Goal: Task Accomplishment & Management: Manage account settings

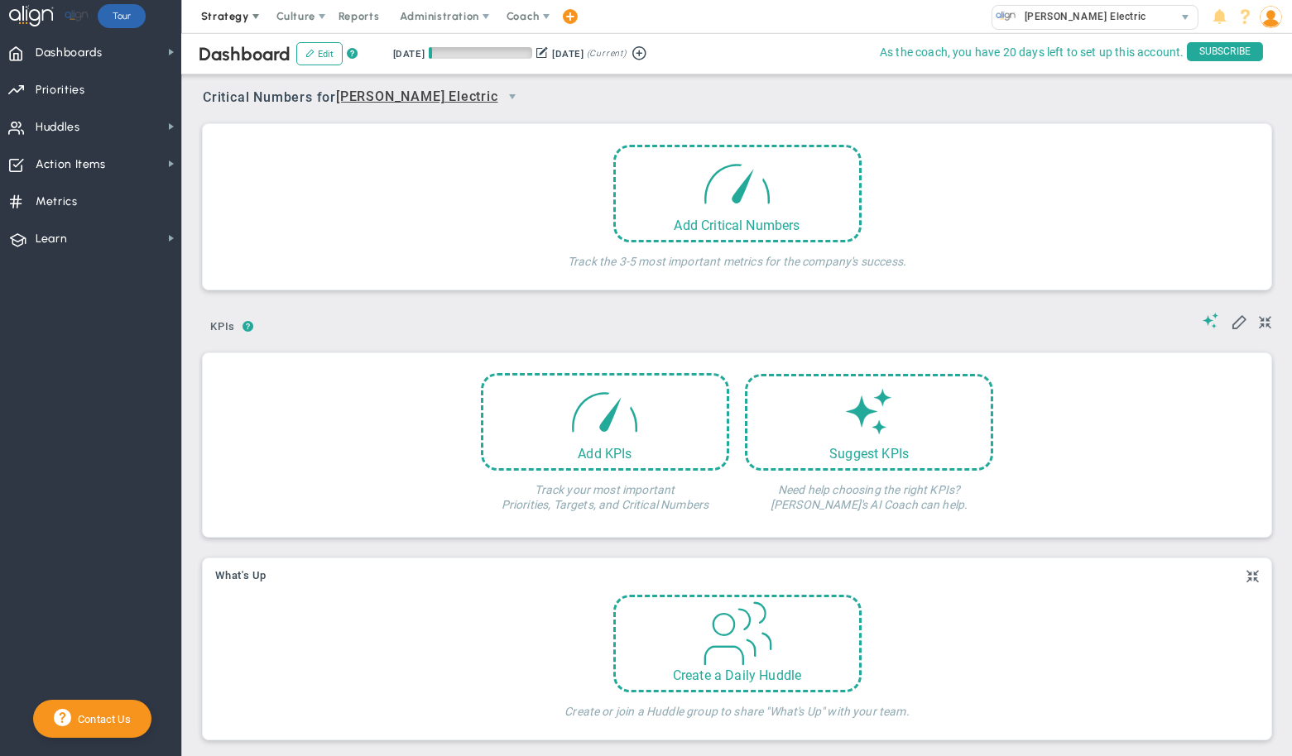
click at [220, 13] on span "Strategy" at bounding box center [225, 16] width 48 height 12
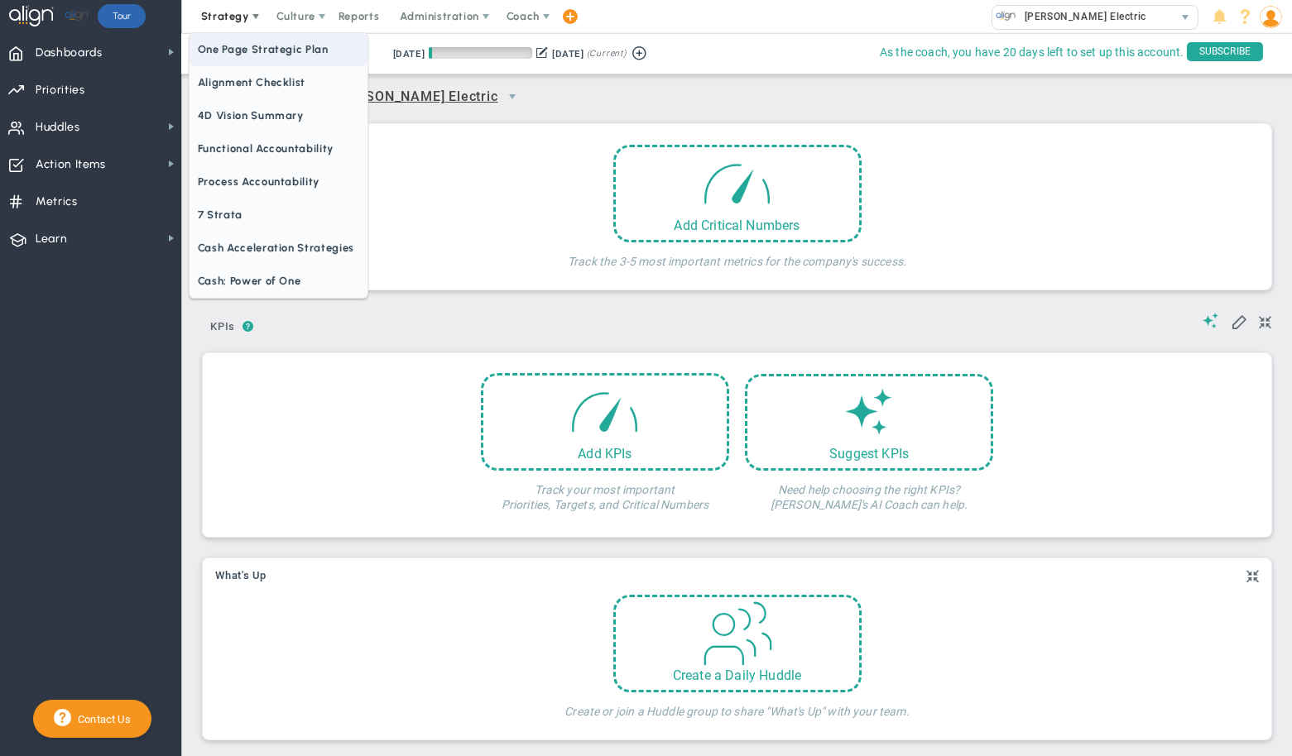
click at [223, 43] on span "One Page Strategic Plan" at bounding box center [279, 49] width 178 height 33
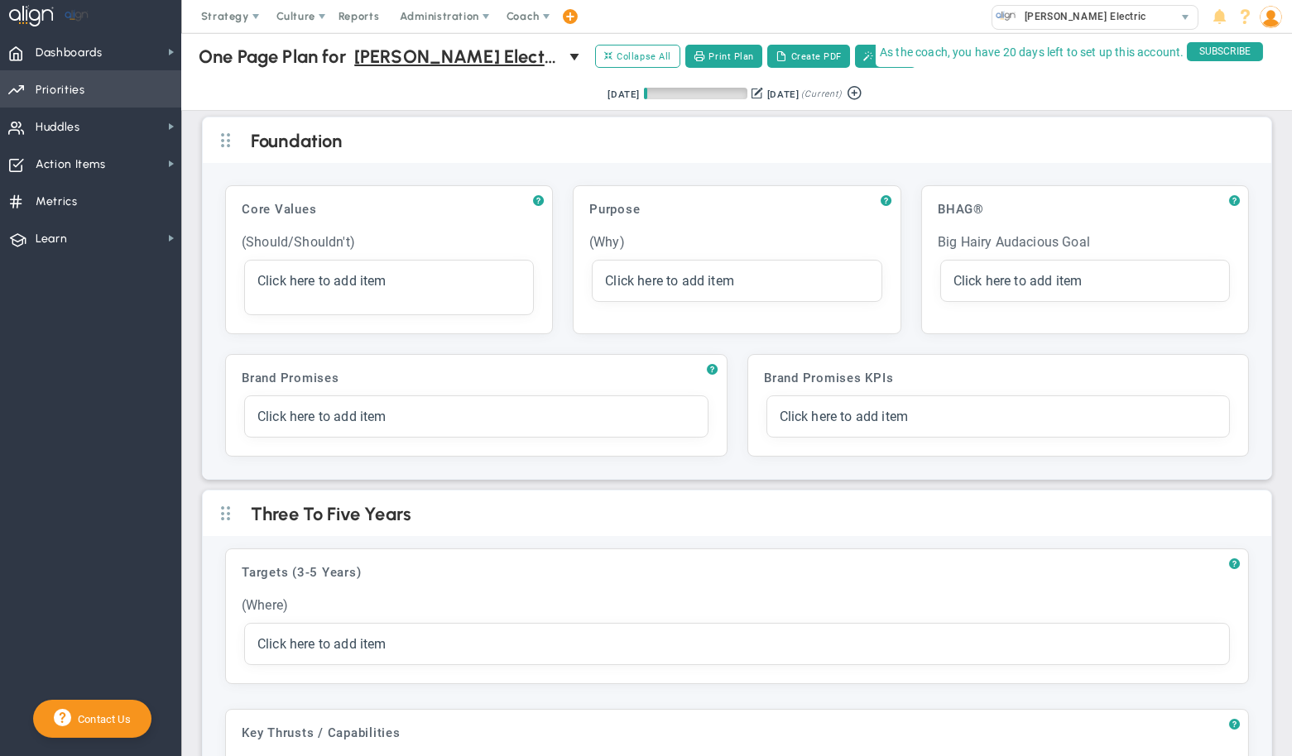
click at [61, 88] on span "Priorities" at bounding box center [61, 90] width 50 height 35
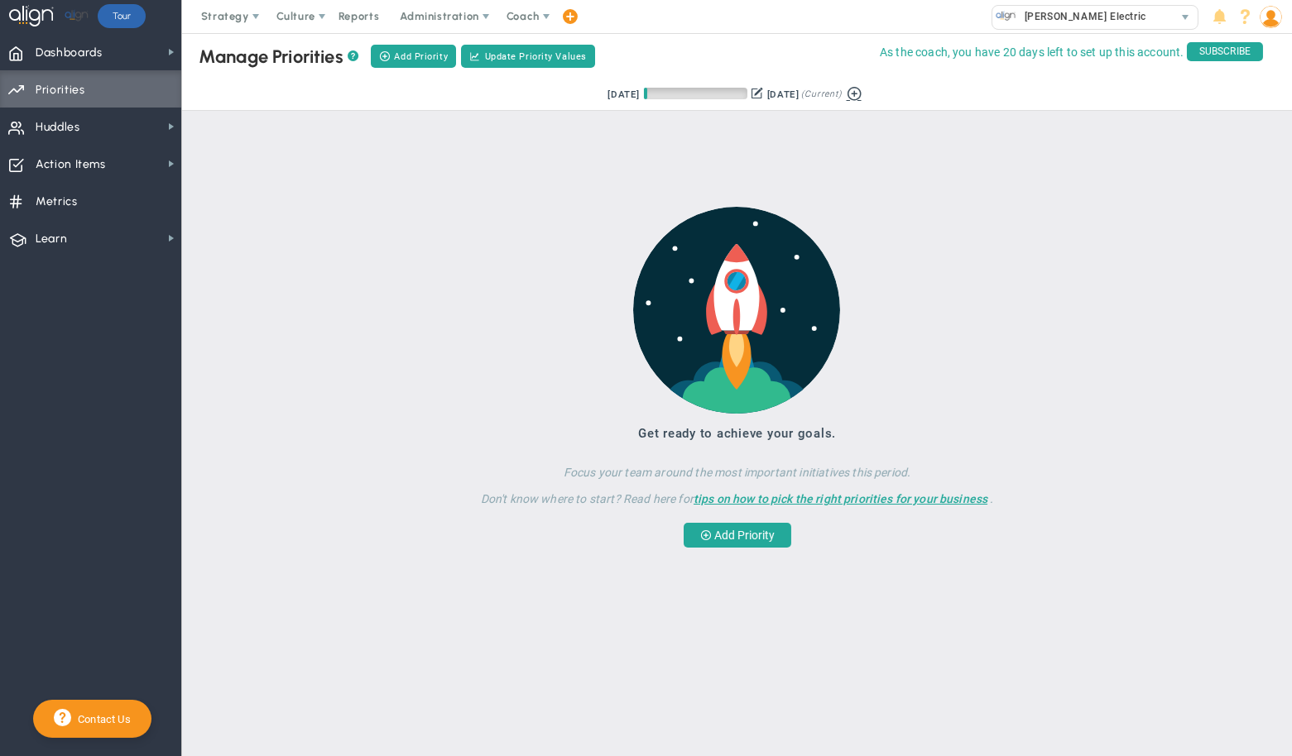
click at [865, 94] on button at bounding box center [854, 92] width 25 height 19
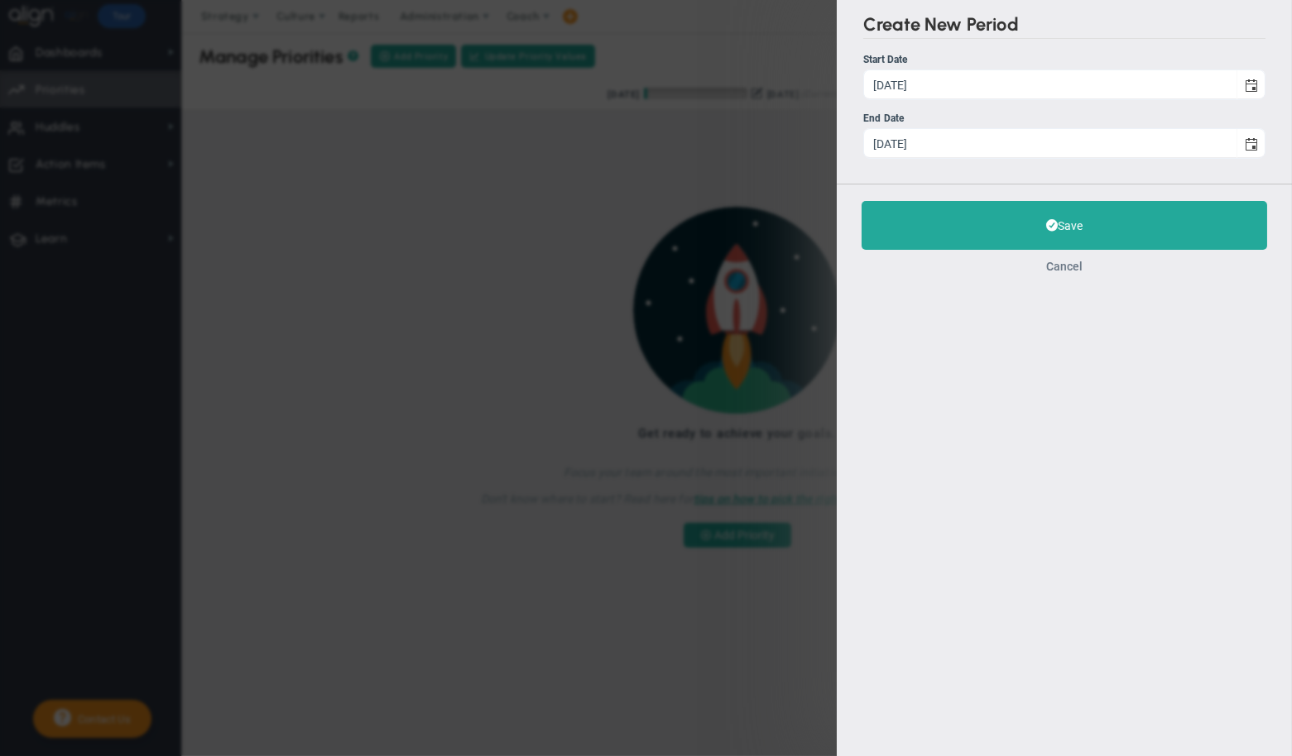
click at [1050, 268] on button "Cancel" at bounding box center [1064, 266] width 36 height 13
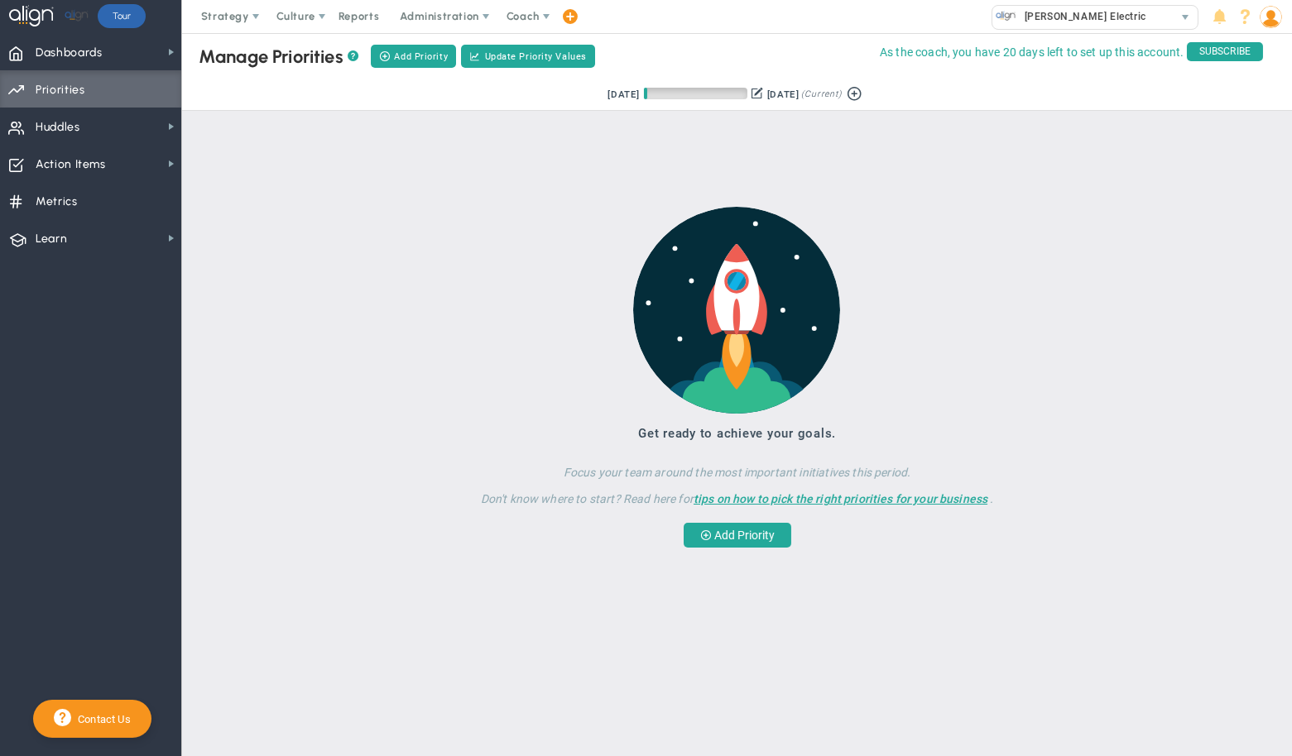
click at [759, 91] on button at bounding box center [757, 92] width 12 height 17
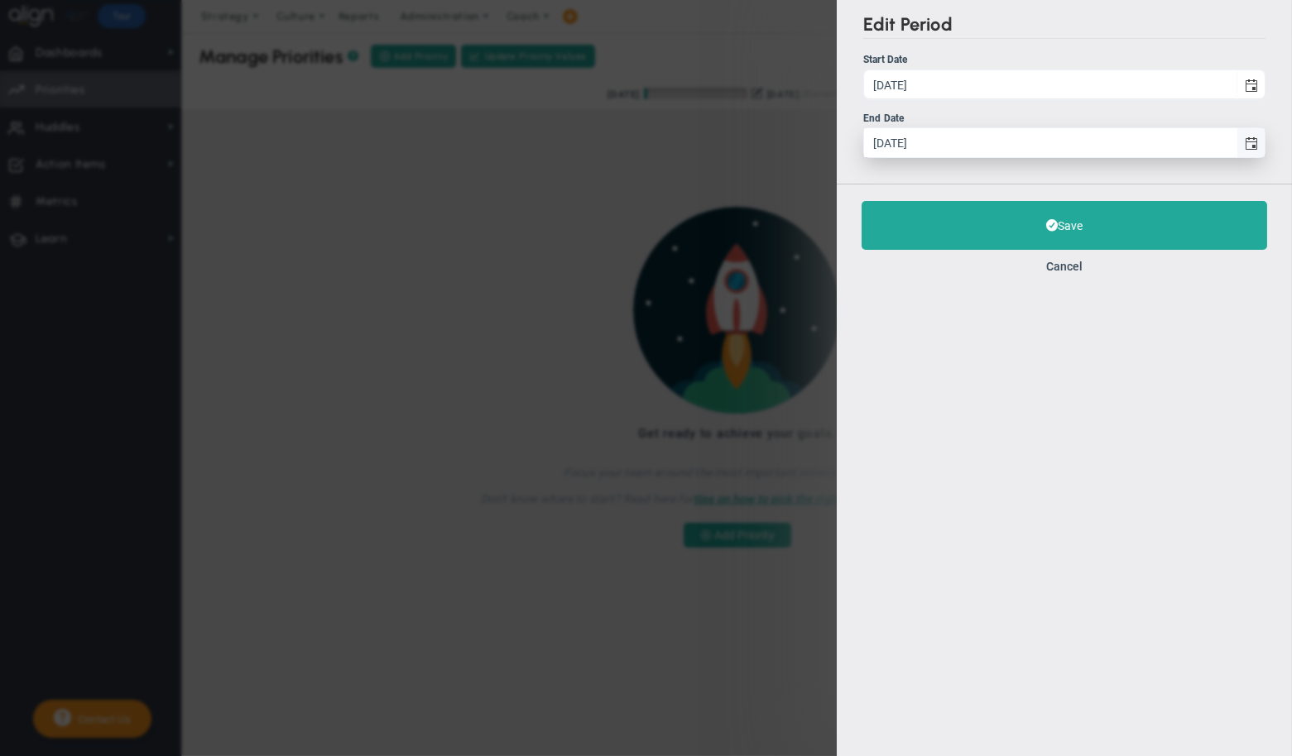
click at [1256, 146] on span "select" at bounding box center [1251, 143] width 13 height 13
click at [1236, 146] on input "[DATE]" at bounding box center [1050, 142] width 372 height 29
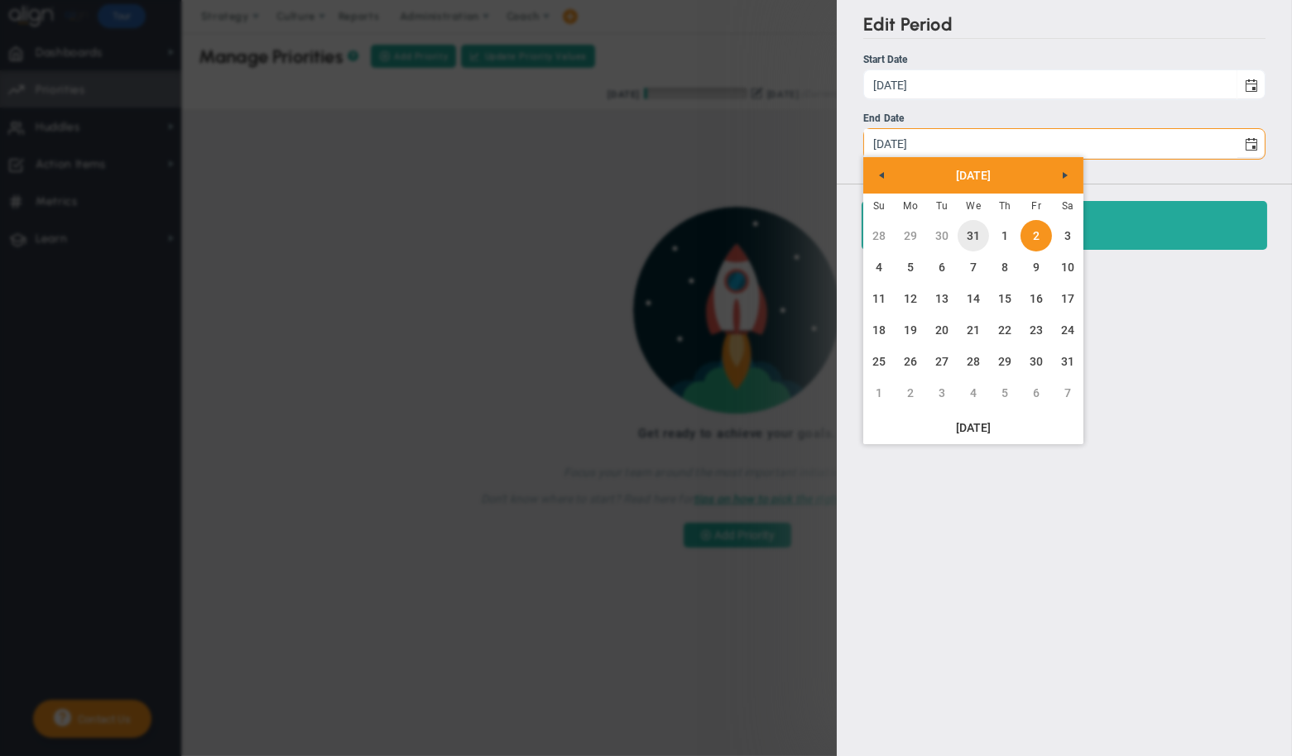
click at [981, 235] on link "31" at bounding box center [972, 235] width 31 height 31
type input "[DATE]"
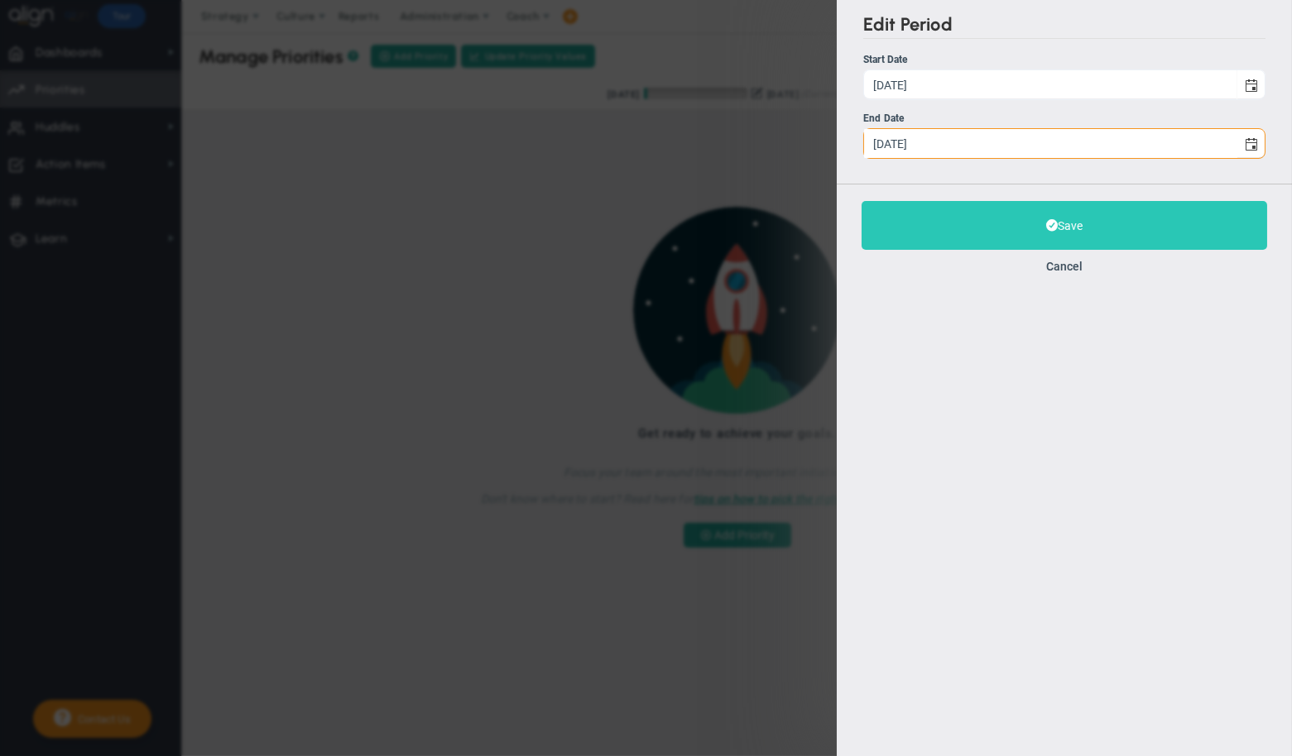
click at [985, 225] on button "Save" at bounding box center [1063, 225] width 405 height 49
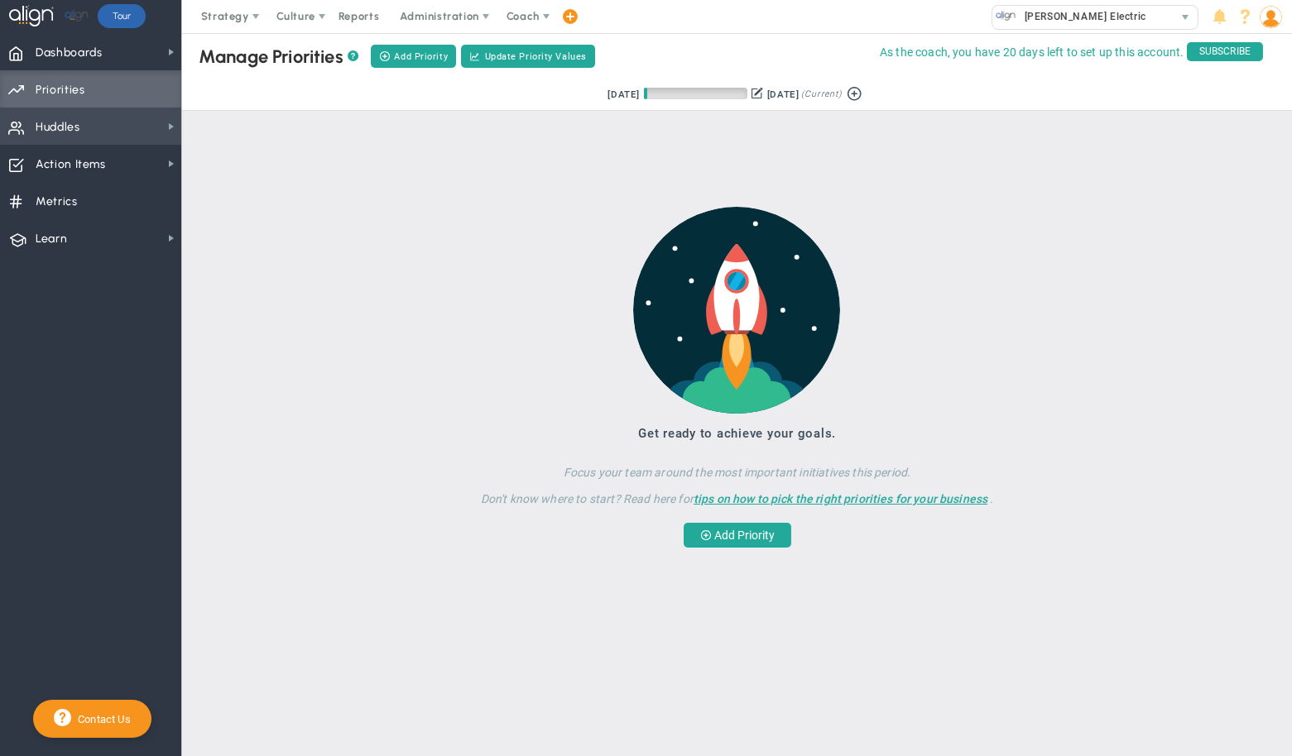
click at [86, 129] on span "Huddles Huddles" at bounding box center [90, 126] width 181 height 37
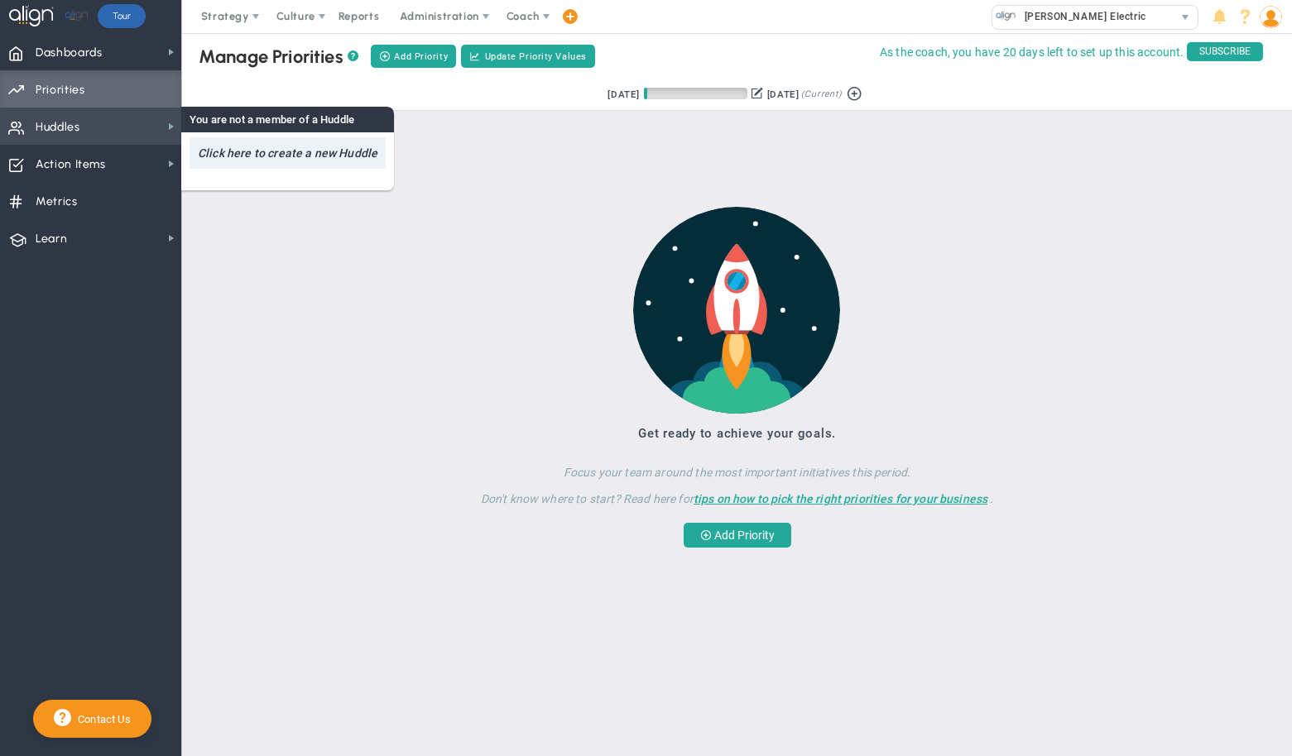
click at [257, 156] on h4 "Click here to create a new Huddle" at bounding box center [288, 152] width 196 height 31
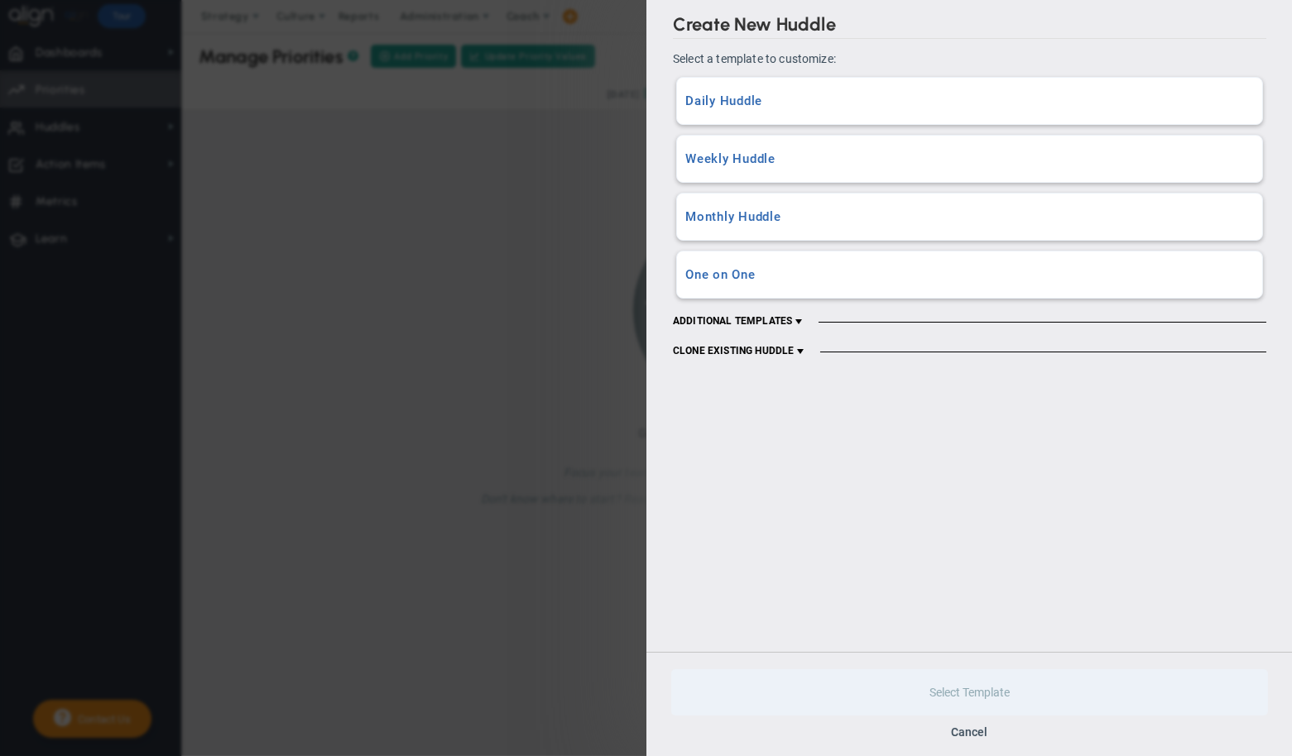
click at [880, 104] on h3 "Daily Huddle" at bounding box center [969, 102] width 569 height 16
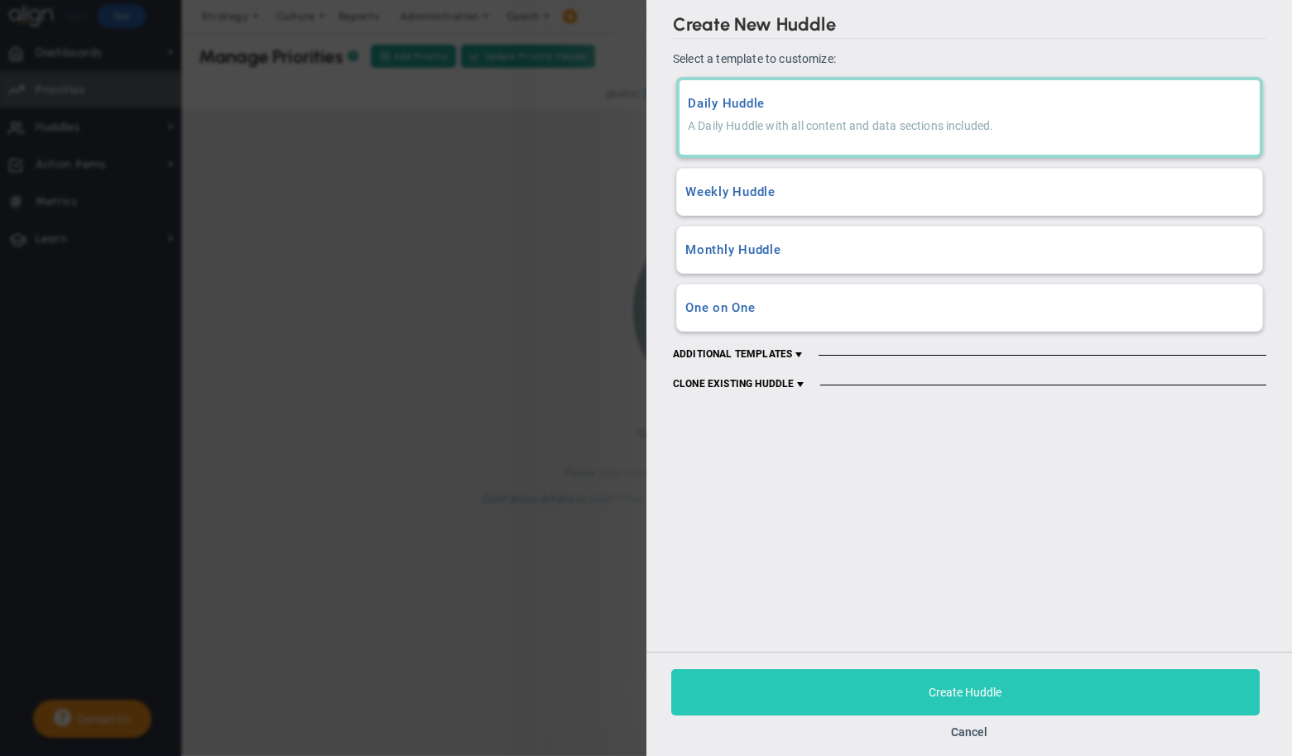
click at [1046, 702] on button "Create Huddle" at bounding box center [965, 692] width 588 height 46
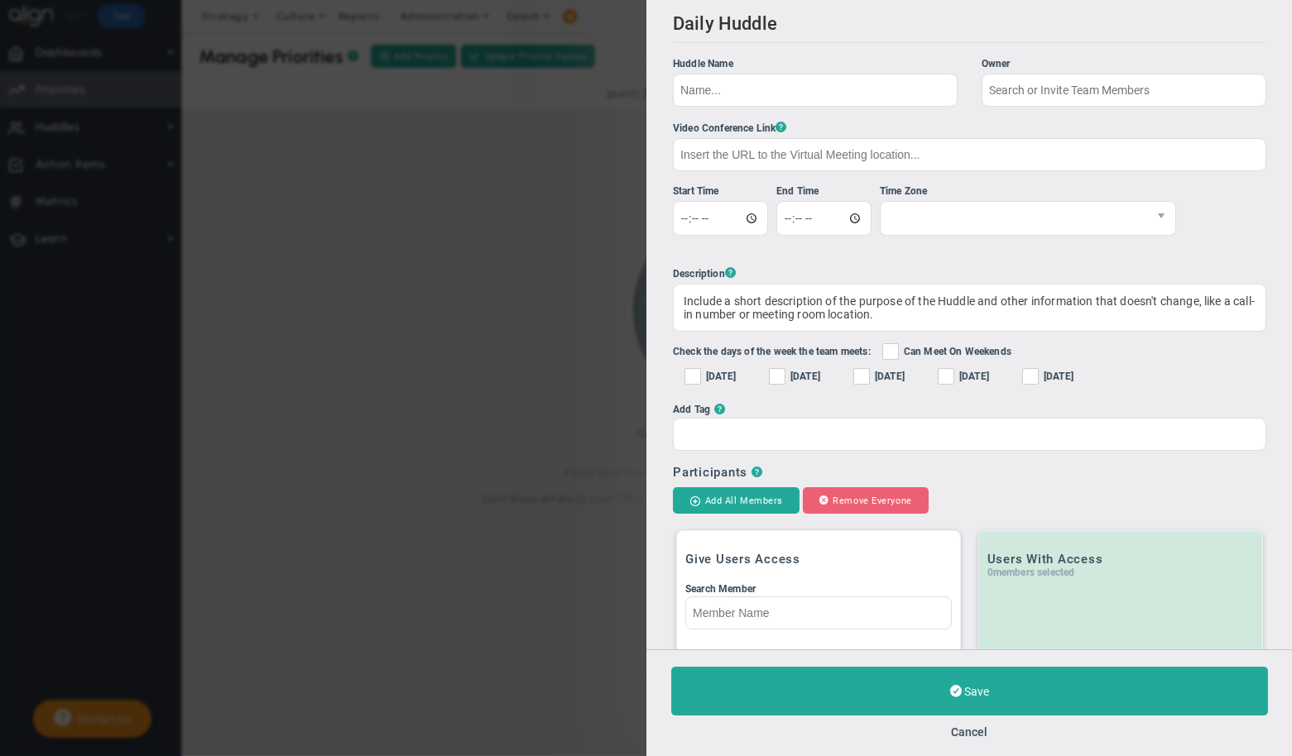
checkbox input "true"
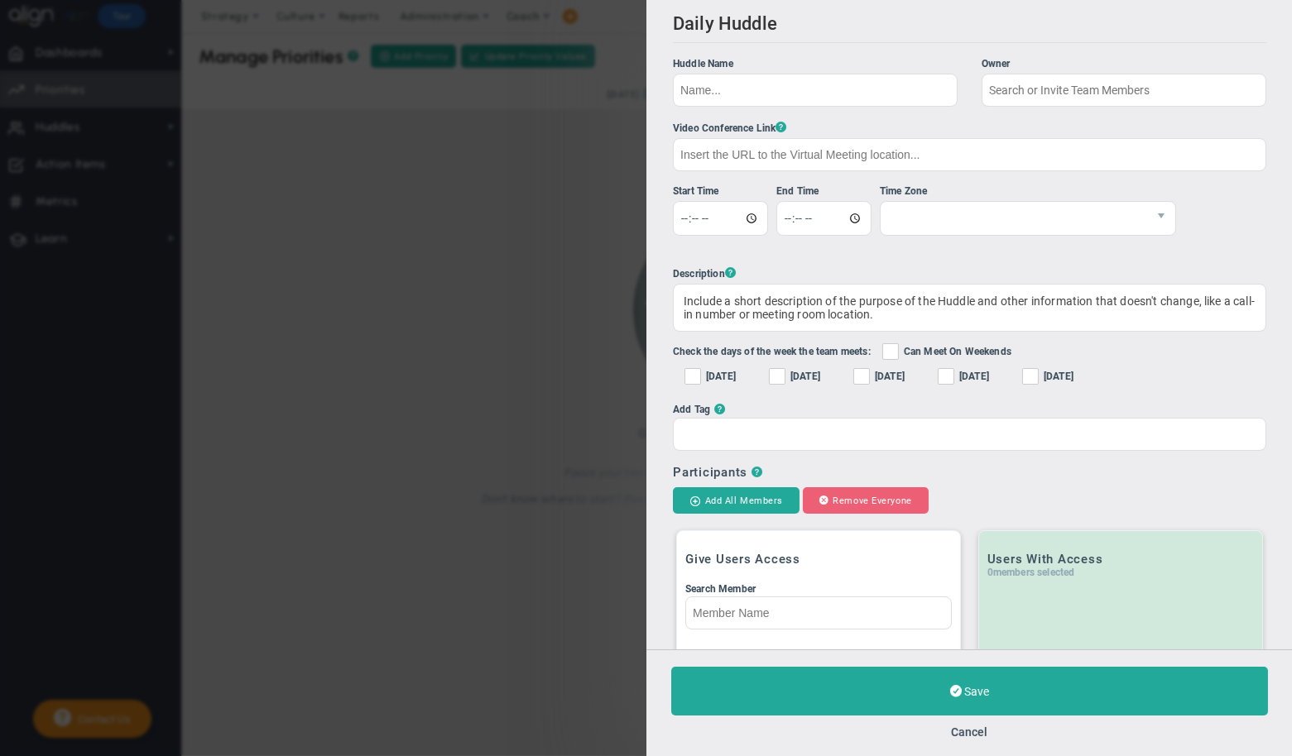
type input "[PERSON_NAME]"
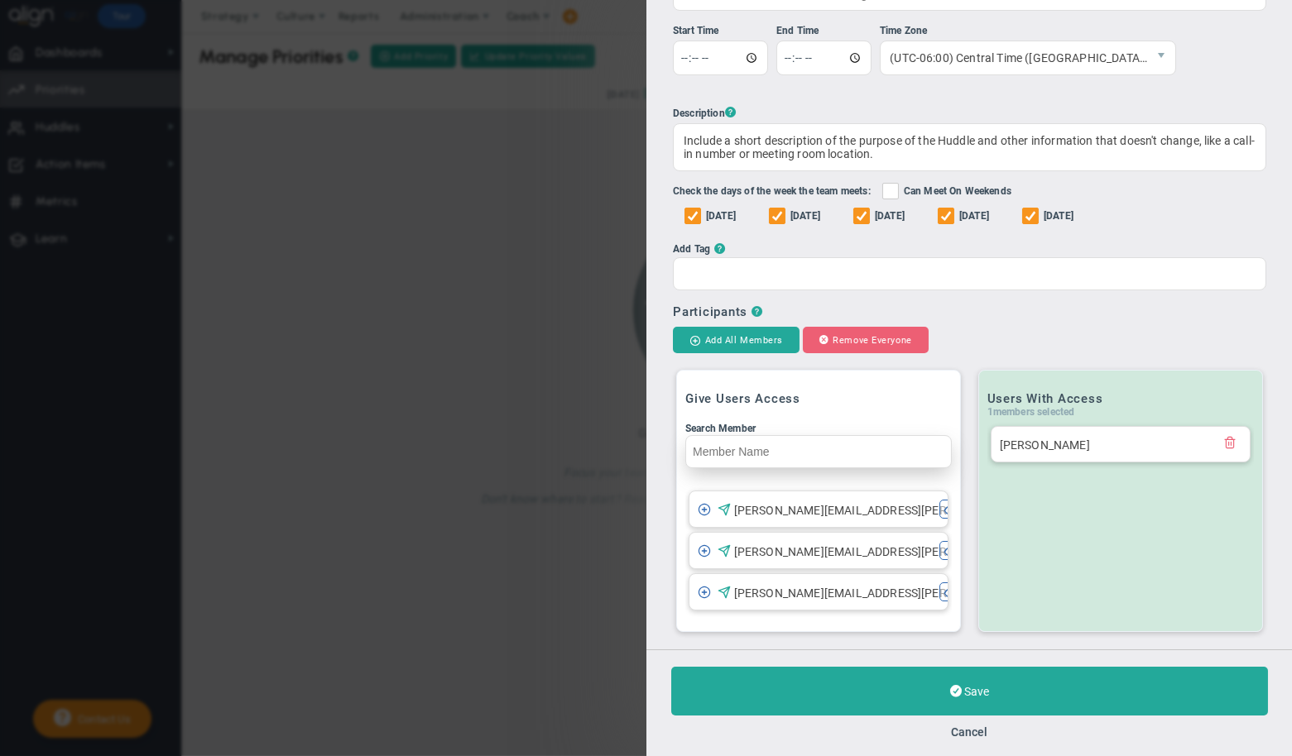
scroll to position [202, 0]
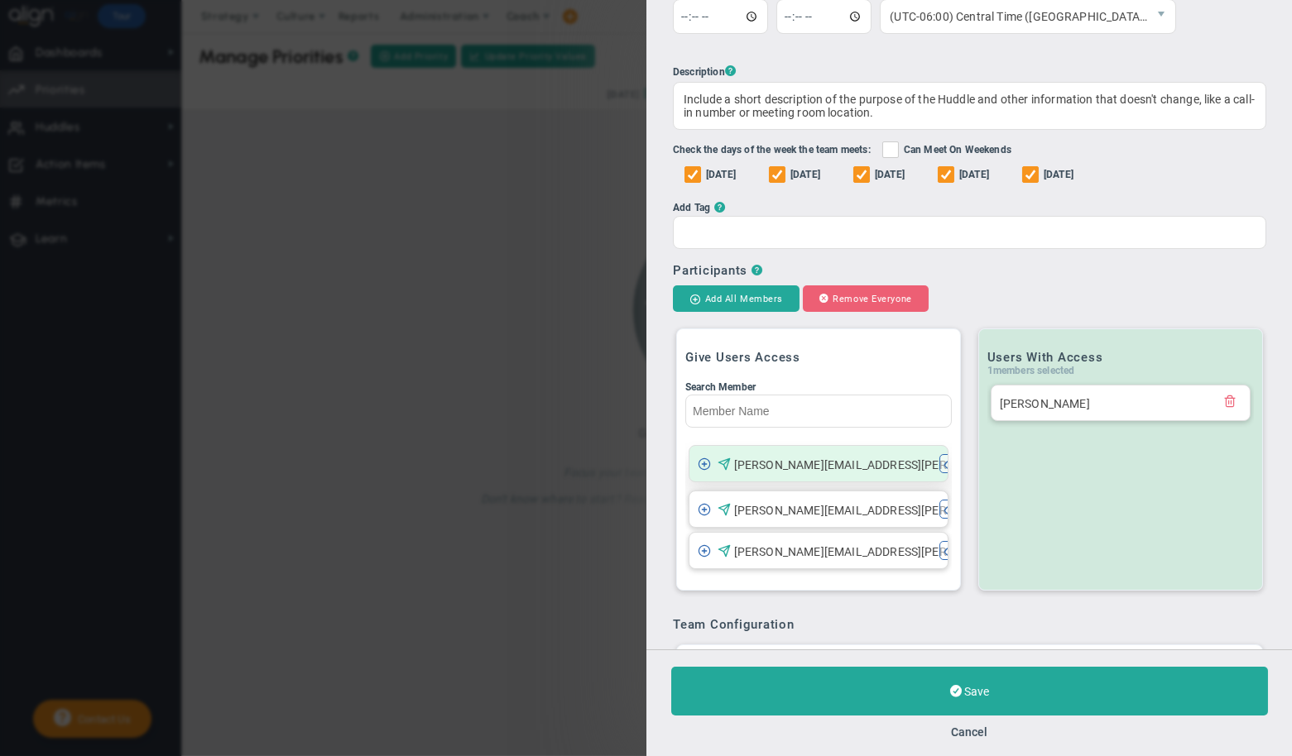
click at [727, 471] on div "[PERSON_NAME][EMAIL_ADDRESS][PERSON_NAME][DOMAIN_NAME]" at bounding box center [819, 463] width 242 height 19
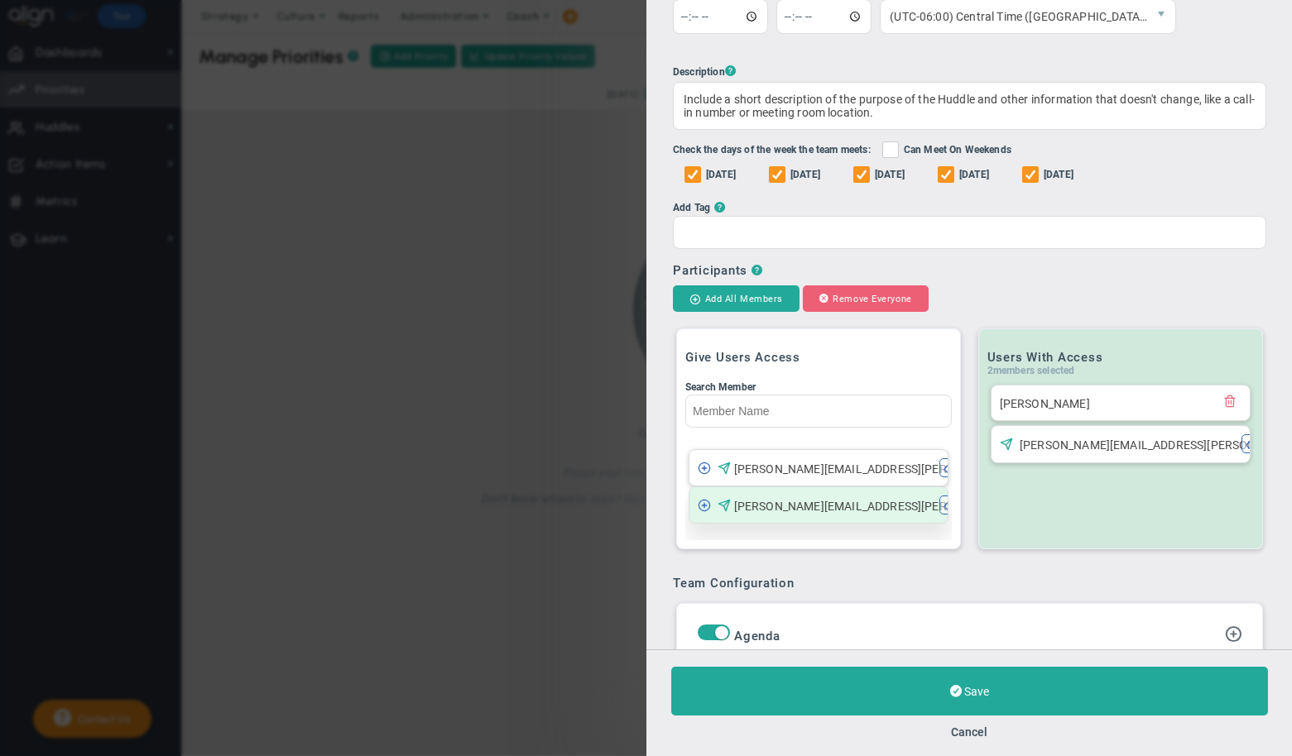
click at [774, 519] on li "[PERSON_NAME][EMAIL_ADDRESS][PERSON_NAME][DOMAIN_NAME] [PERSON_NAME][EMAIL_ADDR…" at bounding box center [819, 505] width 260 height 37
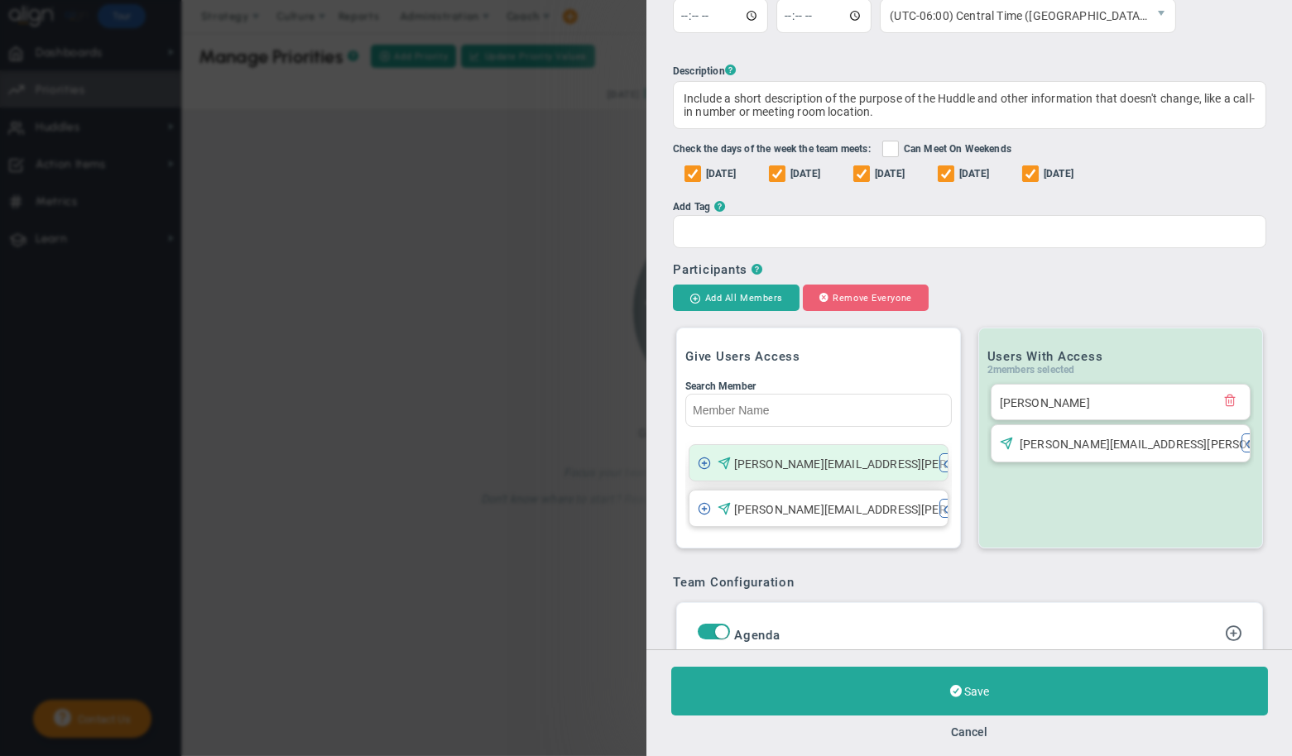
click at [770, 473] on div "[PERSON_NAME][EMAIL_ADDRESS][PERSON_NAME][DOMAIN_NAME]" at bounding box center [819, 462] width 242 height 19
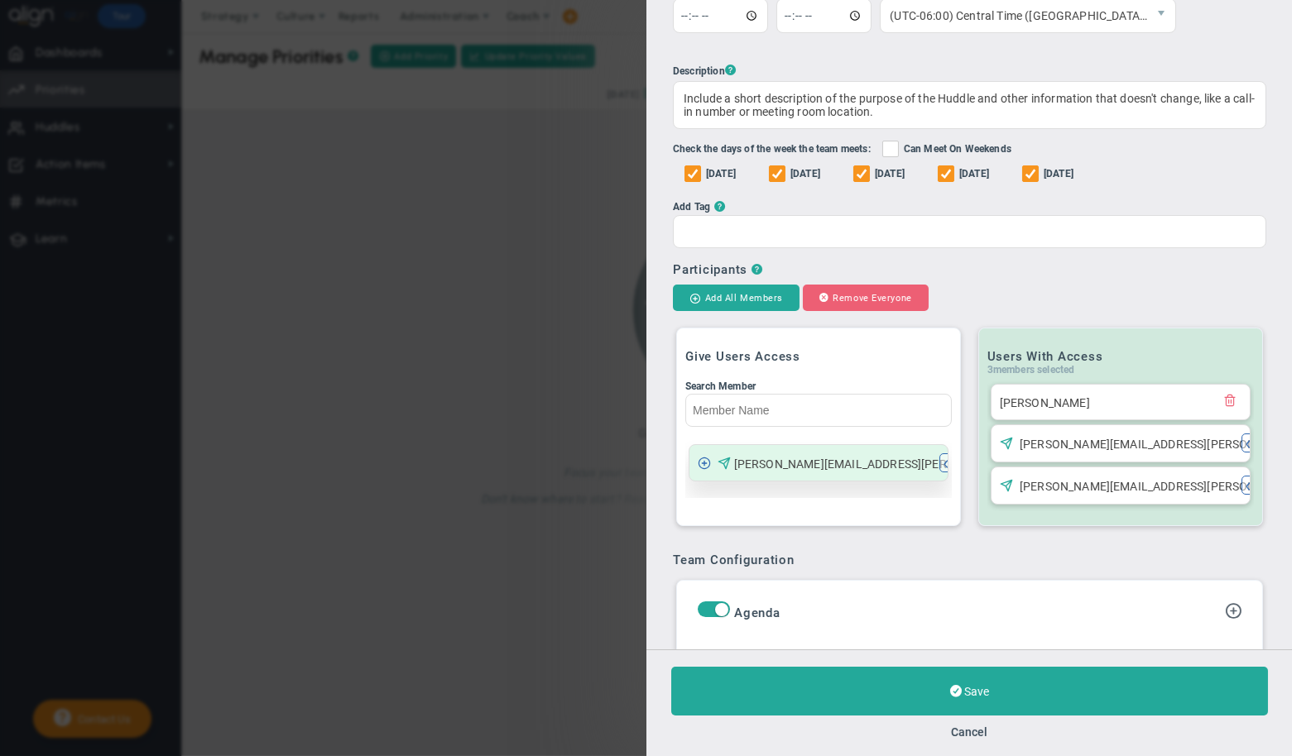
scroll to position [204, 0]
click at [770, 473] on li "[PERSON_NAME][EMAIL_ADDRESS][PERSON_NAME][DOMAIN_NAME] [PERSON_NAME][EMAIL_ADDR…" at bounding box center [819, 461] width 260 height 37
click at [770, 457] on span "[PERSON_NAME][EMAIL_ADDRESS][PERSON_NAME][DOMAIN_NAME]" at bounding box center [917, 462] width 368 height 13
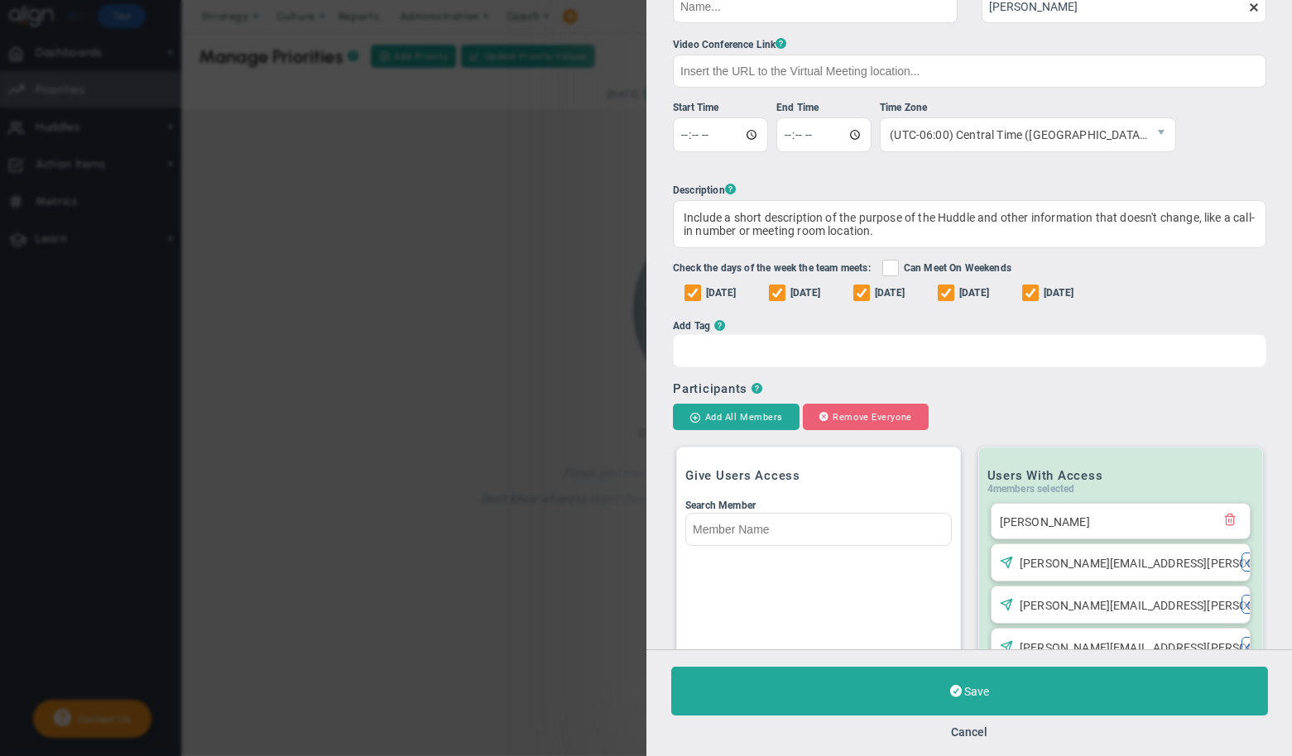
scroll to position [0, 0]
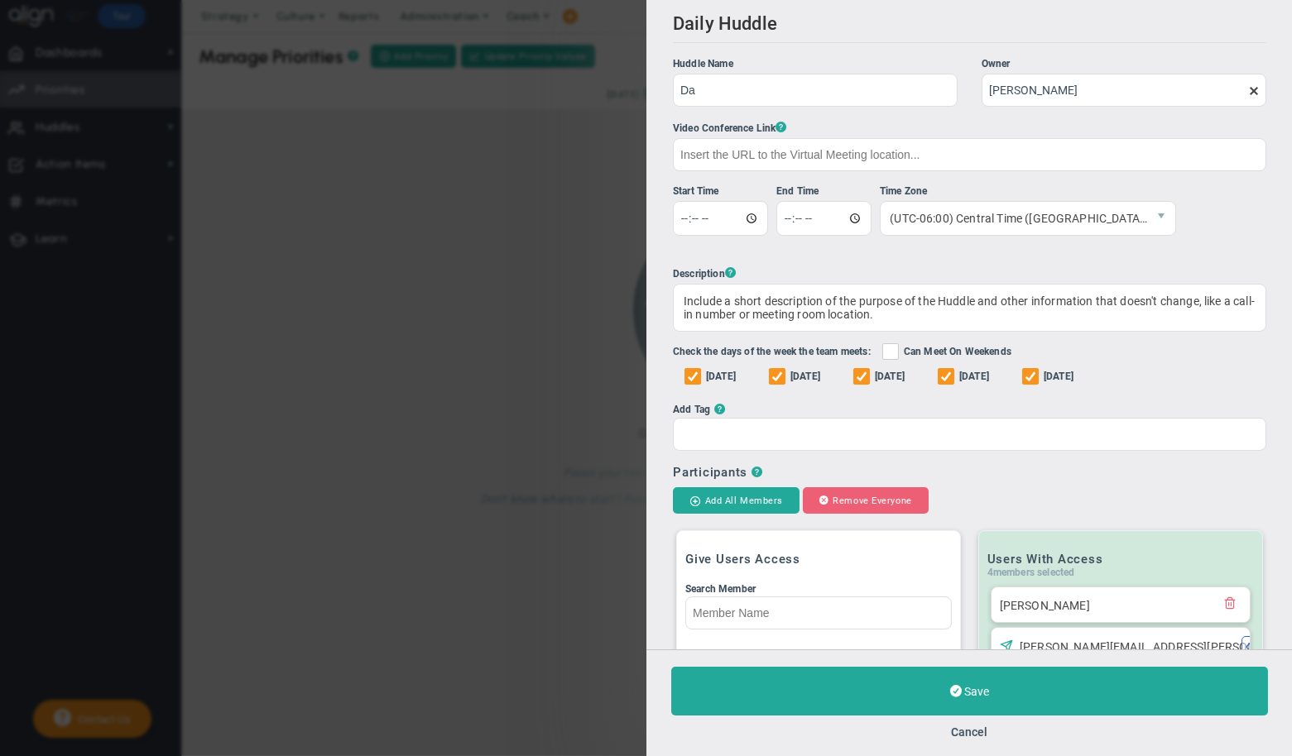
type input "D"
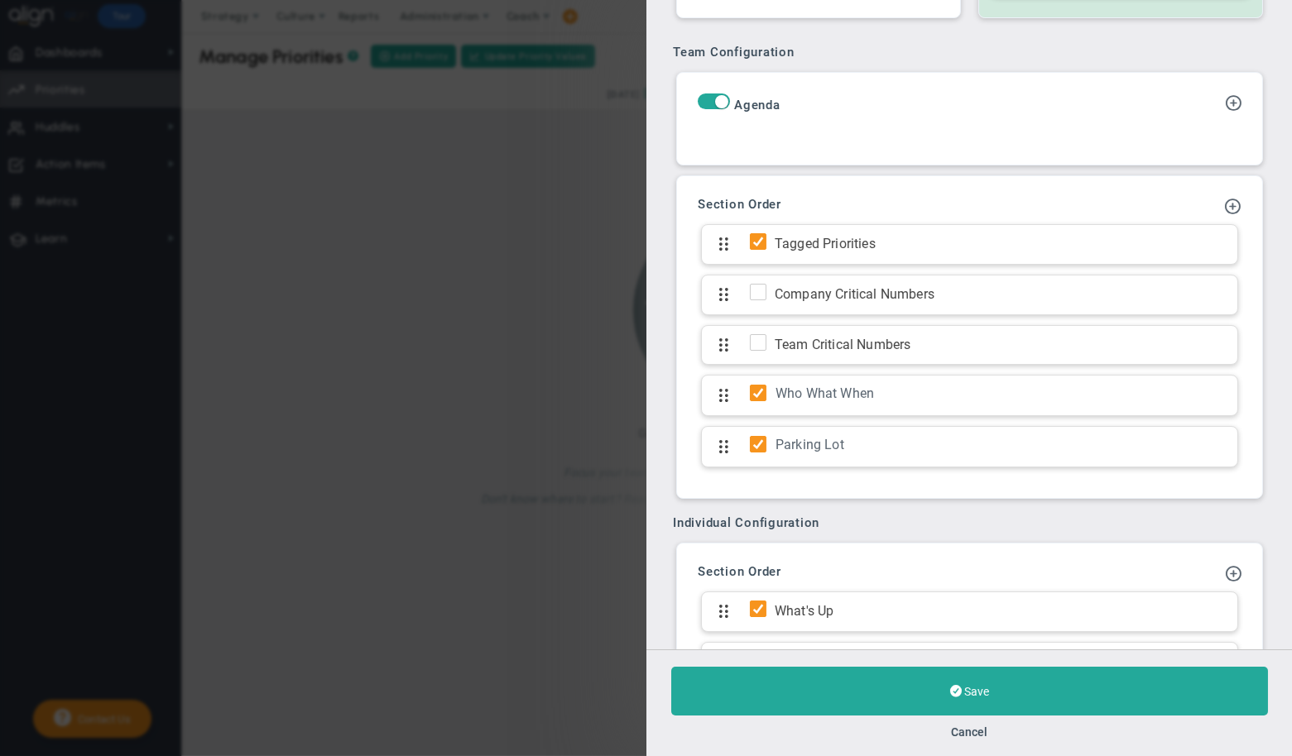
scroll to position [755, 0]
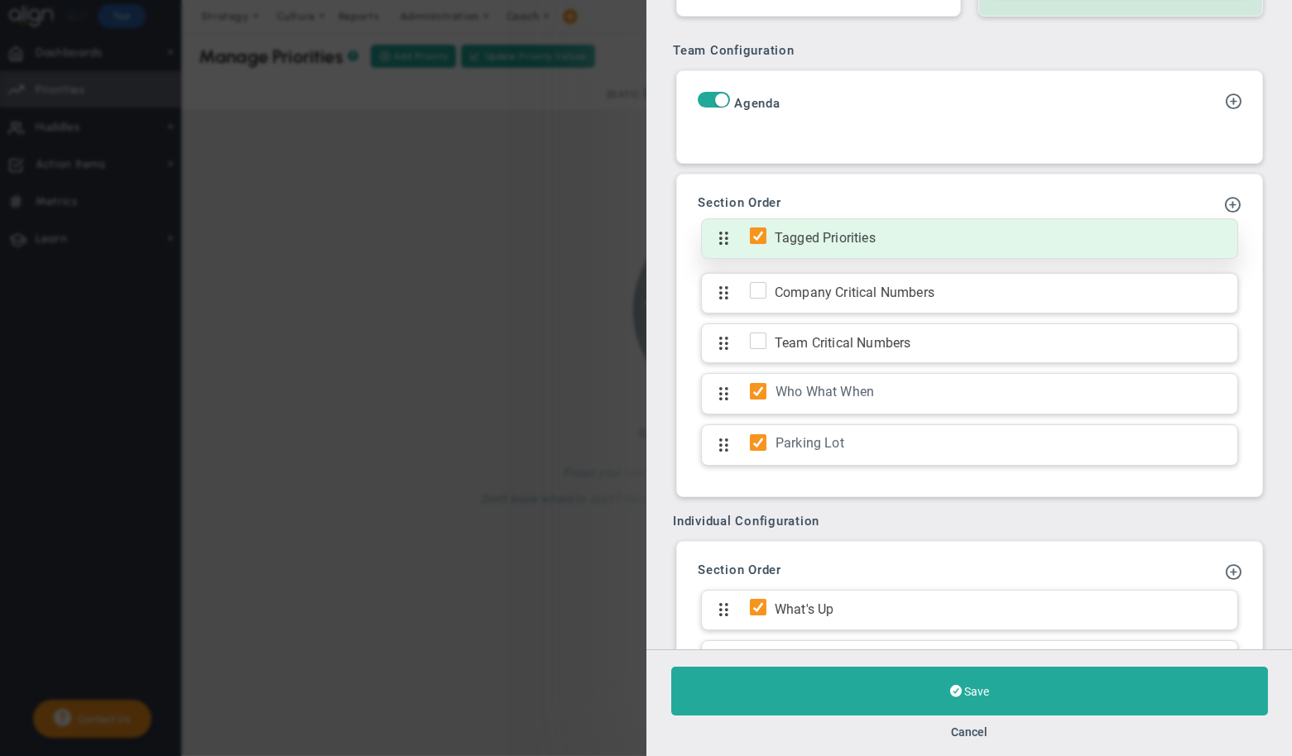
type input "Leadership Daily Huddle"
click at [758, 234] on input "checkbox" at bounding box center [762, 239] width 17 height 17
checkbox input "false"
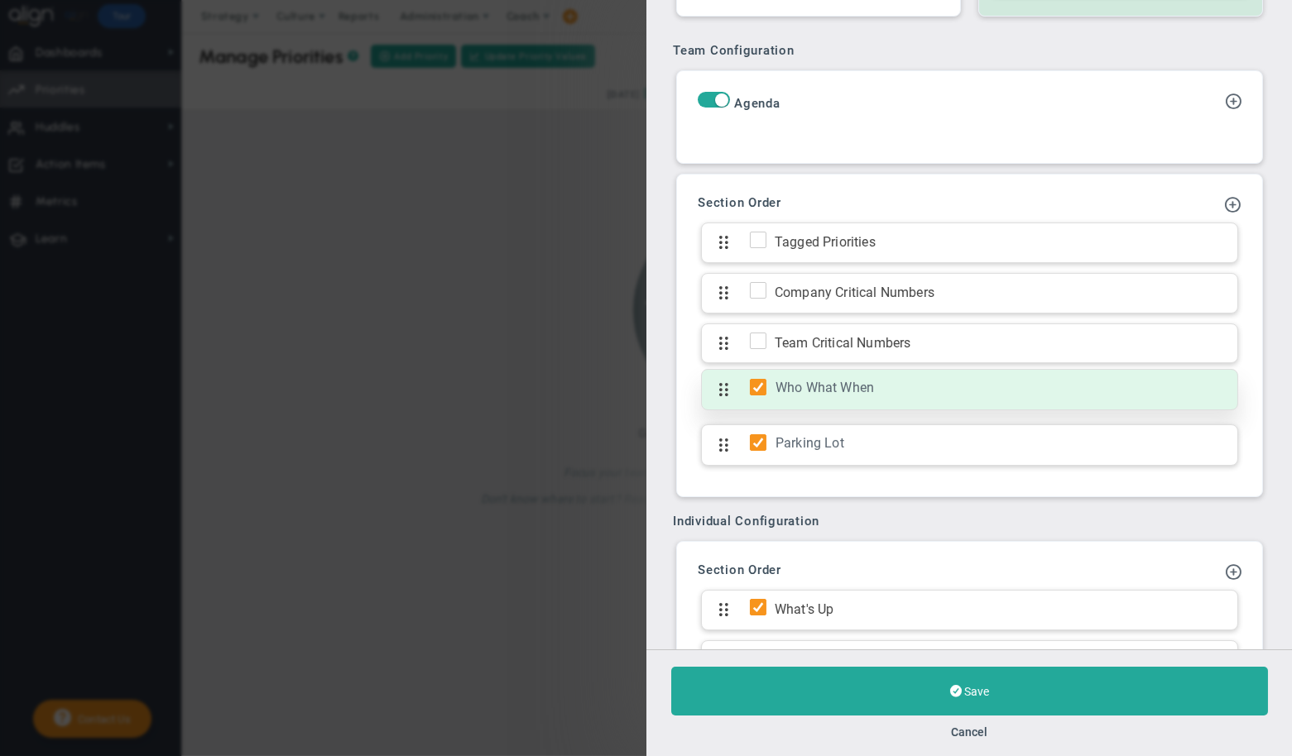
click at [758, 386] on input "checkbox" at bounding box center [762, 390] width 17 height 17
checkbox input "false"
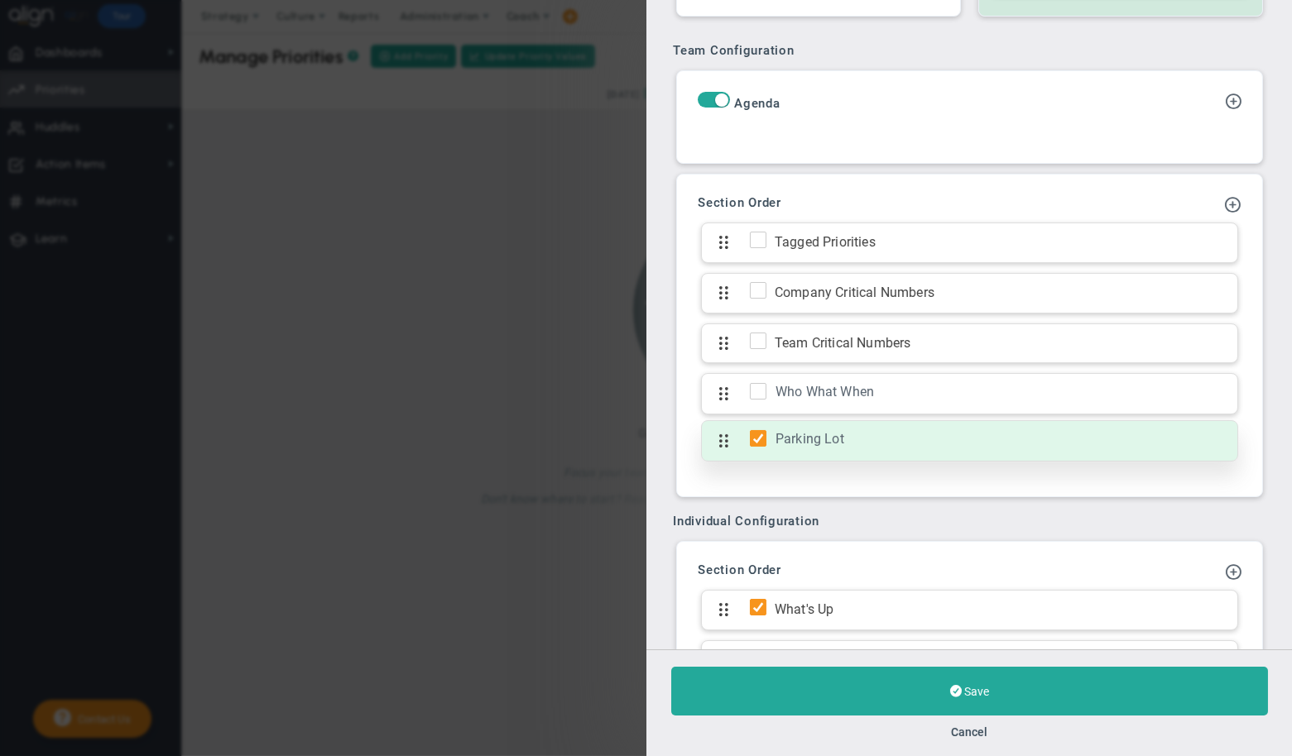
click at [757, 440] on input "checkbox" at bounding box center [762, 442] width 17 height 17
checkbox input "false"
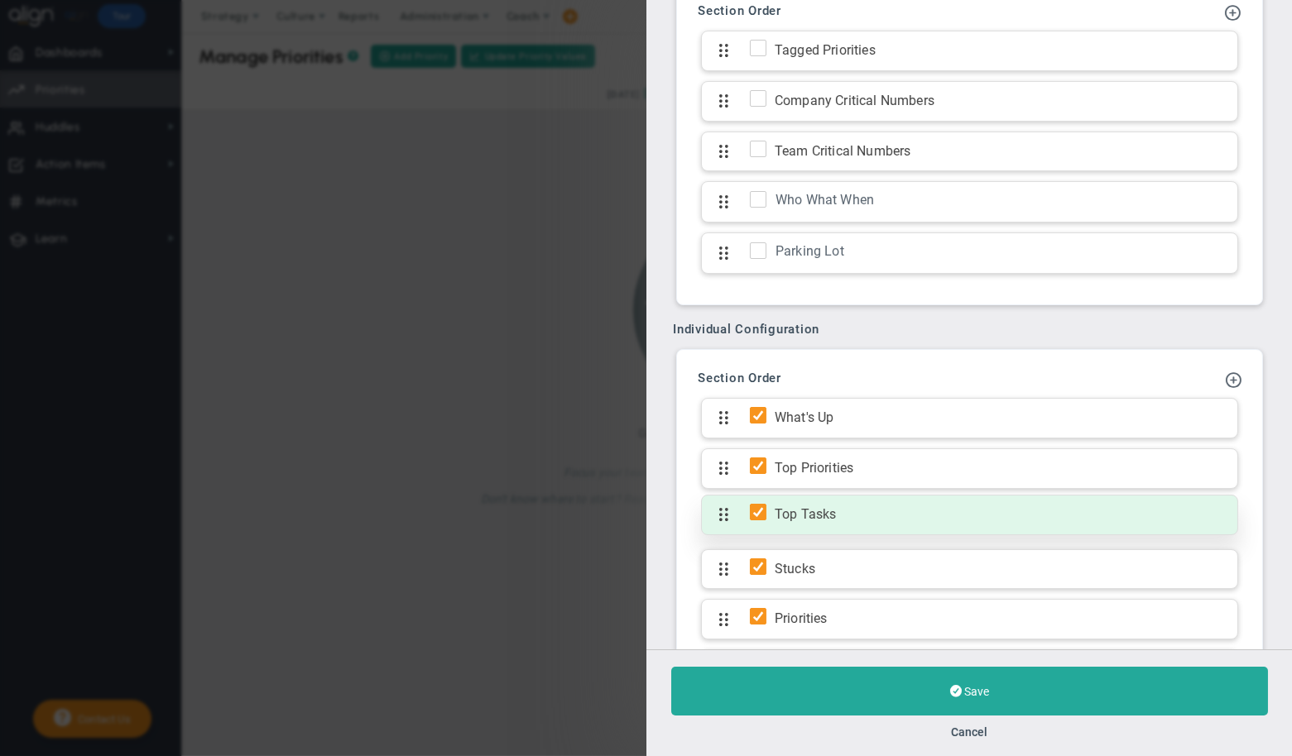
scroll to position [1048, 0]
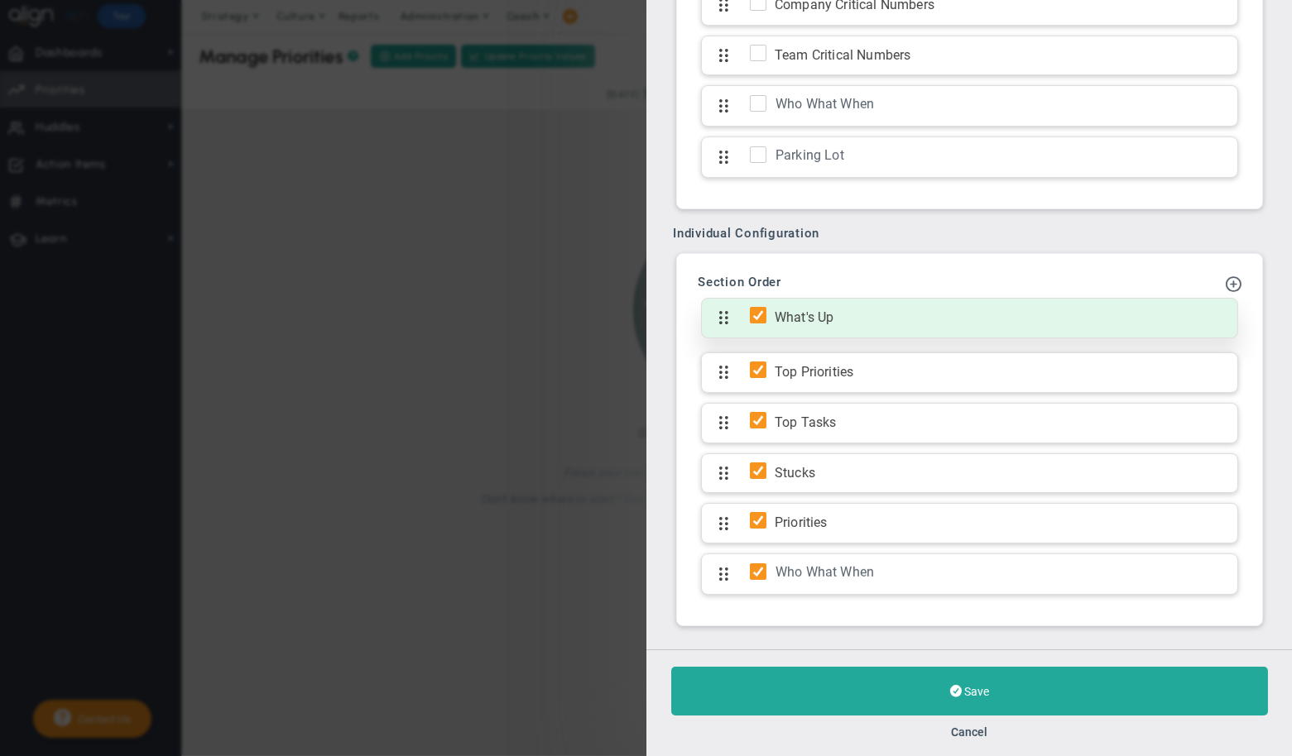
click at [816, 323] on span "What's Up" at bounding box center [997, 318] width 463 height 19
click at [830, 312] on span "What's Up" at bounding box center [997, 318] width 463 height 19
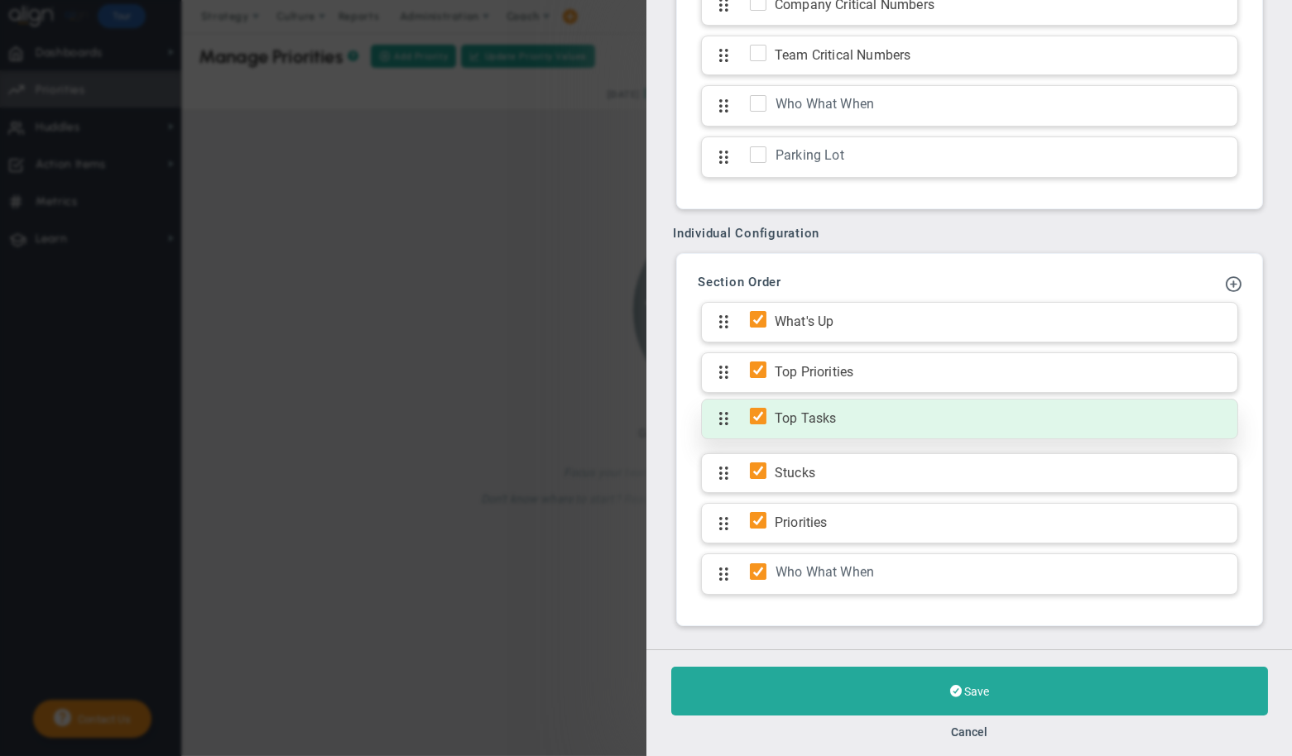
click at [763, 415] on input "checkbox" at bounding box center [762, 419] width 17 height 17
checkbox input "false"
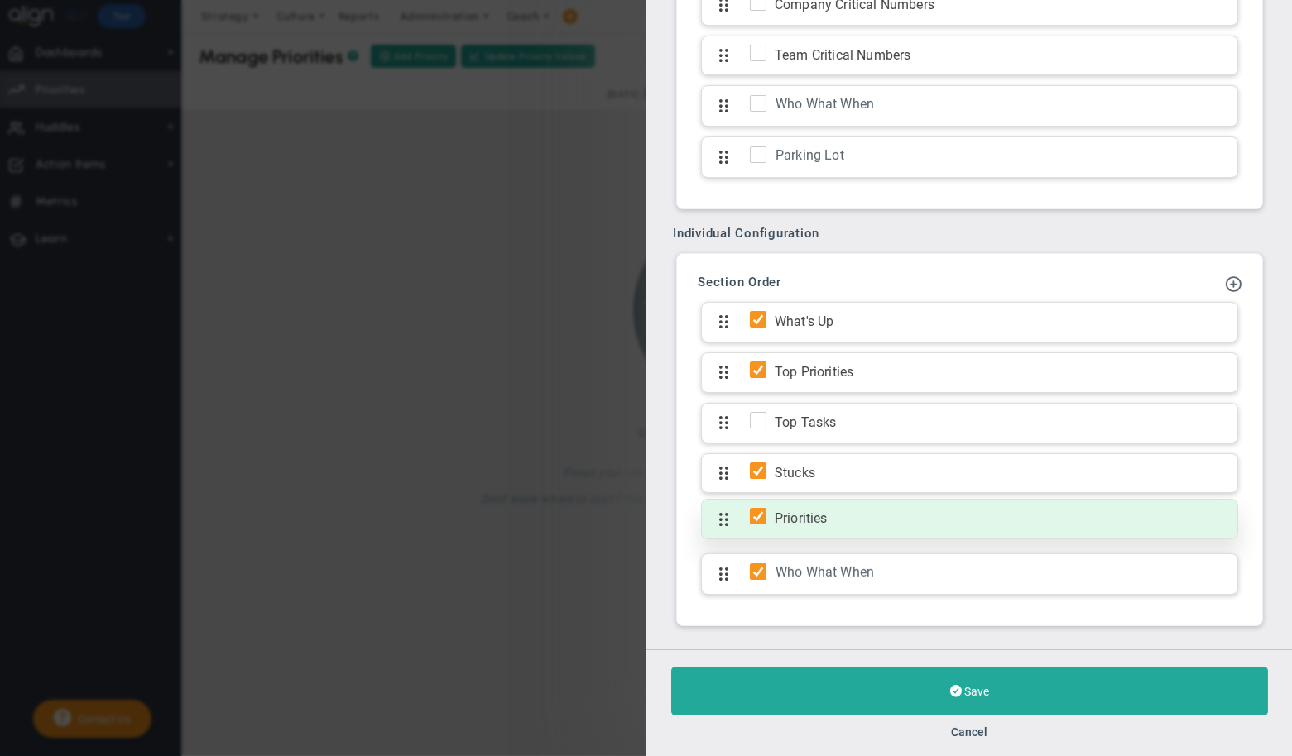
click at [760, 519] on input "checkbox" at bounding box center [762, 519] width 17 height 17
checkbox input "true"
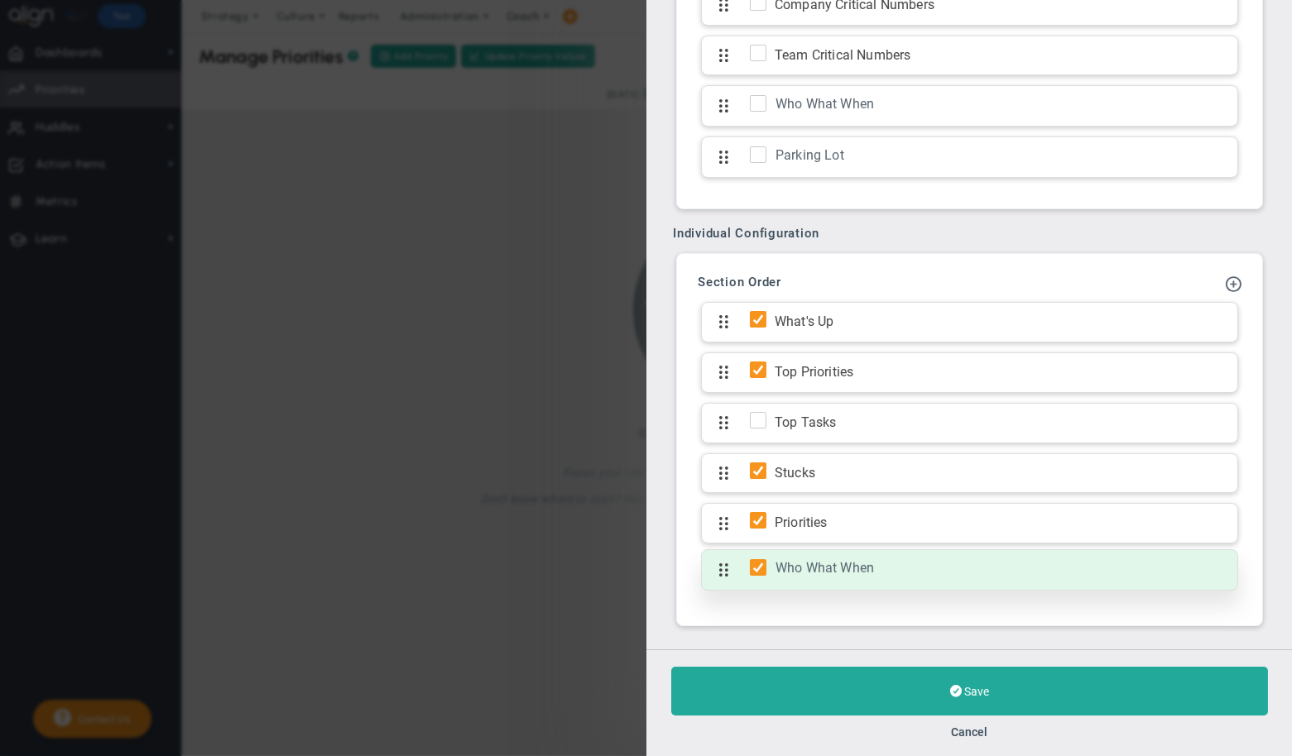
click at [758, 571] on input "checkbox" at bounding box center [762, 571] width 17 height 17
checkbox input "false"
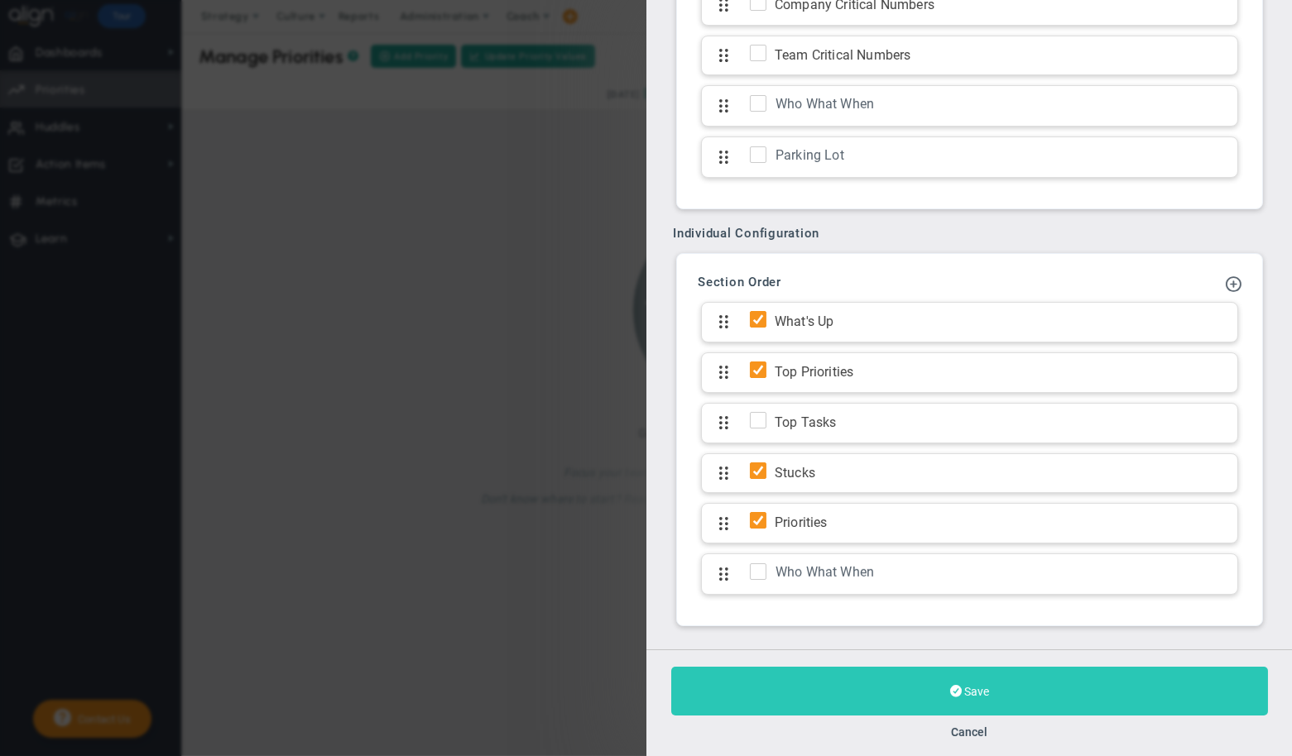
click at [996, 703] on button "Save" at bounding box center [969, 691] width 597 height 49
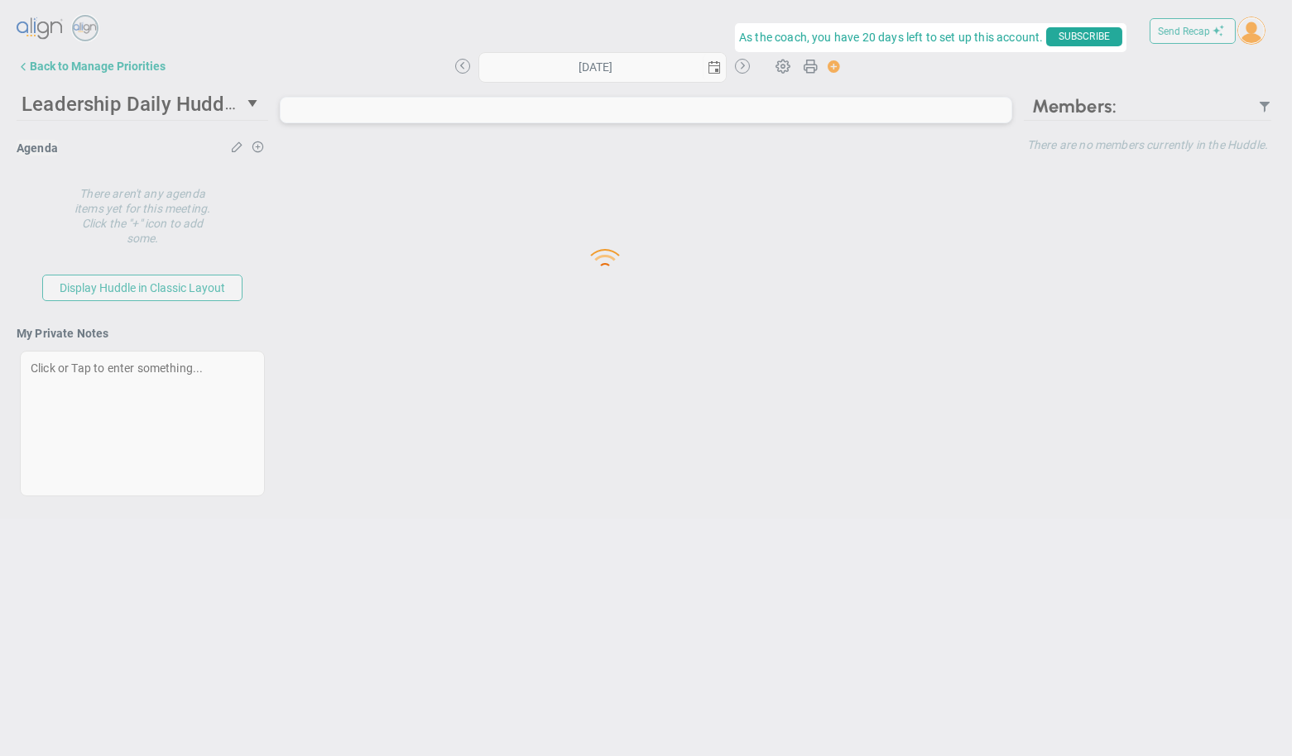
type input "[DATE]"
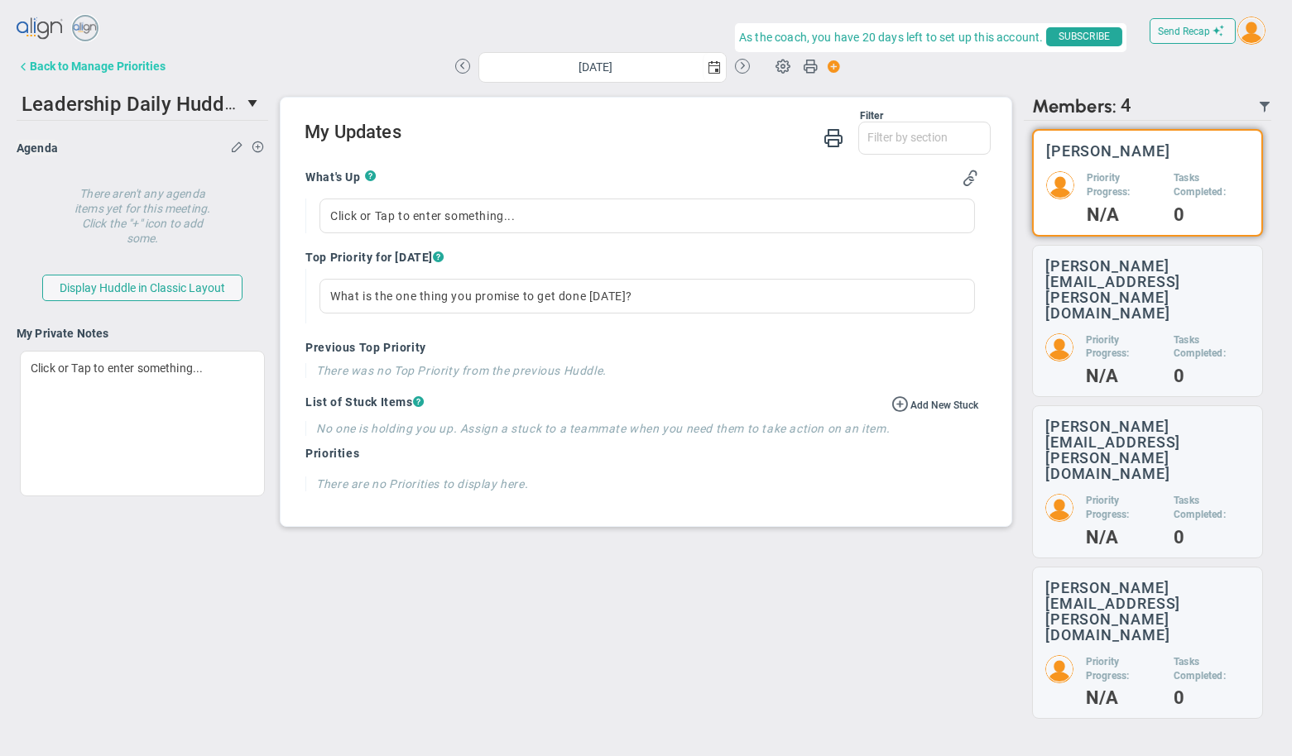
click at [86, 70] on div "Back to Manage Priorities" at bounding box center [98, 66] width 136 height 13
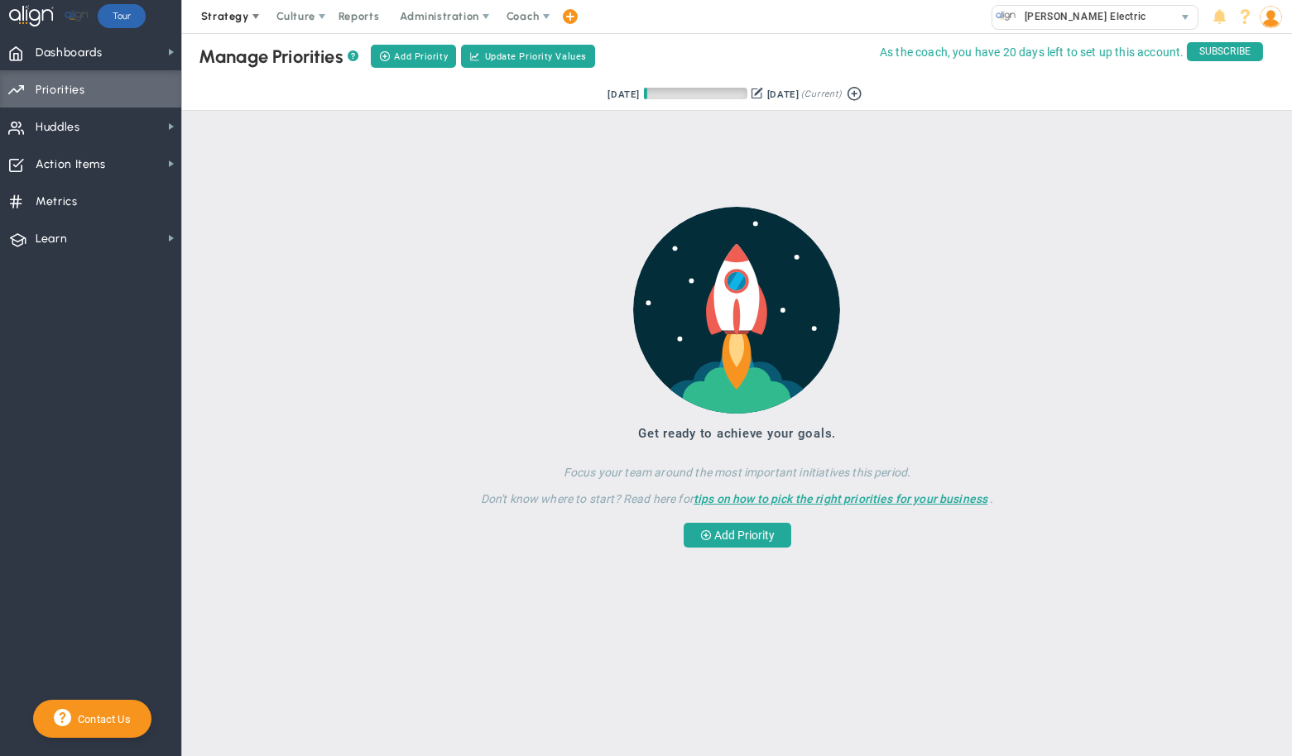
click at [240, 19] on span "Strategy" at bounding box center [225, 16] width 48 height 12
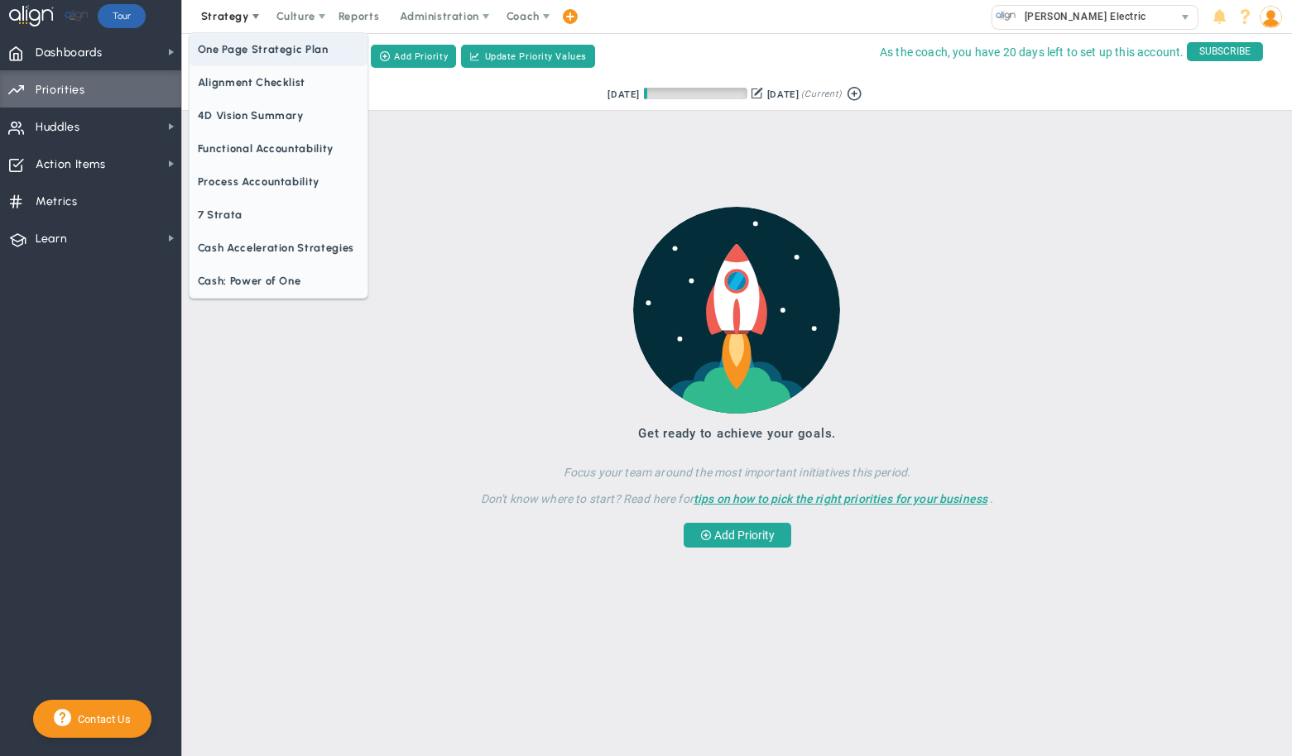
click at [241, 41] on span "One Page Strategic Plan" at bounding box center [279, 49] width 178 height 33
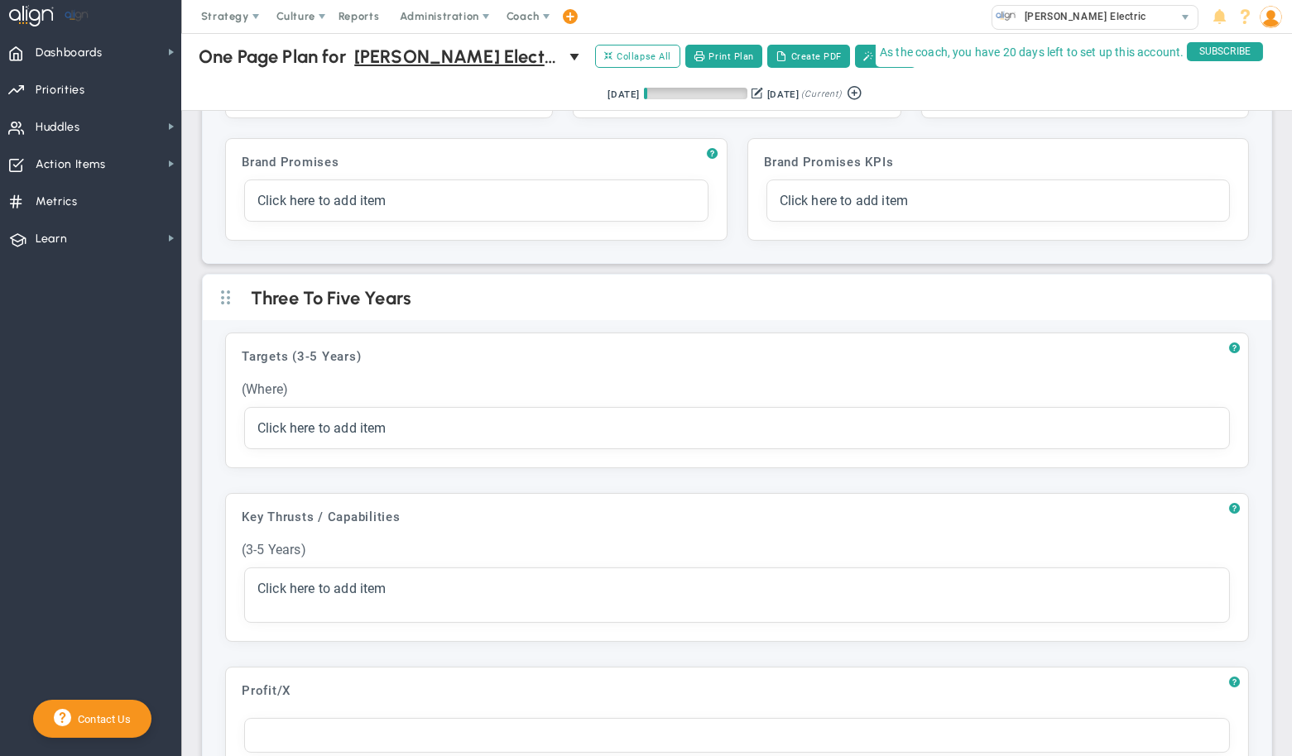
scroll to position [293, 0]
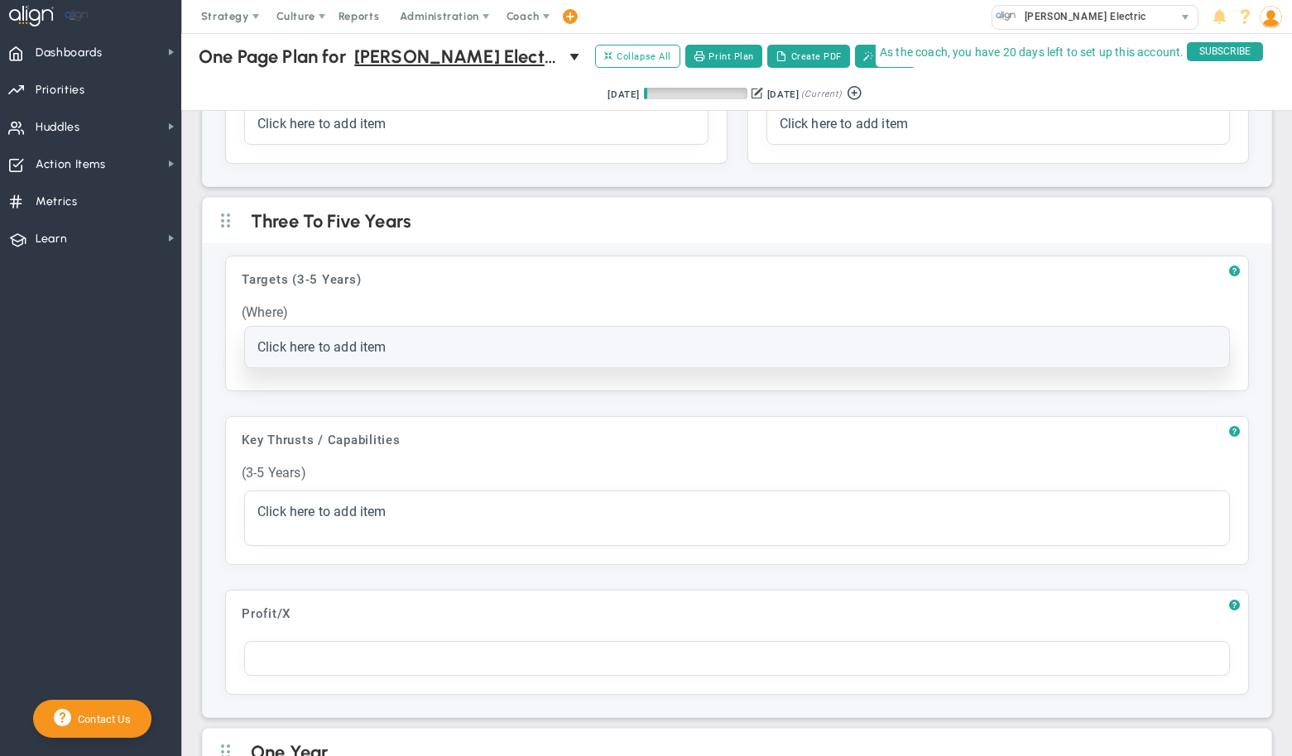
click at [365, 355] on div "Click here to add item Category Projected Actuals Owner Name" at bounding box center [737, 347] width 984 height 41
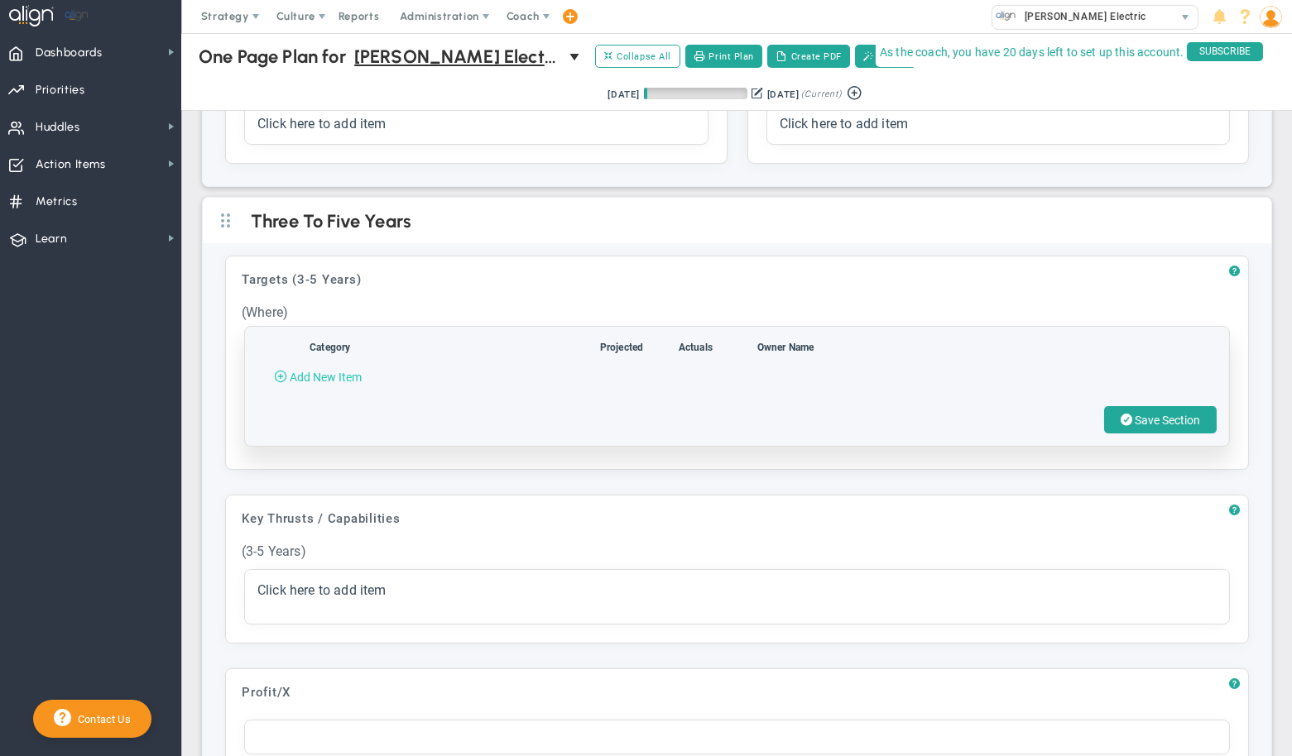
click at [343, 377] on span "Add New Item" at bounding box center [326, 377] width 72 height 13
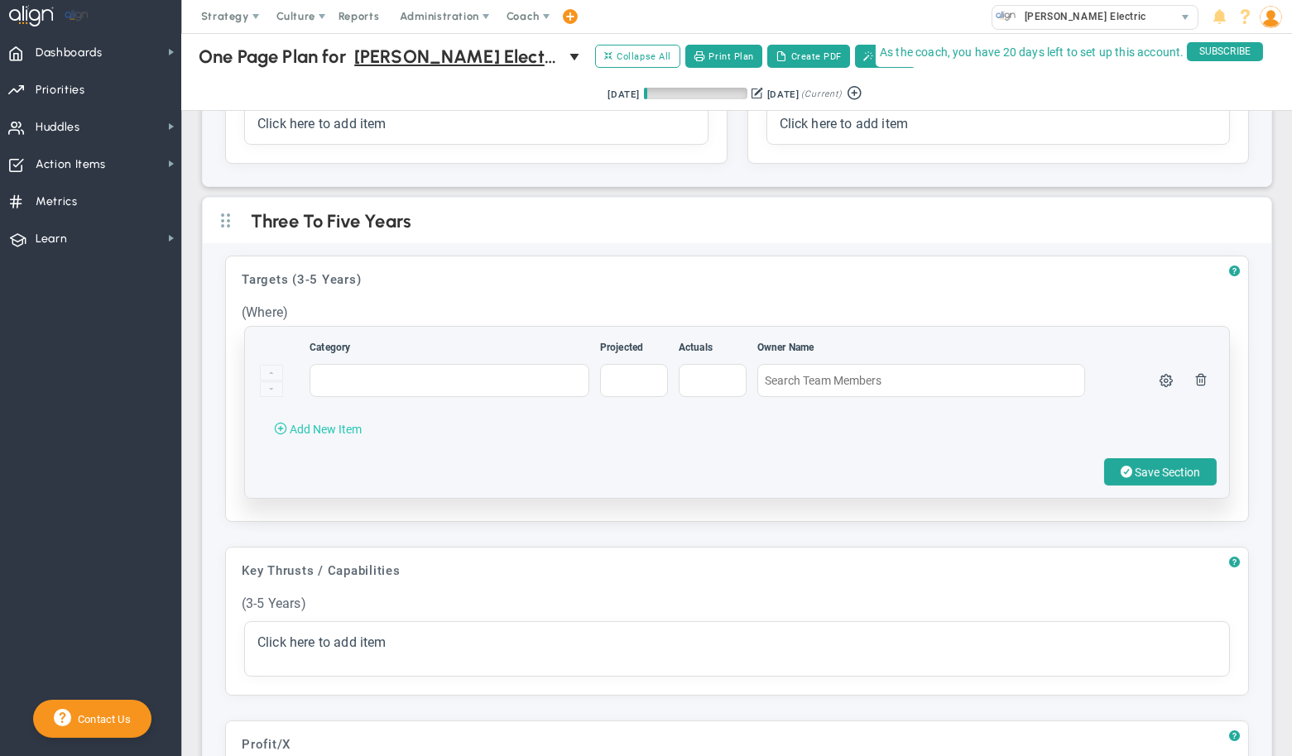
click at [339, 427] on span "Add New Item" at bounding box center [326, 429] width 72 height 13
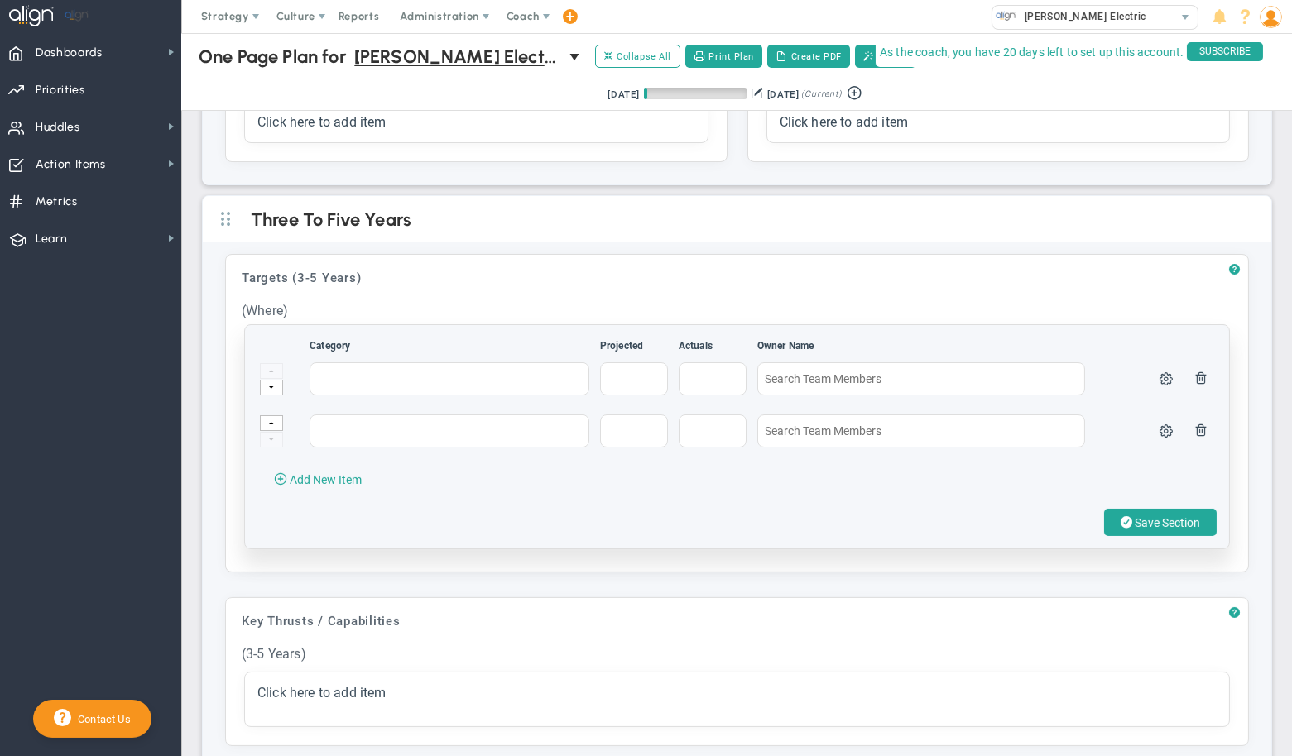
click at [341, 493] on div "Category Projected Actuals Owner Name" at bounding box center [737, 436] width 984 height 223
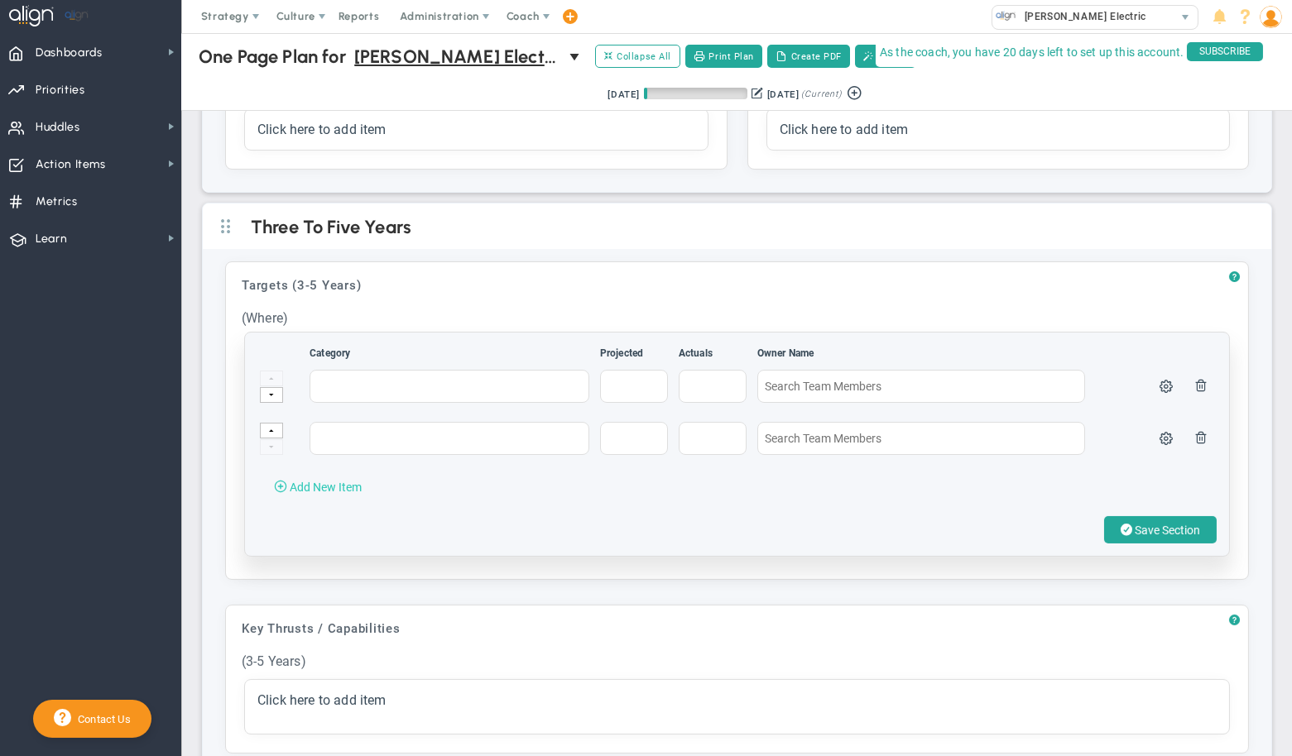
click at [339, 474] on button "Add New Item" at bounding box center [317, 486] width 121 height 26
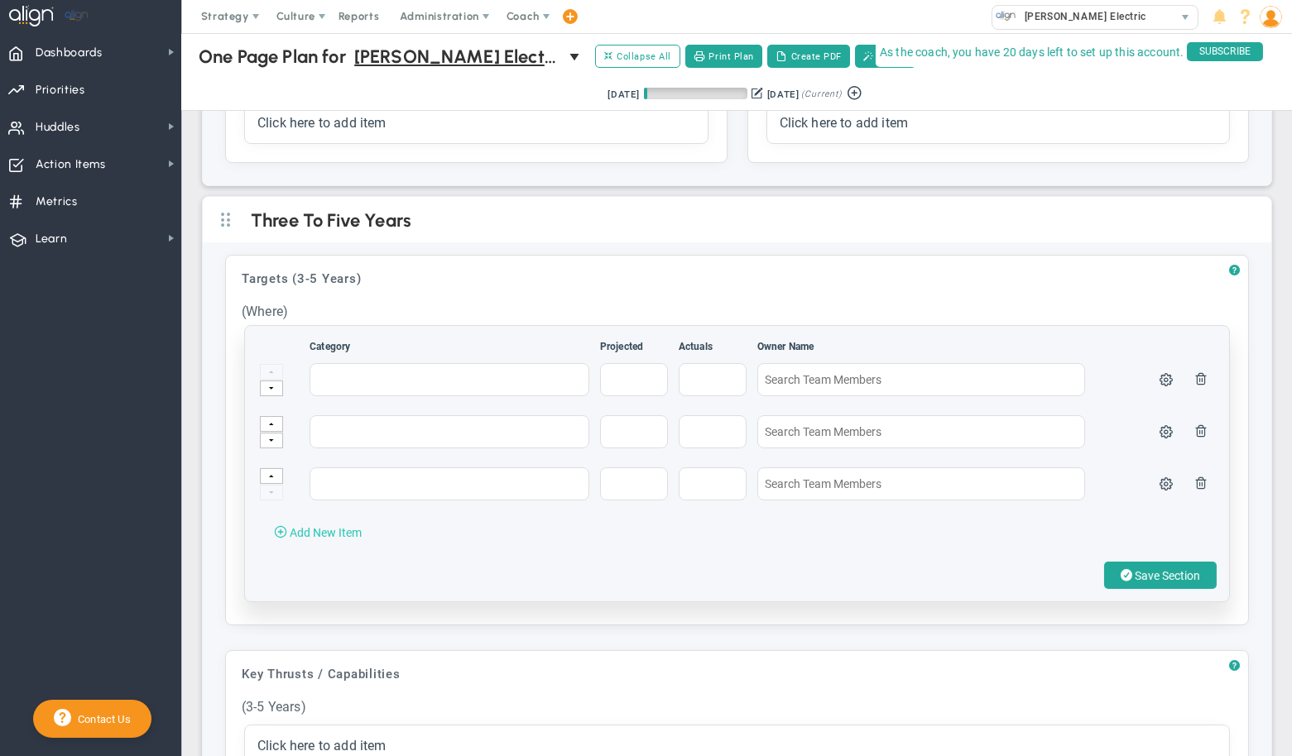
click at [340, 519] on button "Add New Item" at bounding box center [317, 532] width 121 height 26
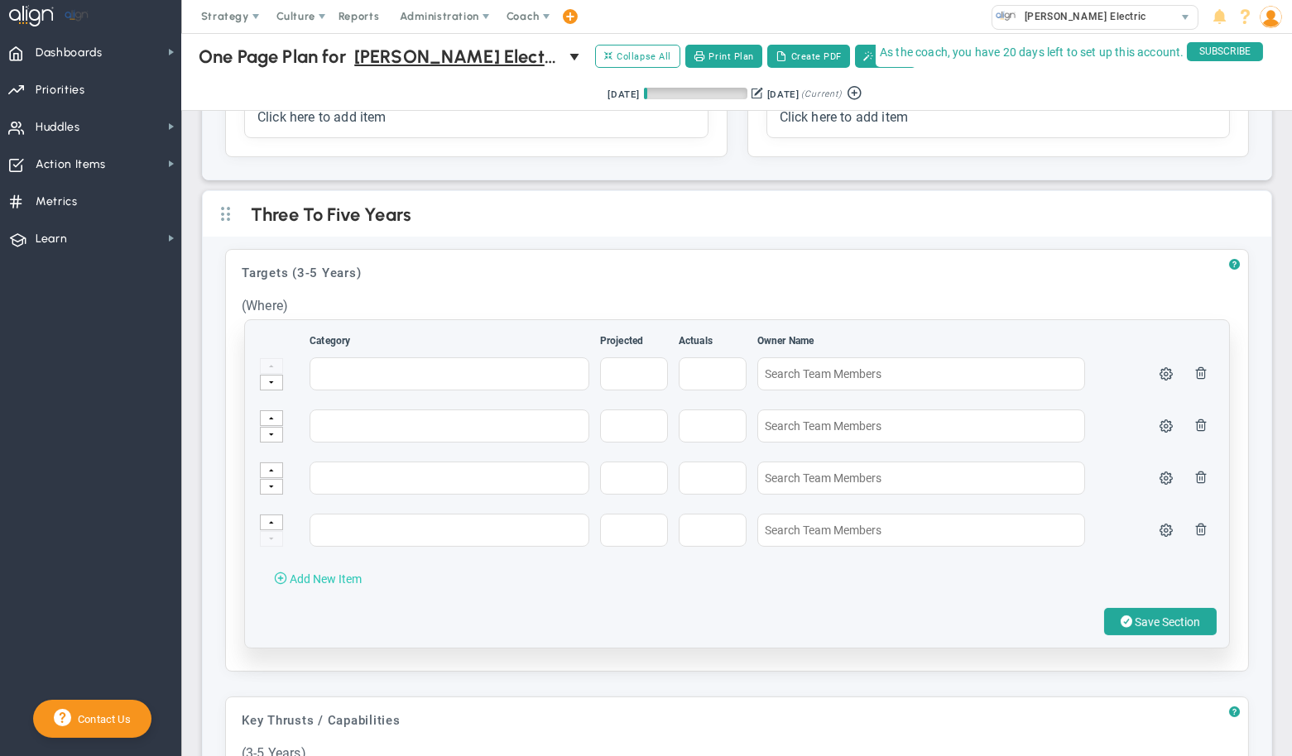
click at [343, 566] on button "Add New Item" at bounding box center [317, 578] width 121 height 26
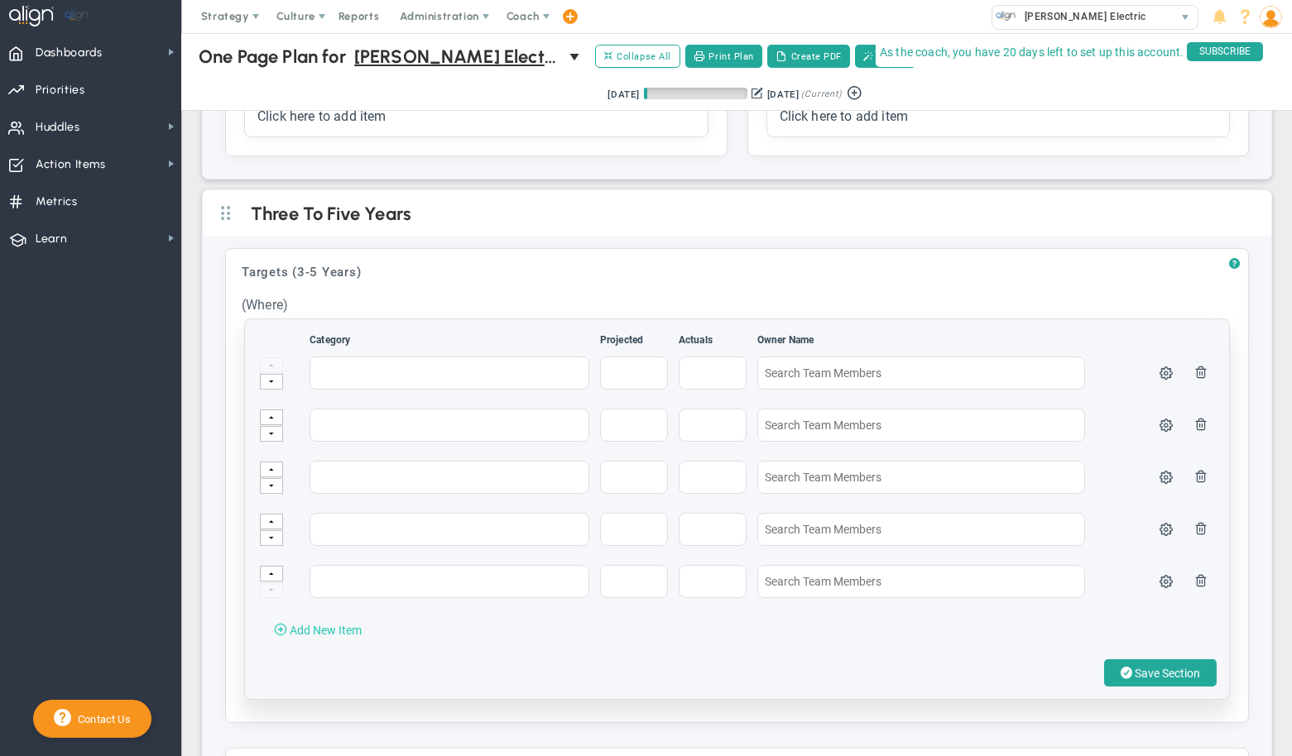
click at [342, 624] on span "Add New Item" at bounding box center [326, 630] width 72 height 13
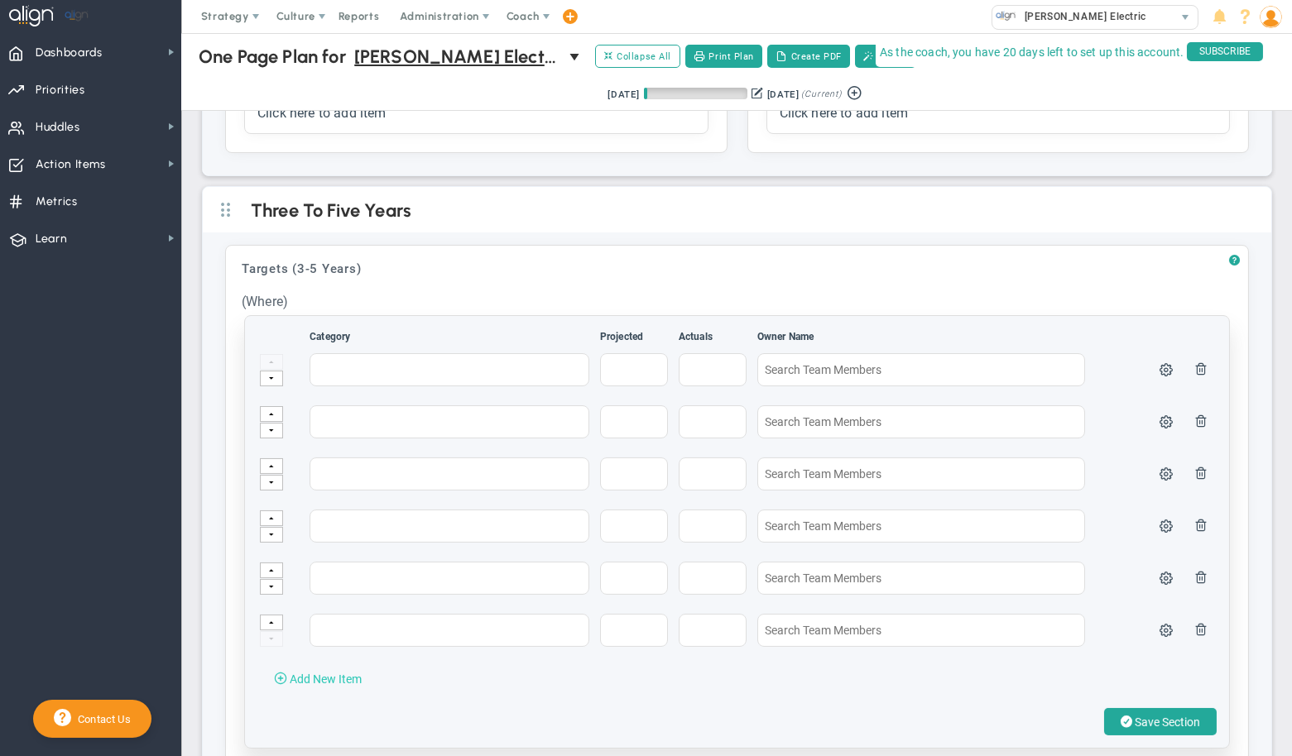
click at [337, 673] on span "Add New Item" at bounding box center [326, 679] width 72 height 13
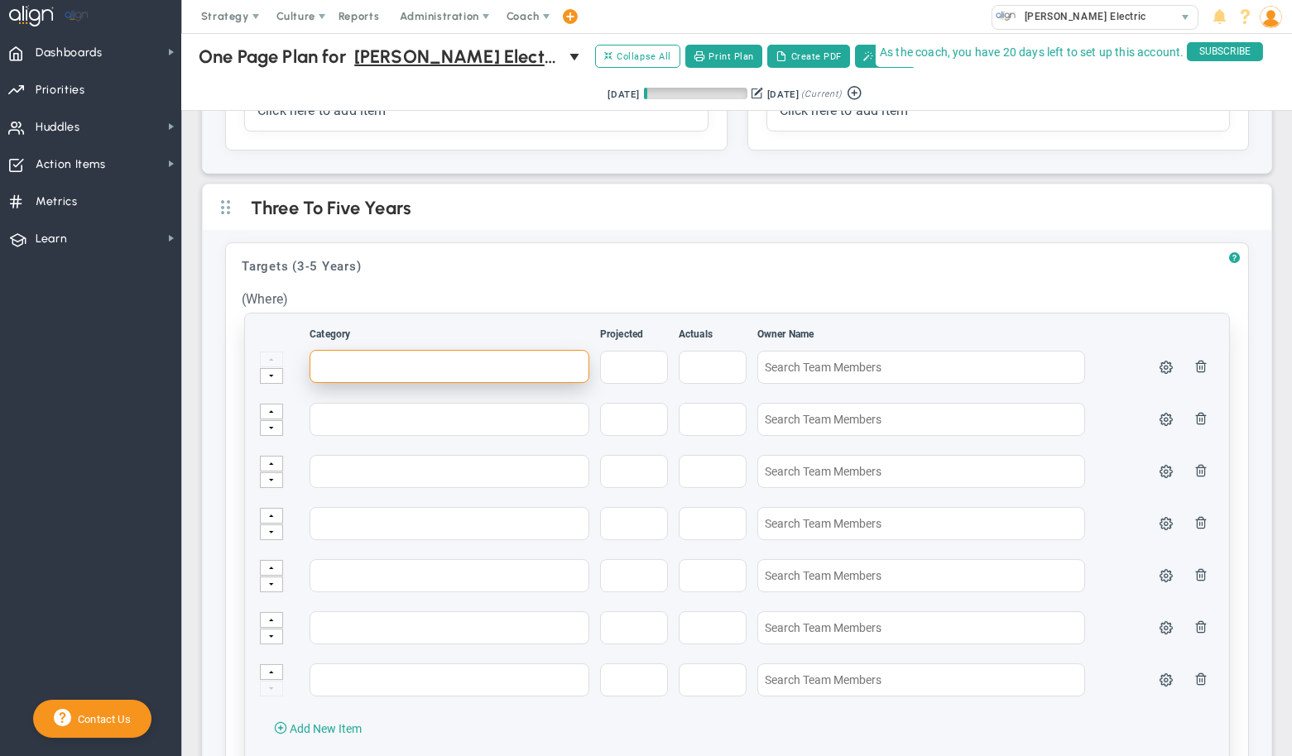
click at [379, 372] on input "text" at bounding box center [449, 366] width 280 height 33
type input "[DATE]-[DATE]"
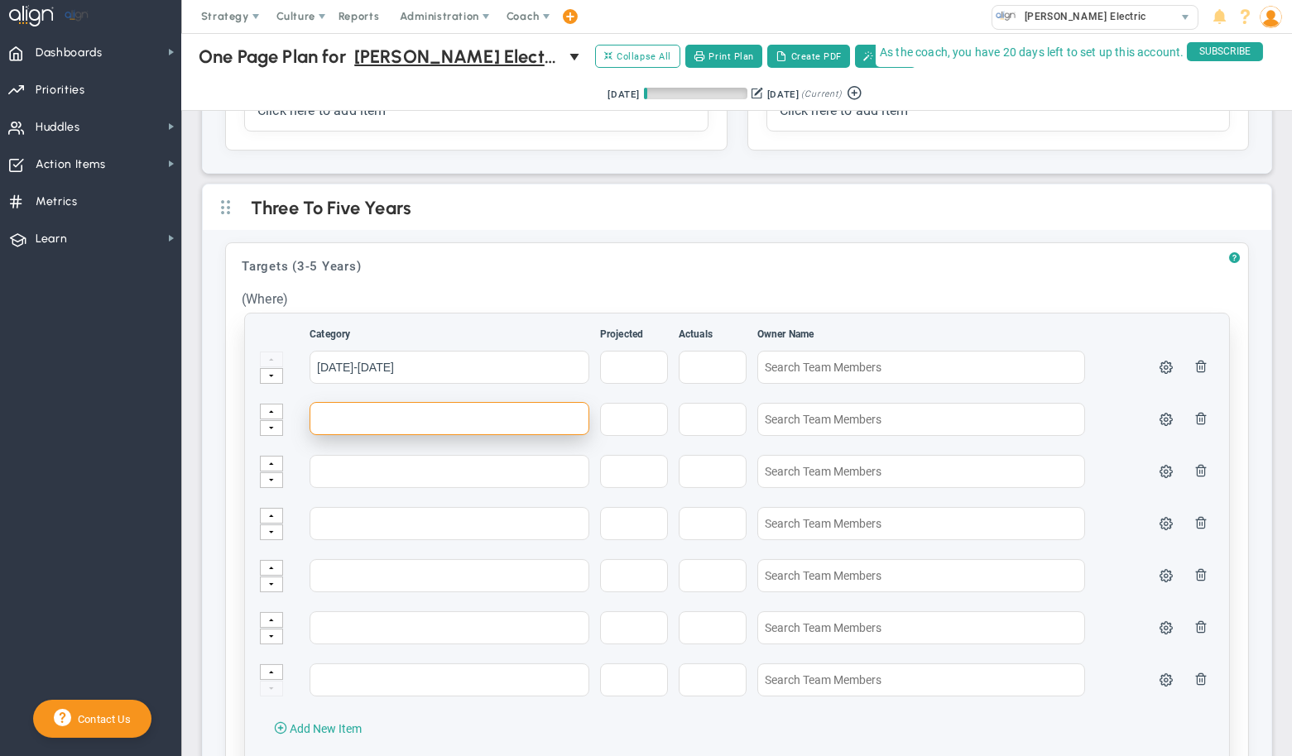
click at [372, 417] on input "text" at bounding box center [449, 418] width 280 height 33
type input "Revenue"
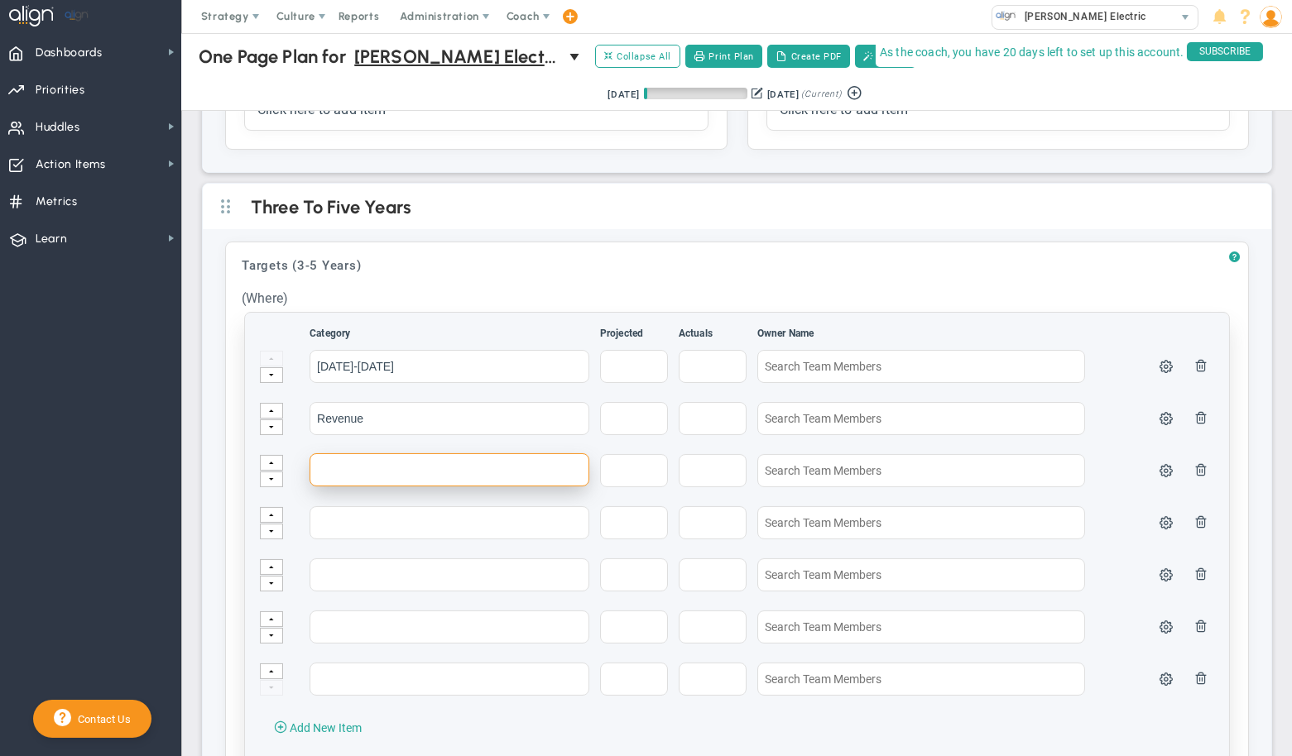
click at [371, 471] on input "text" at bounding box center [449, 469] width 280 height 33
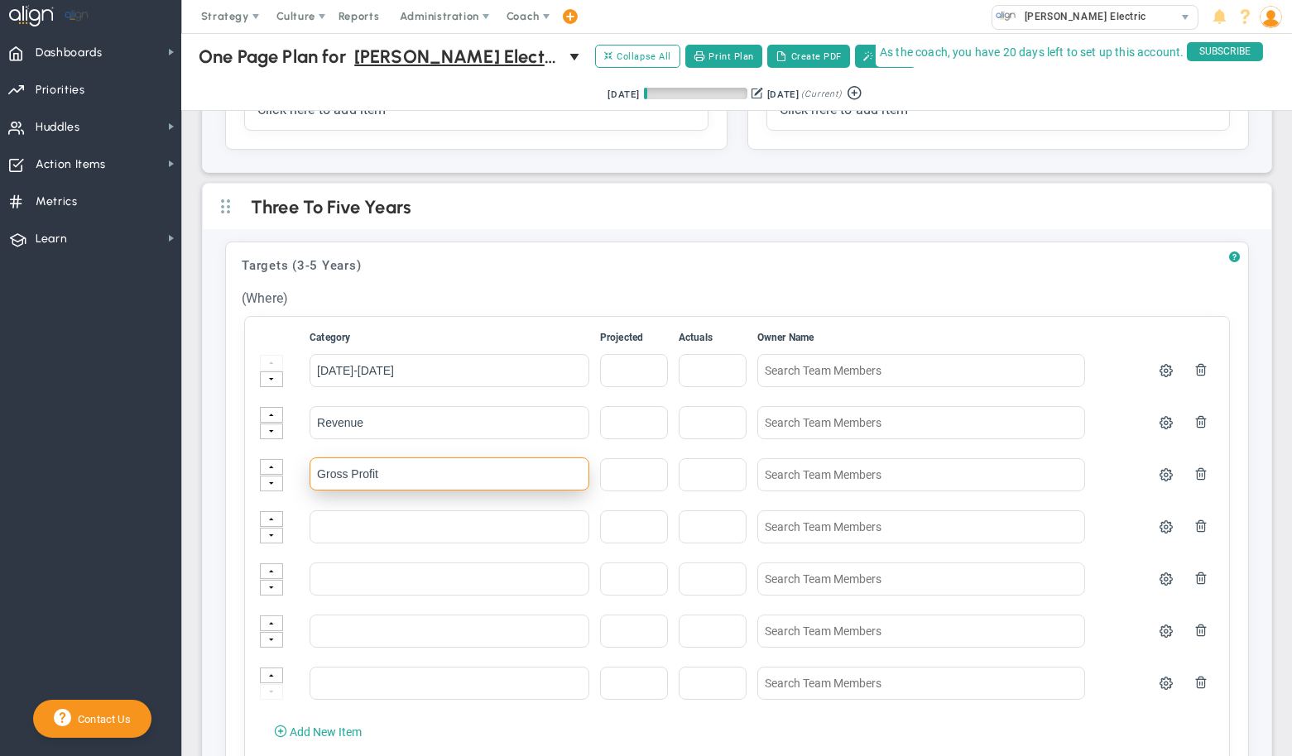
type input "Gross Profit"
click at [53, 447] on nav "Dashboards Dashboards My Dashboard Company Dashboard Annual Initiatives" at bounding box center [91, 394] width 182 height 723
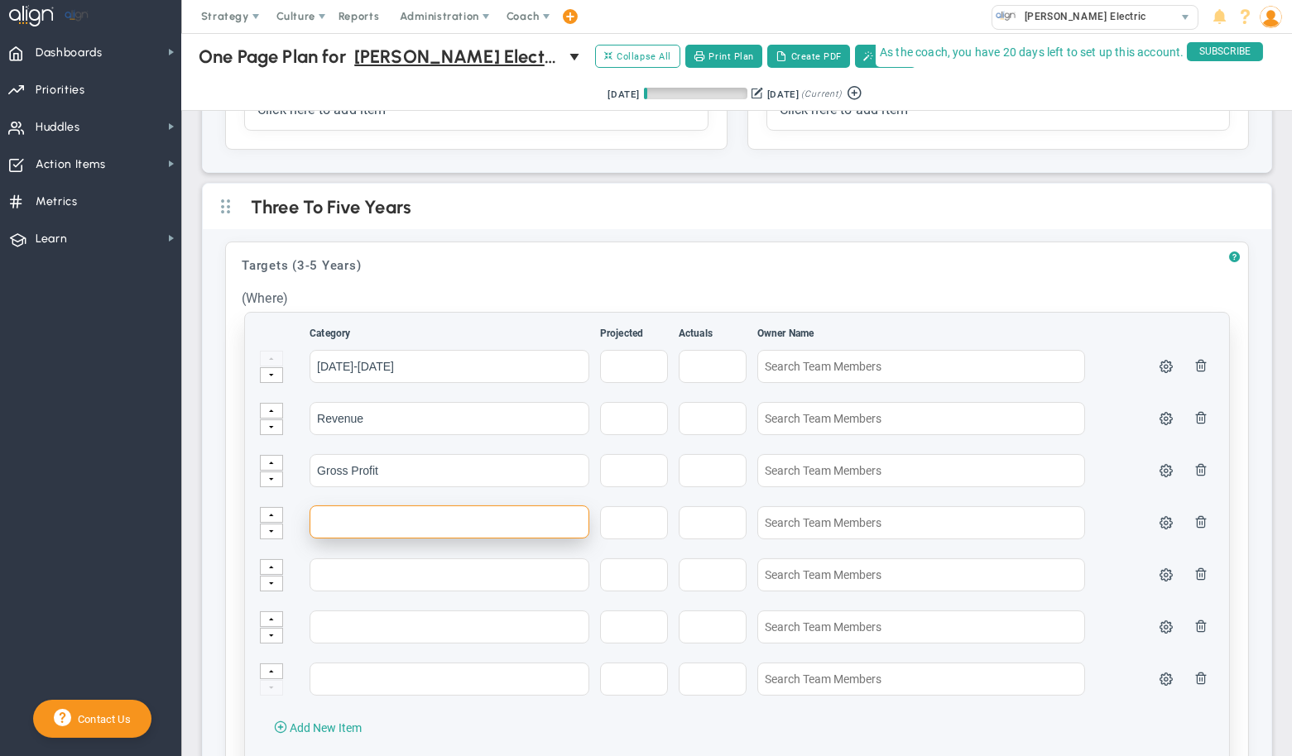
click at [453, 517] on input "text" at bounding box center [449, 522] width 280 height 33
type input "B"
type input "N"
type input "B"
type input "Net Income"
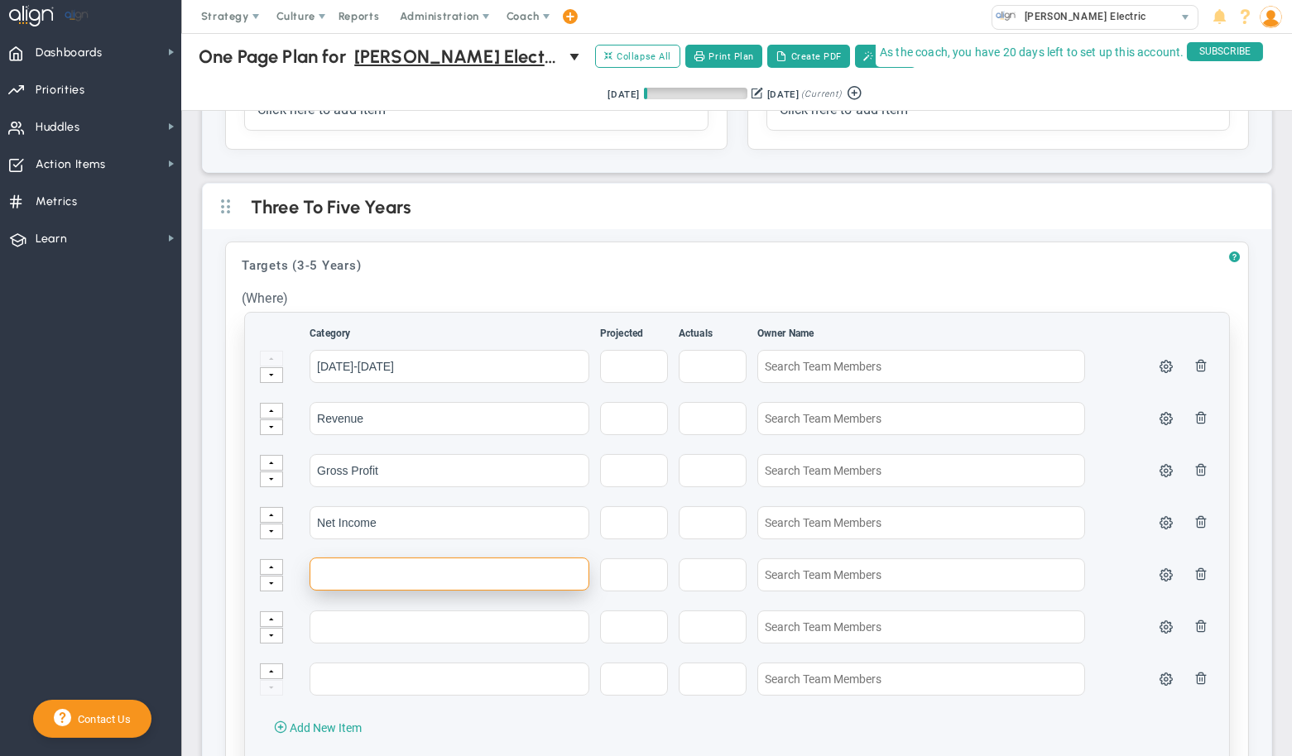
click at [439, 569] on input "text" at bounding box center [449, 574] width 280 height 33
type input "Cash On Hand"
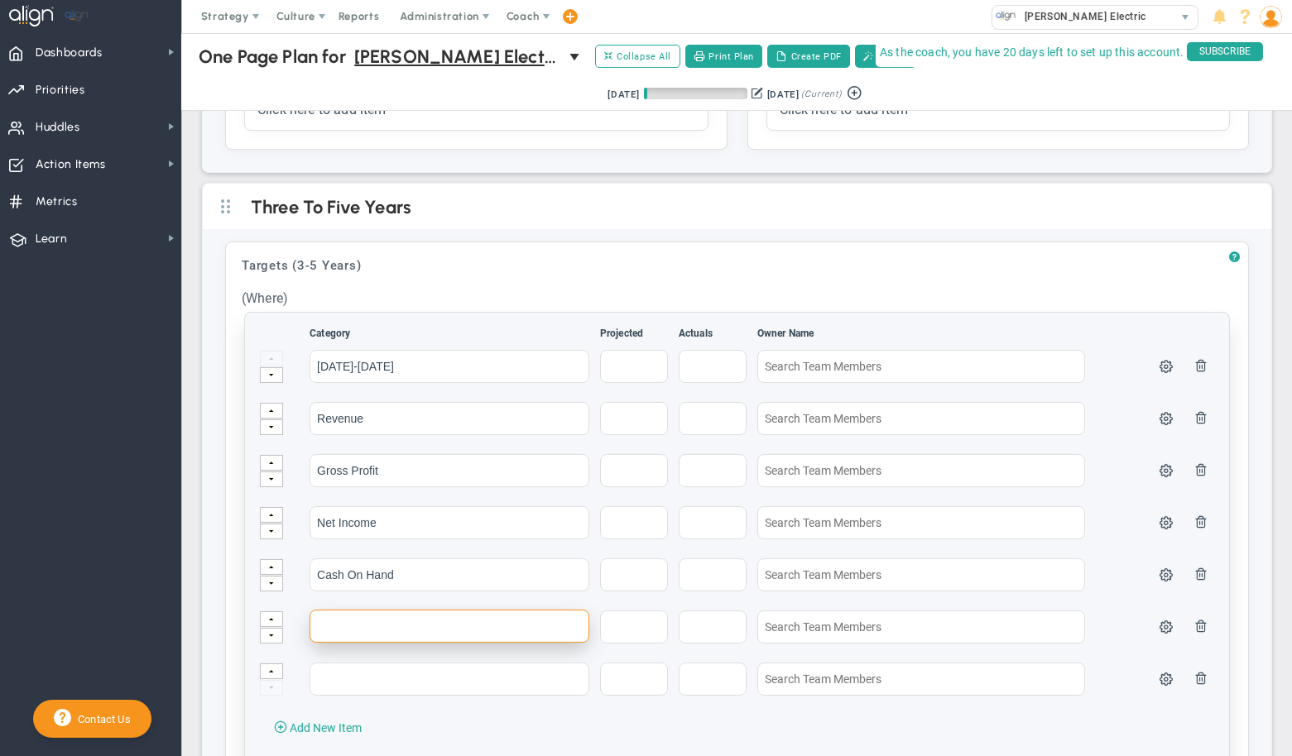
click at [403, 621] on input "text" at bounding box center [449, 626] width 280 height 33
type input "AR (+retainage)"
click at [350, 727] on span "Add New Item" at bounding box center [326, 728] width 72 height 13
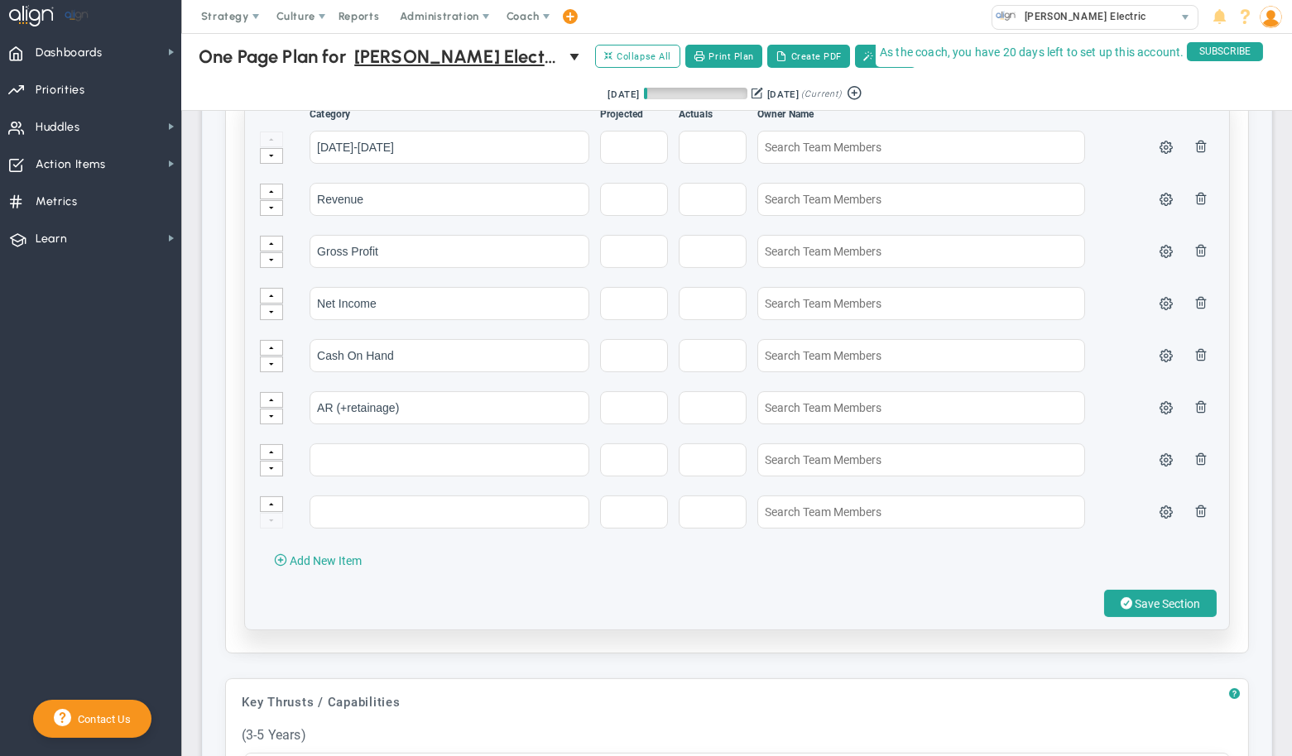
scroll to position [534, 0]
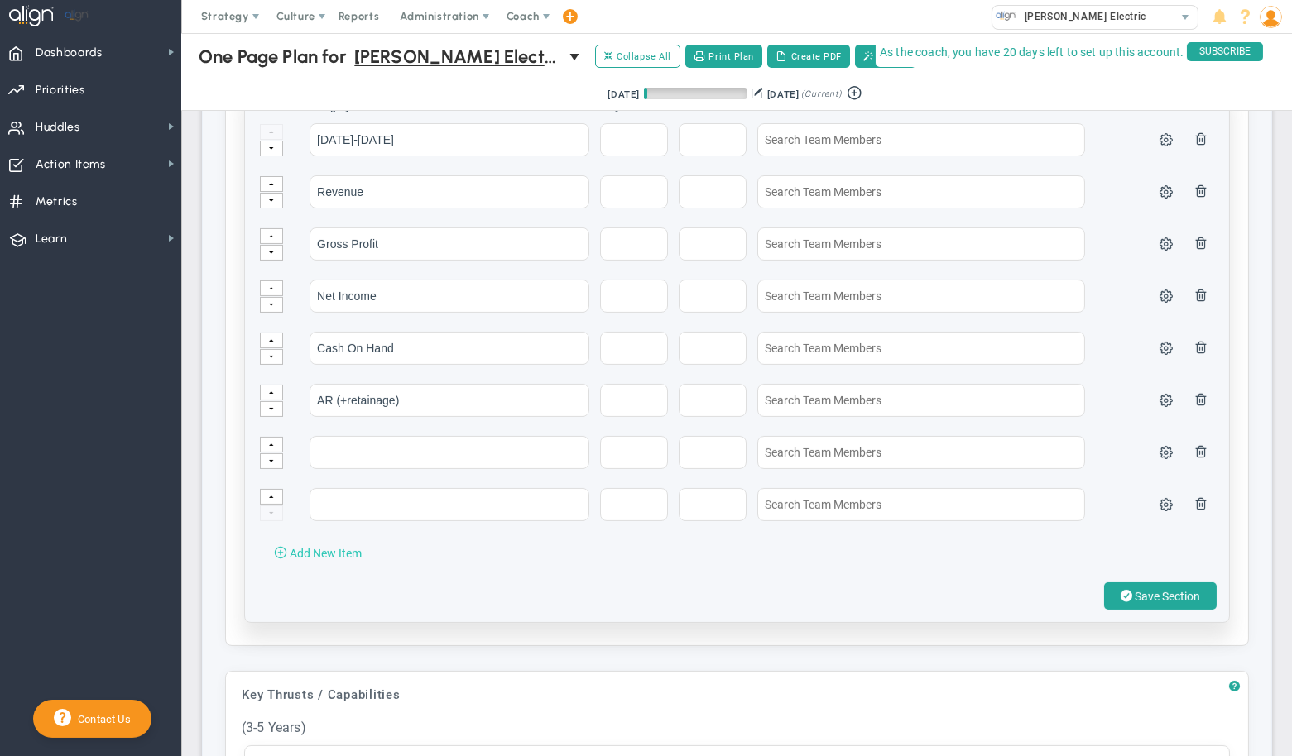
click at [344, 552] on span "Add New Item" at bounding box center [326, 553] width 72 height 13
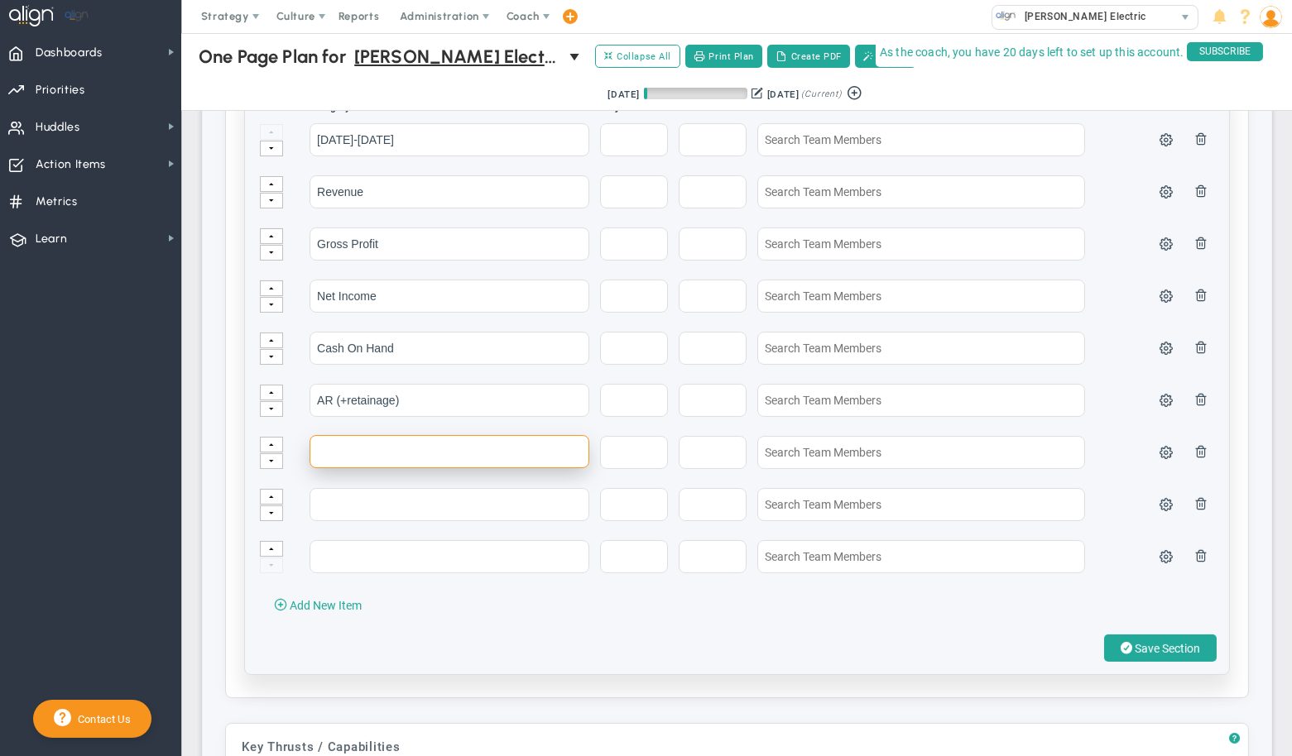
click at [340, 445] on input "text" at bounding box center [449, 451] width 280 height 33
type input "eNPS"
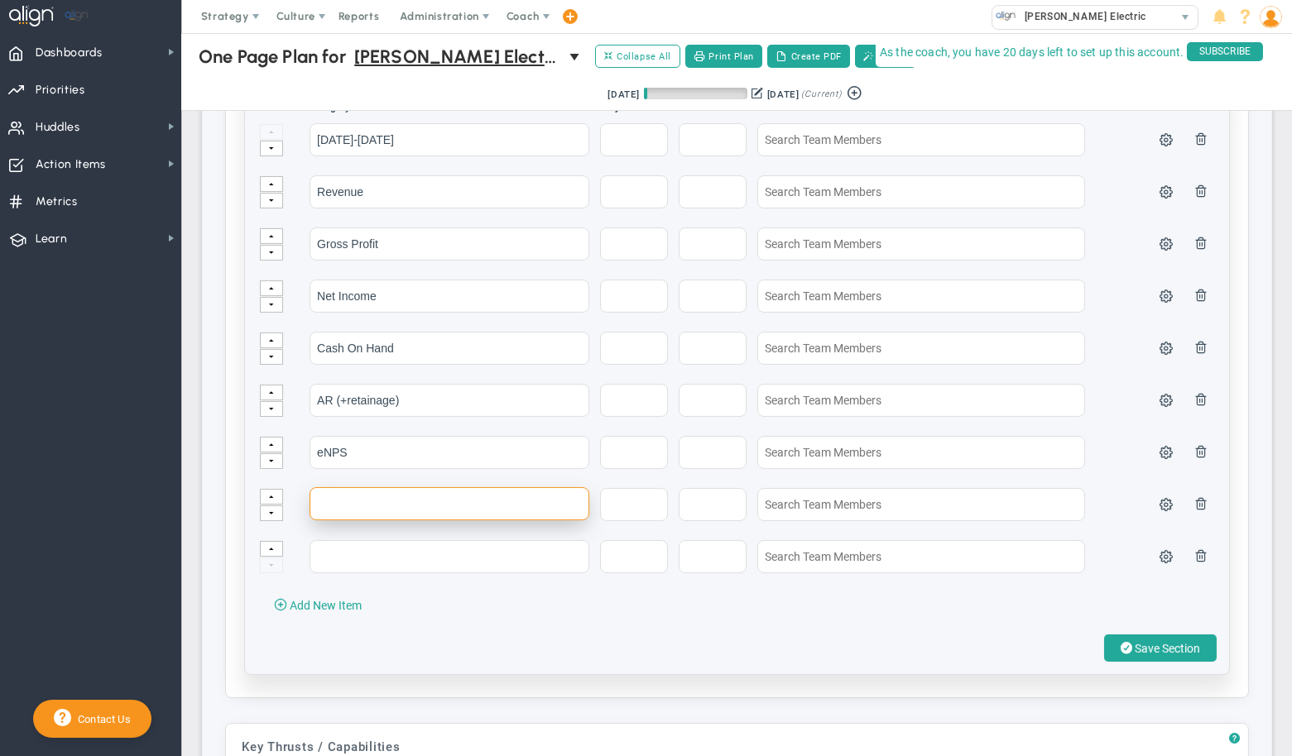
click at [350, 499] on input "text" at bounding box center [449, 503] width 280 height 33
type input "NPS"
click at [301, 599] on span "Add New Item" at bounding box center [326, 605] width 72 height 13
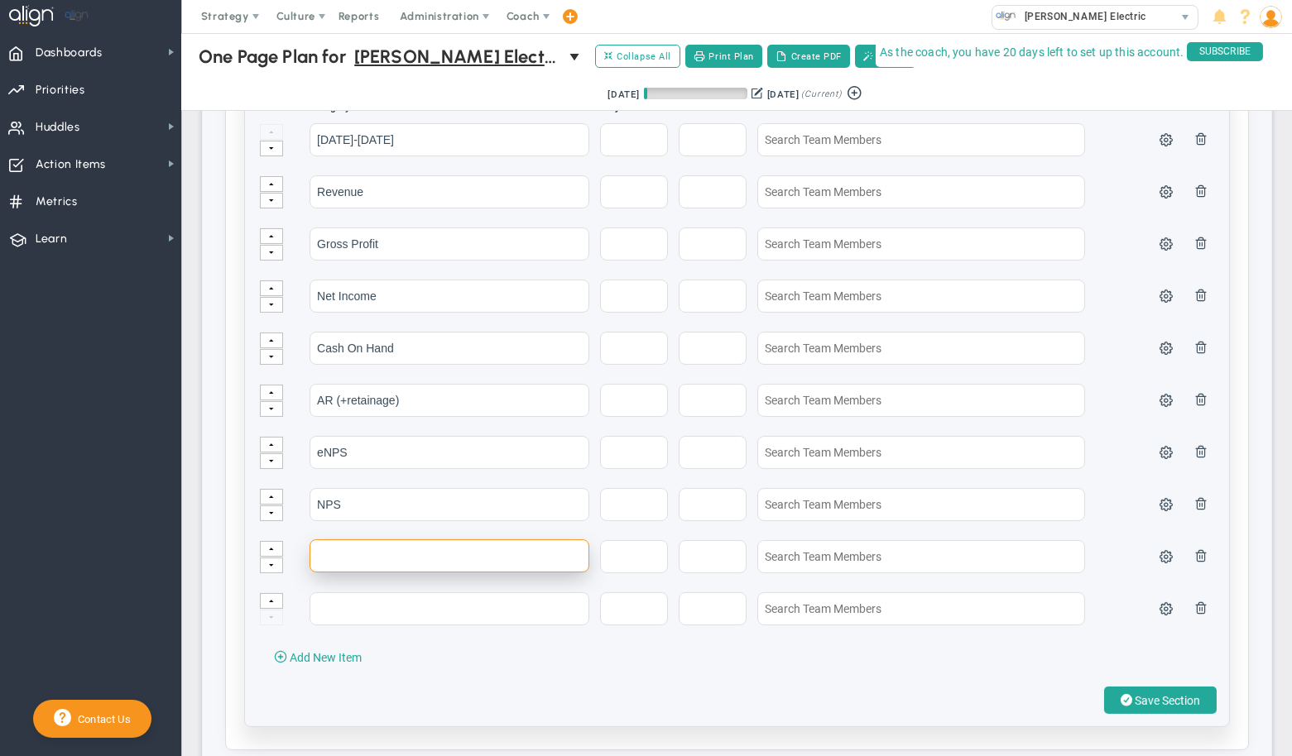
click at [349, 557] on input "text" at bounding box center [449, 556] width 280 height 33
type input "Backlog Volume"
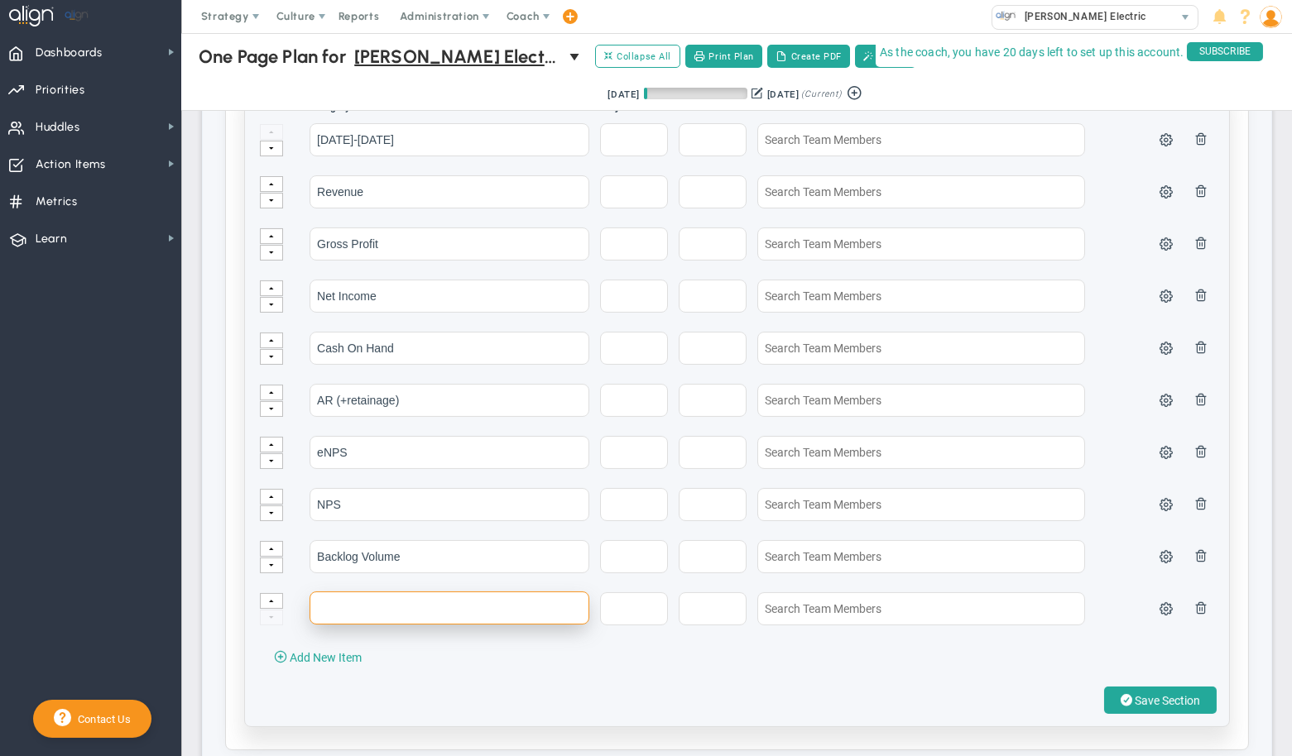
click at [354, 607] on input "text" at bounding box center [449, 608] width 280 height 33
click at [276, 506] on button at bounding box center [271, 514] width 23 height 16
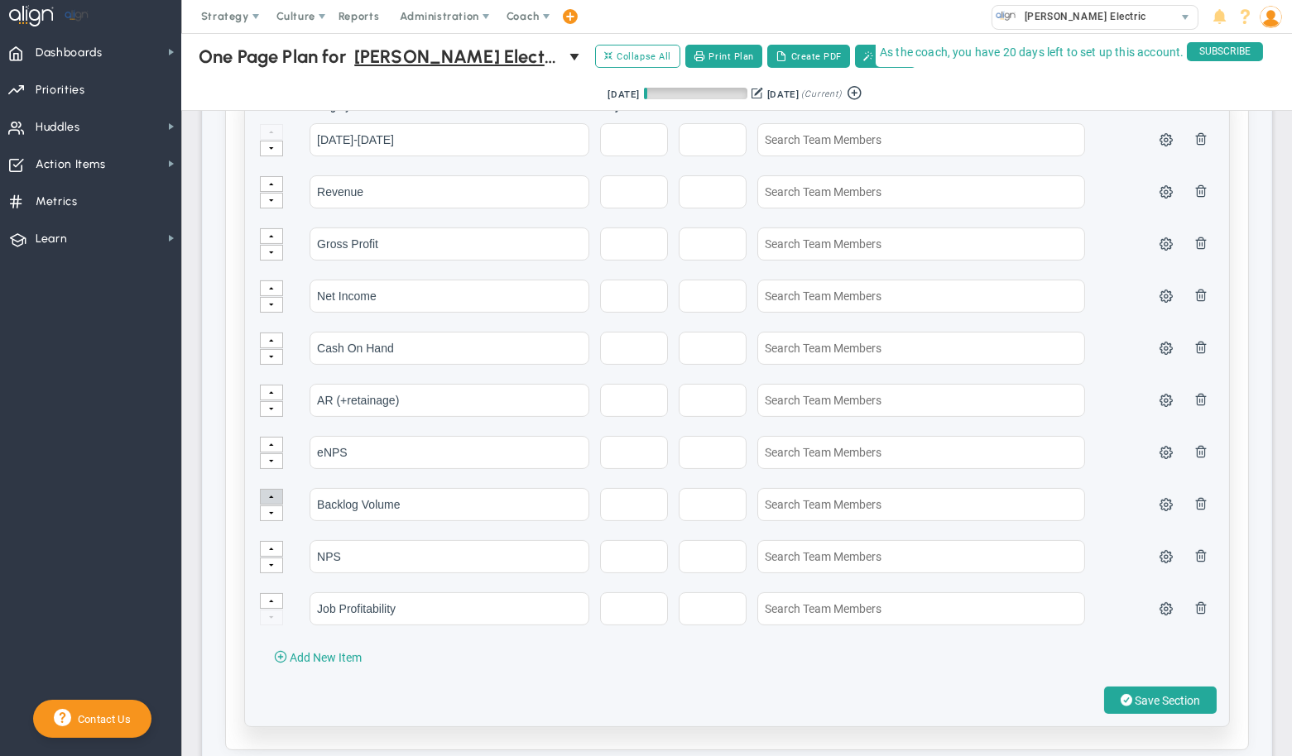
drag, startPoint x: 271, startPoint y: 560, endPoint x: 276, endPoint y: 487, distance: 73.8
click at [271, 561] on span at bounding box center [271, 566] width 5 height 11
click at [275, 456] on button at bounding box center [271, 461] width 23 height 16
click at [275, 512] on button at bounding box center [271, 514] width 23 height 16
click at [381, 492] on input "Job Profitability" at bounding box center [449, 503] width 280 height 33
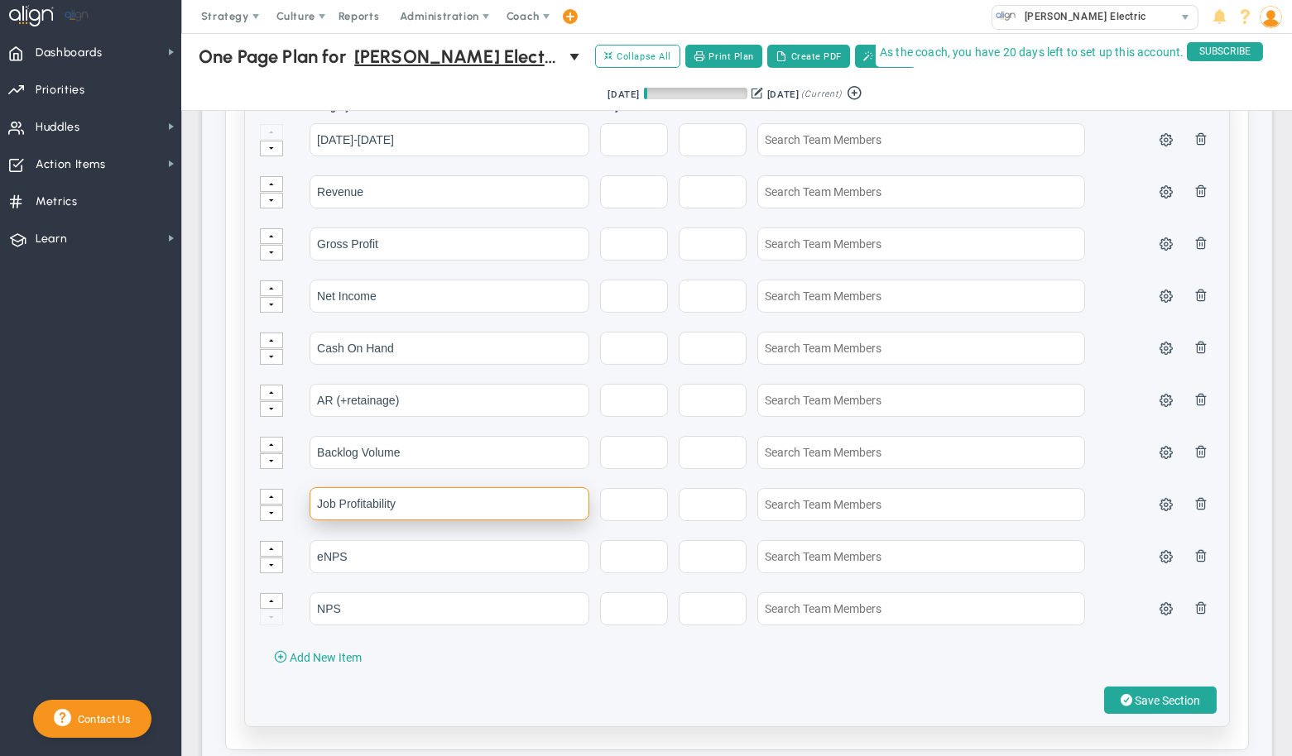
click at [381, 492] on input "Job Profitability" at bounding box center [449, 503] width 280 height 33
type input "Job Profitability"
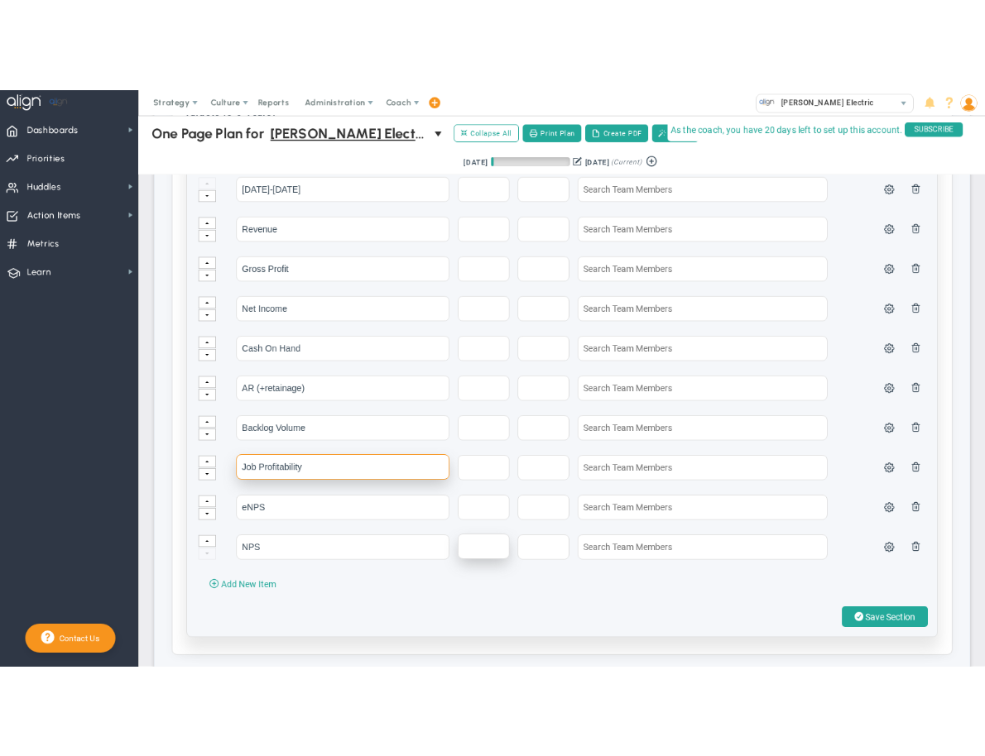
scroll to position [546, 0]
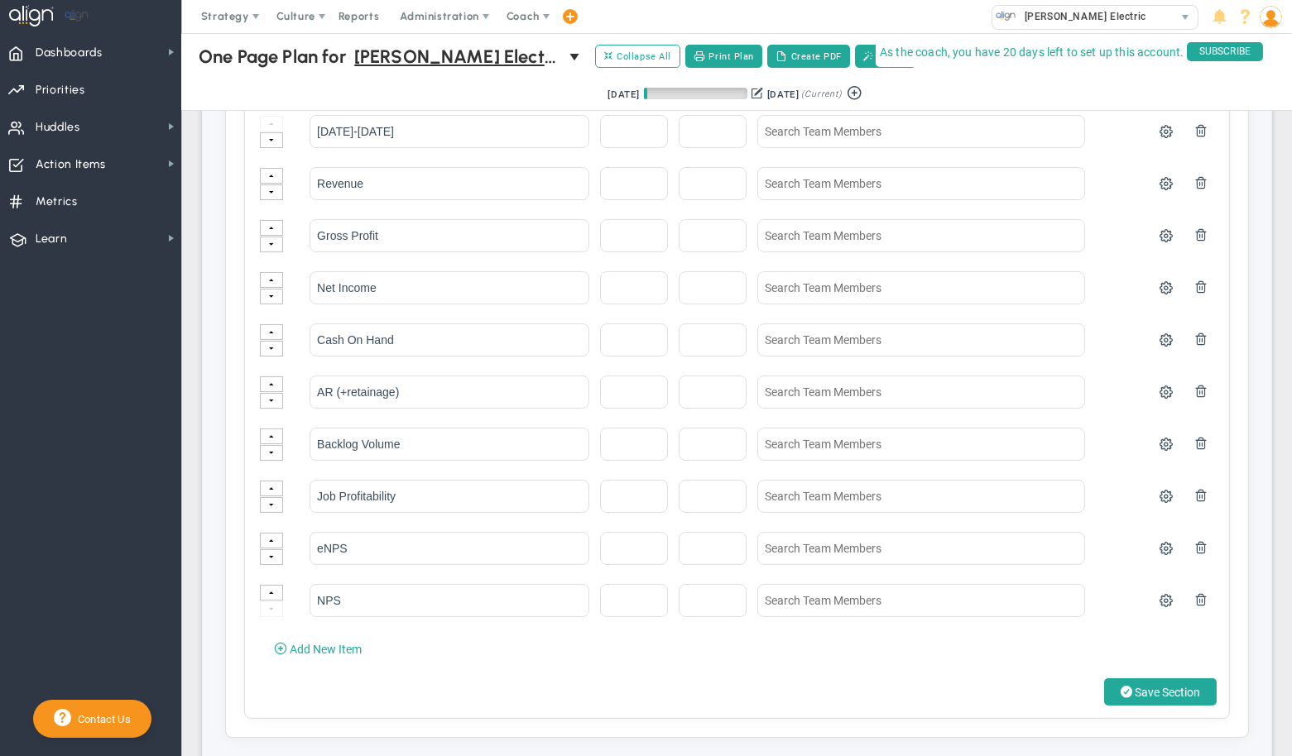
click at [1145, 686] on span "Save Section" at bounding box center [1167, 692] width 65 height 13
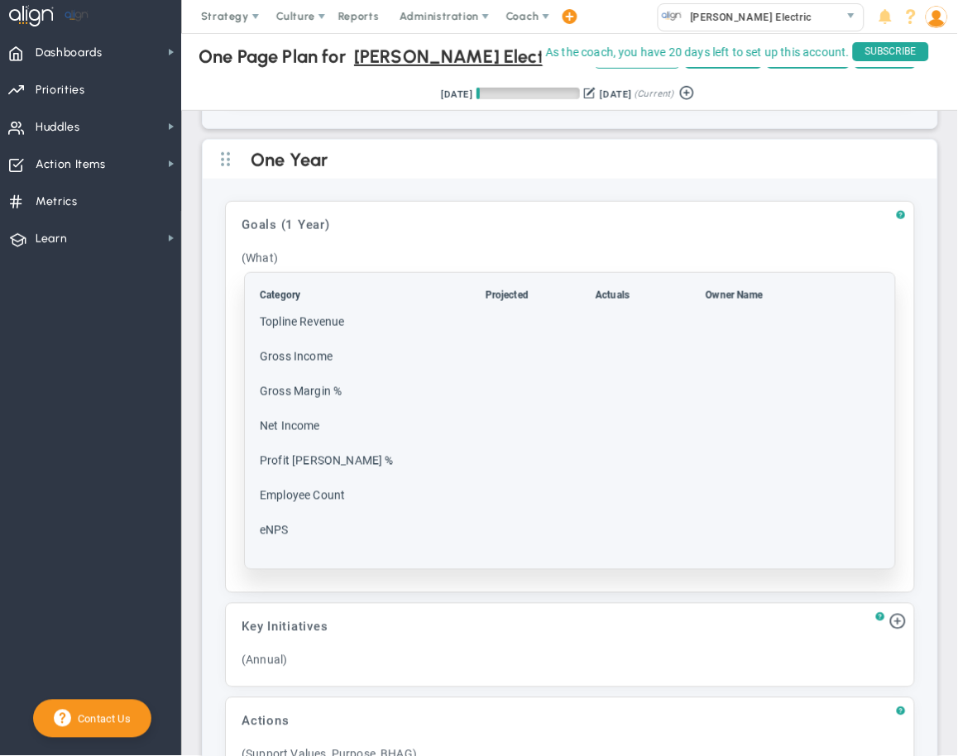
scroll to position [1231, 0]
click at [385, 419] on td "Net Income" at bounding box center [371, 433] width 224 height 33
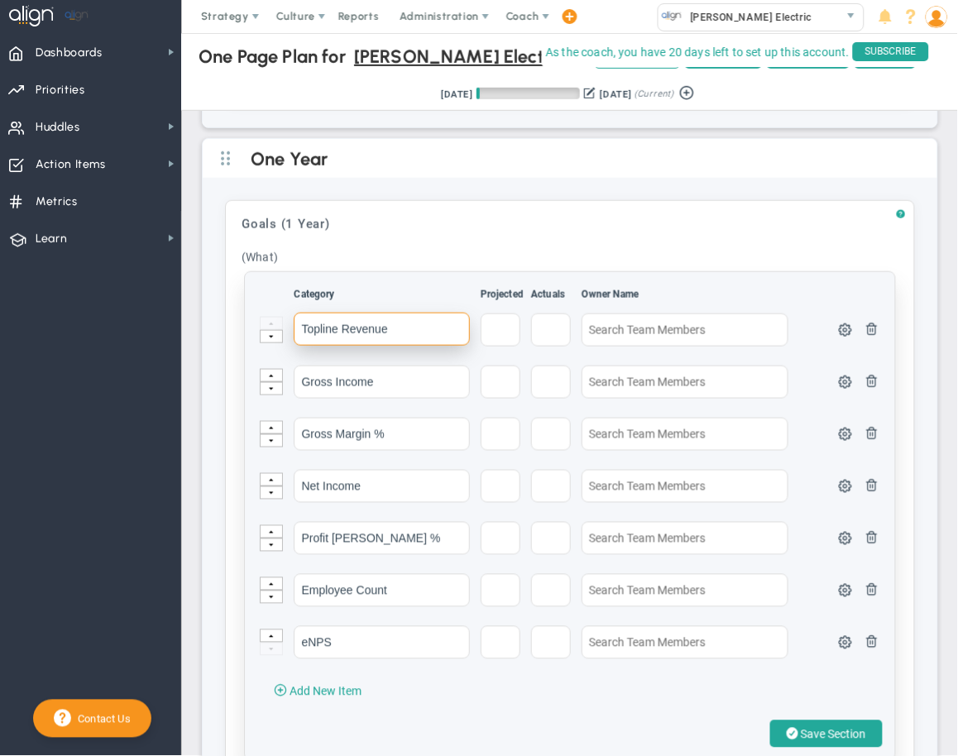
click at [331, 324] on input "Topline Revenue" at bounding box center [381, 329] width 175 height 33
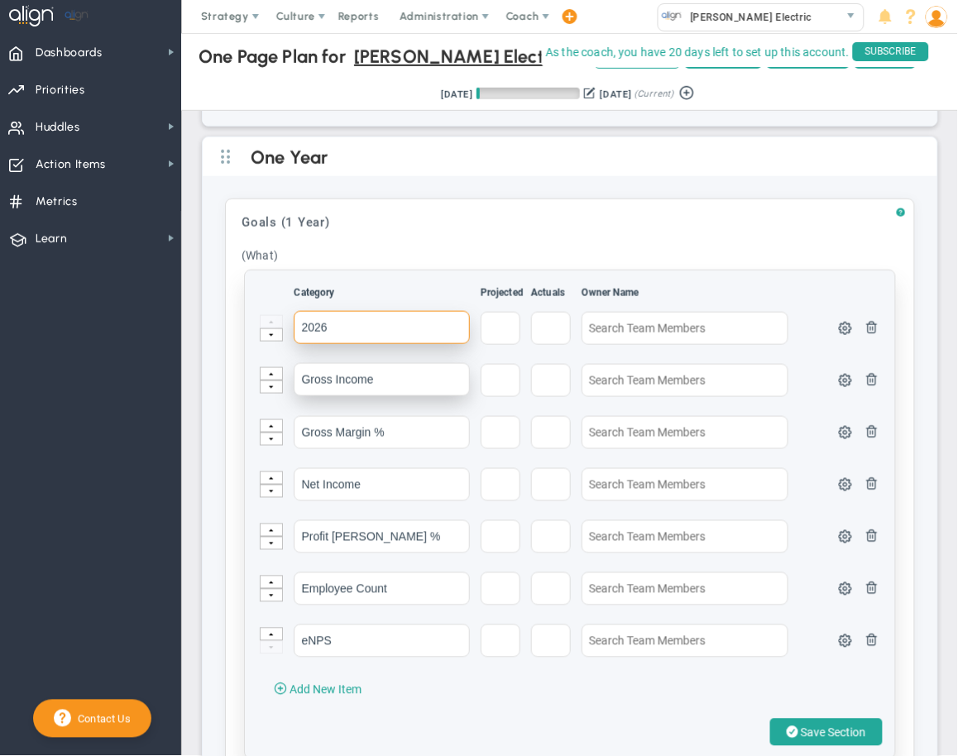
type input "2026"
click at [341, 374] on input "Gross Income" at bounding box center [381, 379] width 175 height 33
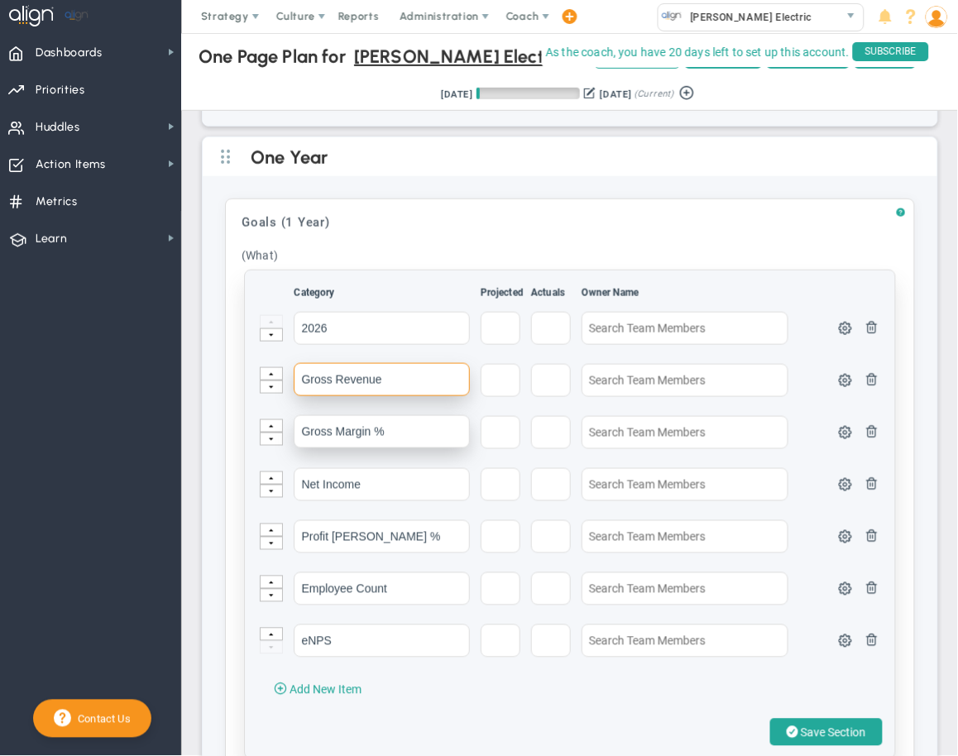
type input "Gross Revenue"
drag, startPoint x: 388, startPoint y: 421, endPoint x: 337, endPoint y: 421, distance: 51.3
click at [337, 421] on input "Gross Margin %" at bounding box center [381, 431] width 175 height 33
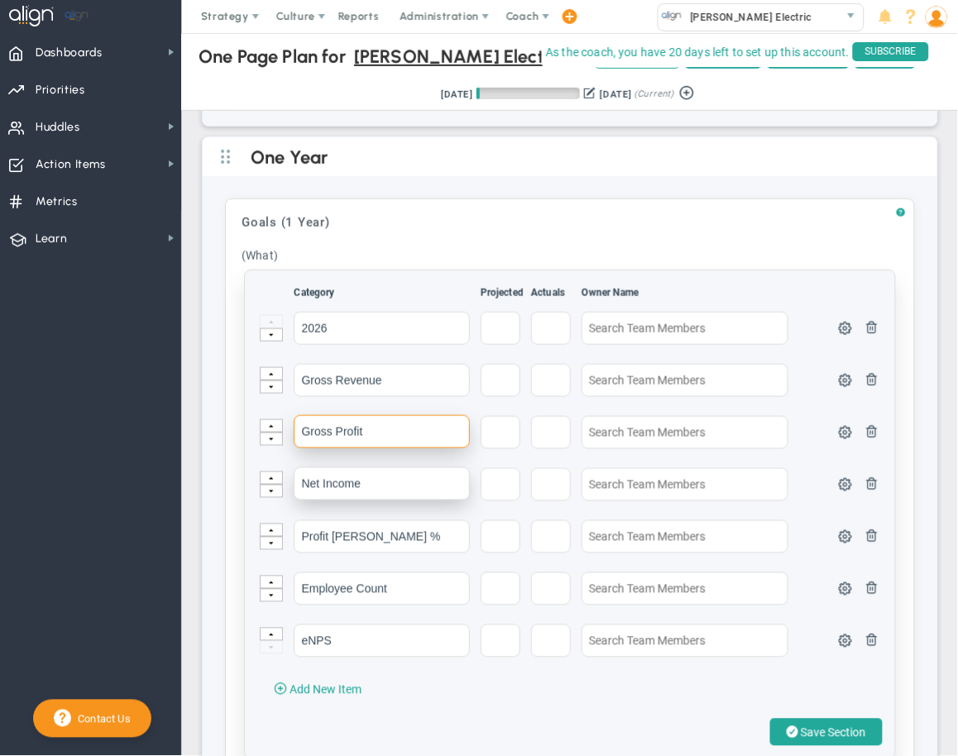
type input "Gross Profit"
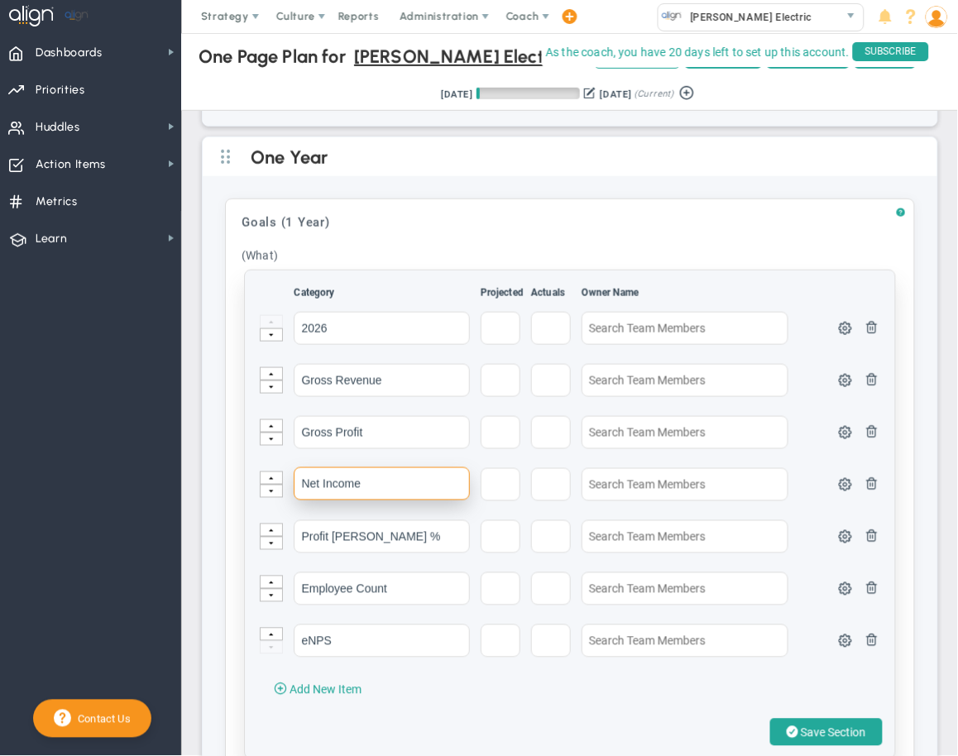
click at [335, 472] on input "Net Income" at bounding box center [381, 484] width 175 height 33
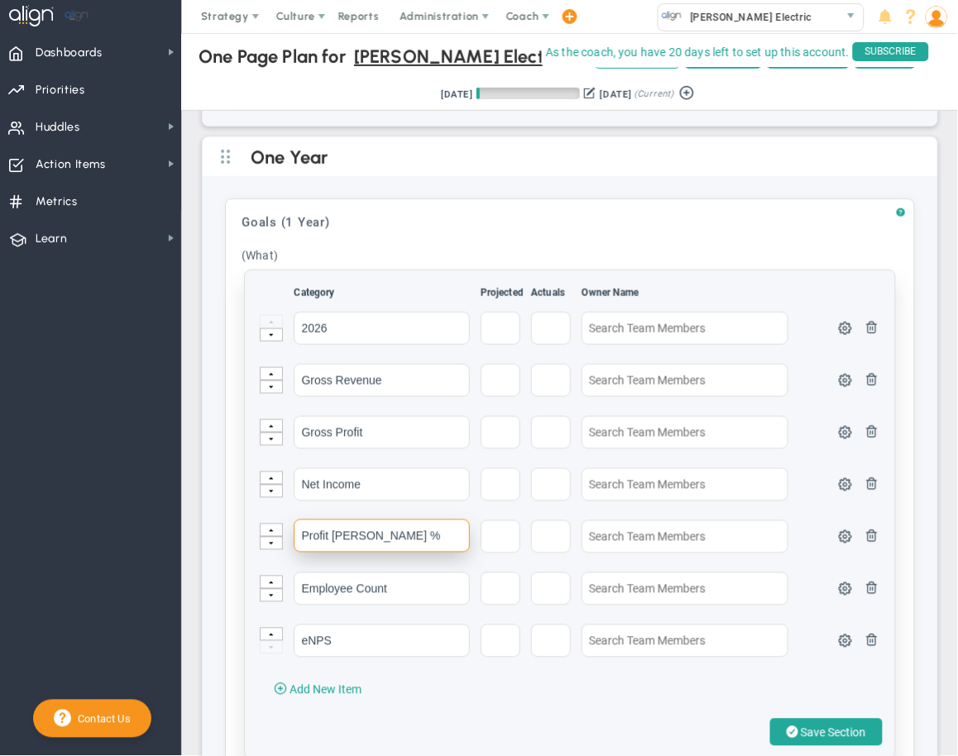
click at [354, 528] on input "Profit [PERSON_NAME] %" at bounding box center [381, 536] width 175 height 33
type input "c"
type input "Cash on Hand"
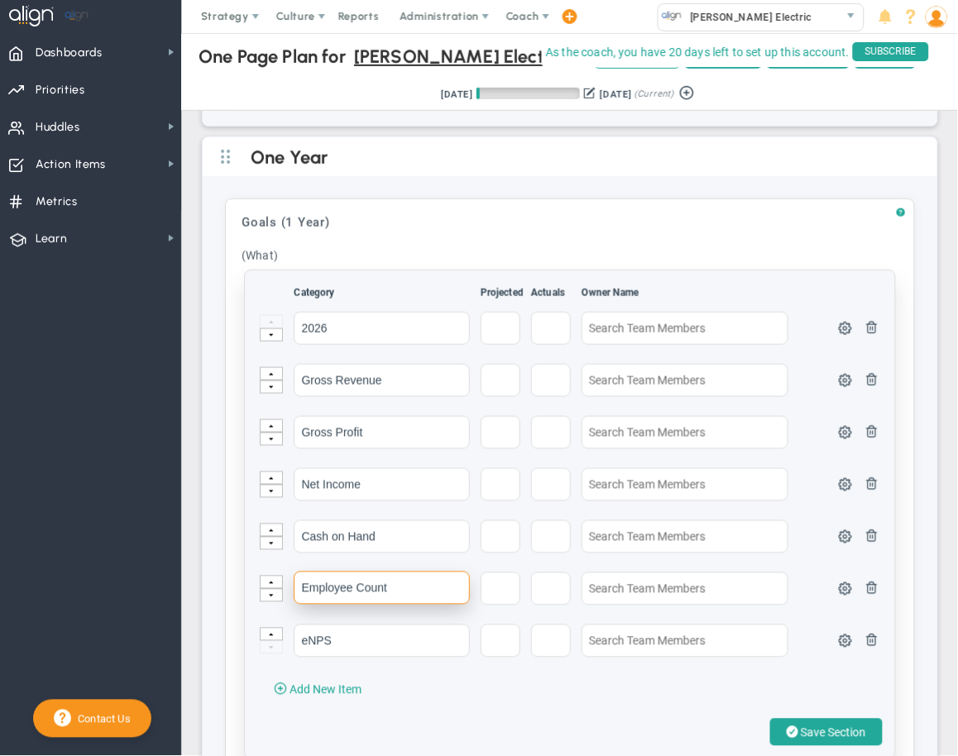
click at [357, 580] on input "Employee Count" at bounding box center [381, 588] width 175 height 33
type input "AR (+retainage)"
click at [321, 684] on span "Add New Item" at bounding box center [326, 690] width 72 height 13
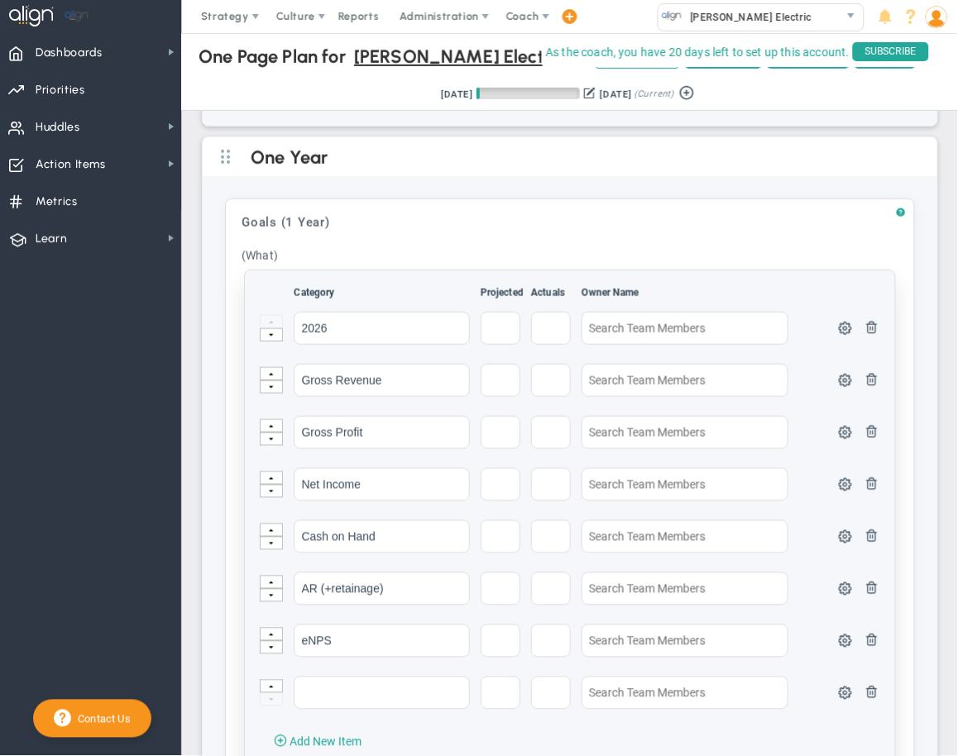
drag, startPoint x: 335, startPoint y: 725, endPoint x: 325, endPoint y: 709, distance: 18.6
click at [335, 736] on span "Add New Item" at bounding box center [326, 742] width 72 height 13
click at [262, 641] on button at bounding box center [271, 647] width 23 height 13
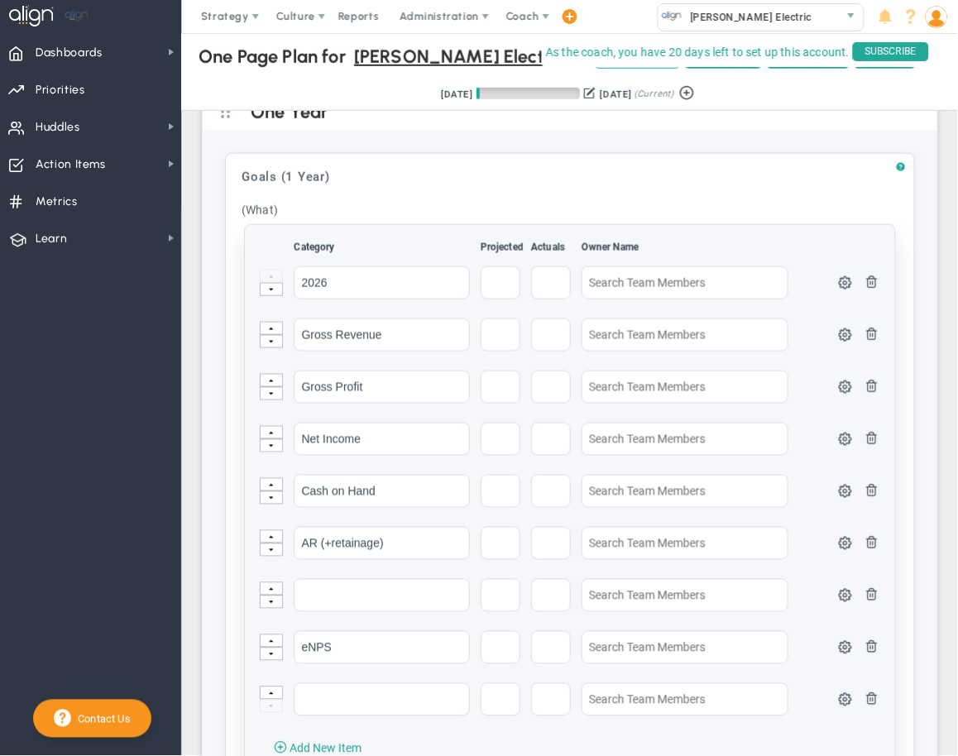
scroll to position [1317, 0]
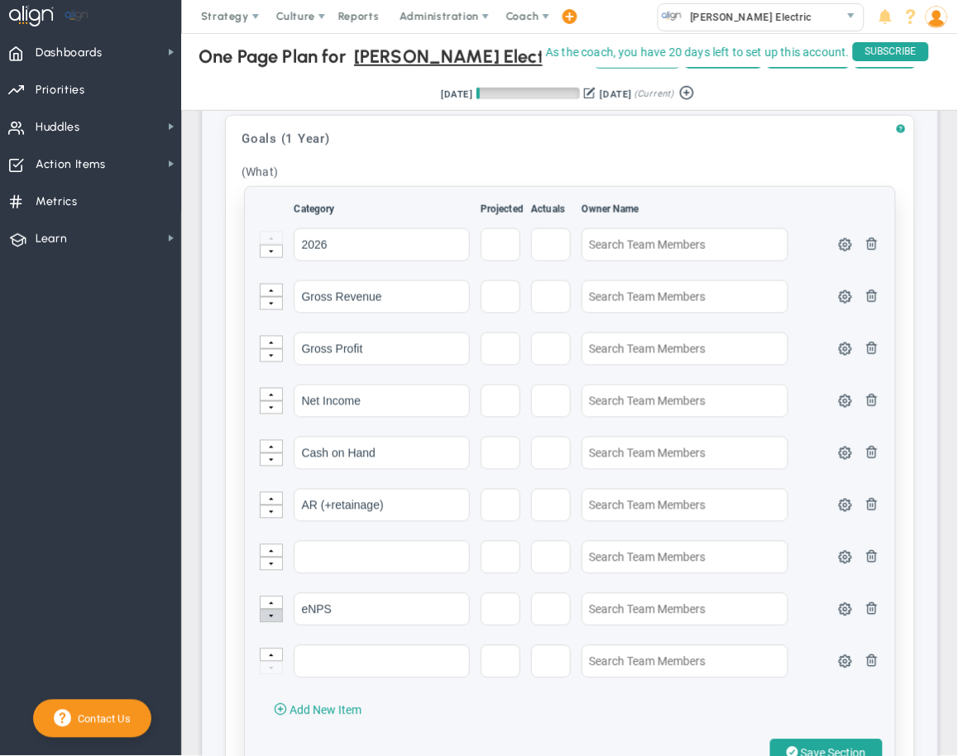
click at [276, 610] on button at bounding box center [271, 616] width 23 height 13
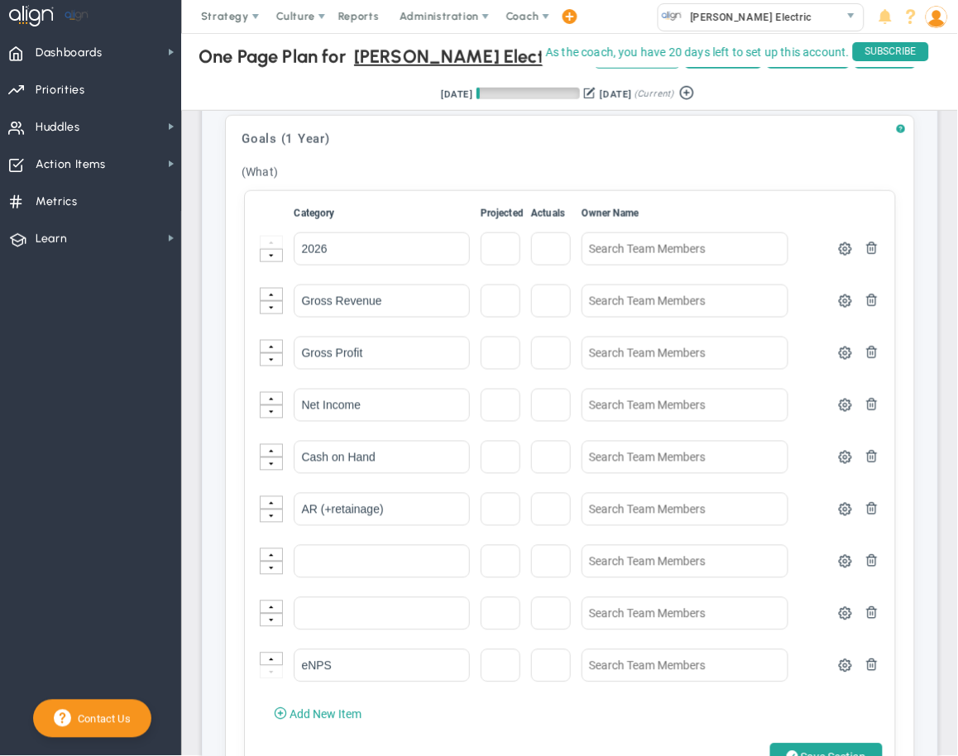
drag, startPoint x: 309, startPoint y: 688, endPoint x: 300, endPoint y: 679, distance: 12.3
click at [309, 701] on button "Add New Item" at bounding box center [317, 714] width 121 height 26
click at [274, 705] on button at bounding box center [271, 711] width 23 height 13
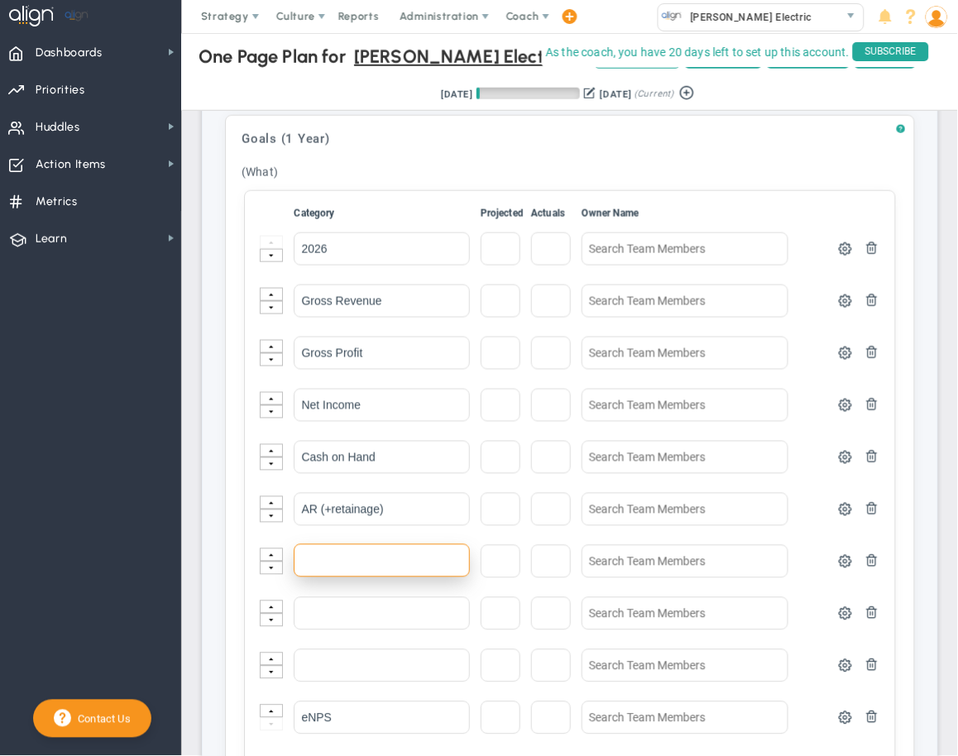
click at [313, 549] on input "text" at bounding box center [381, 561] width 175 height 33
type input "Backlog Volumne"
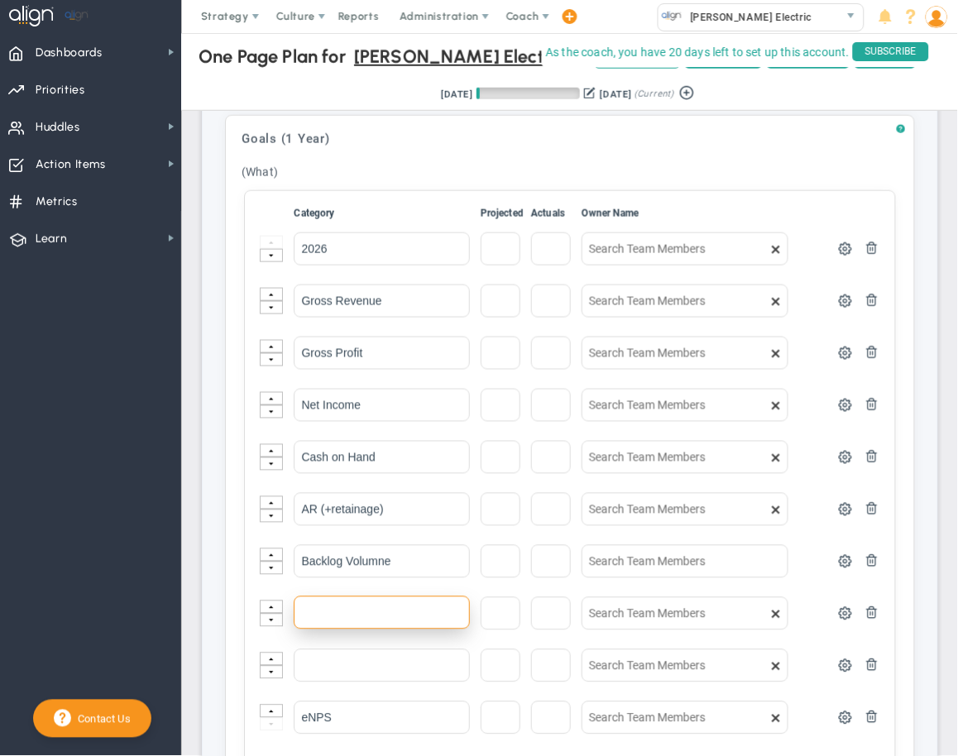
click at [318, 608] on input "text" at bounding box center [381, 613] width 175 height 33
type input "Job Profitability"
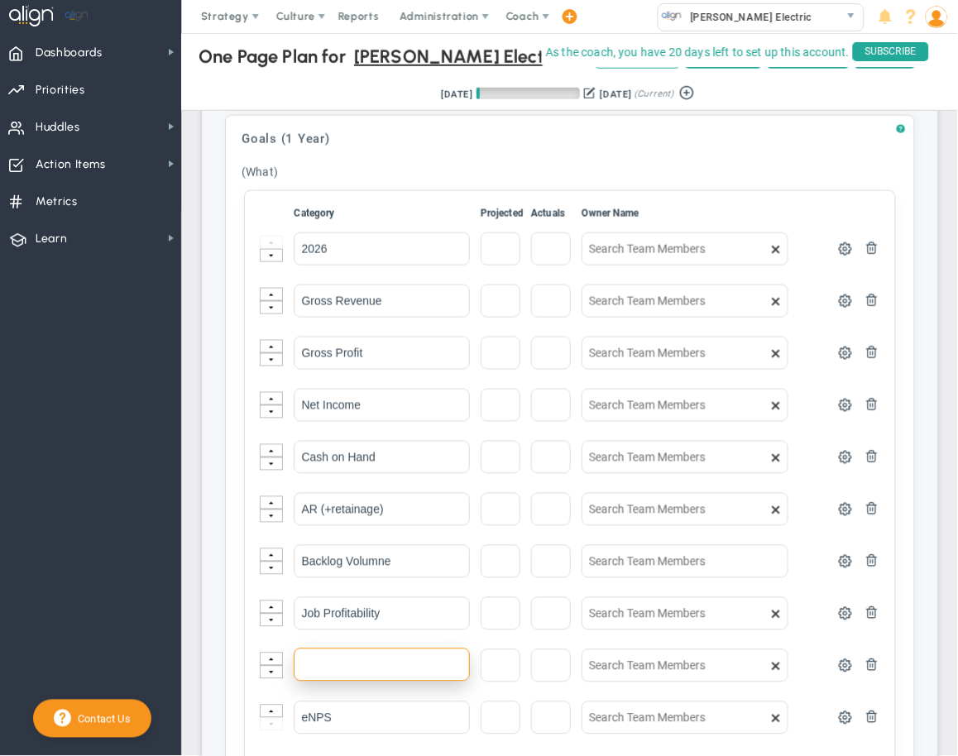
click at [338, 659] on input "text" at bounding box center [381, 665] width 175 height 33
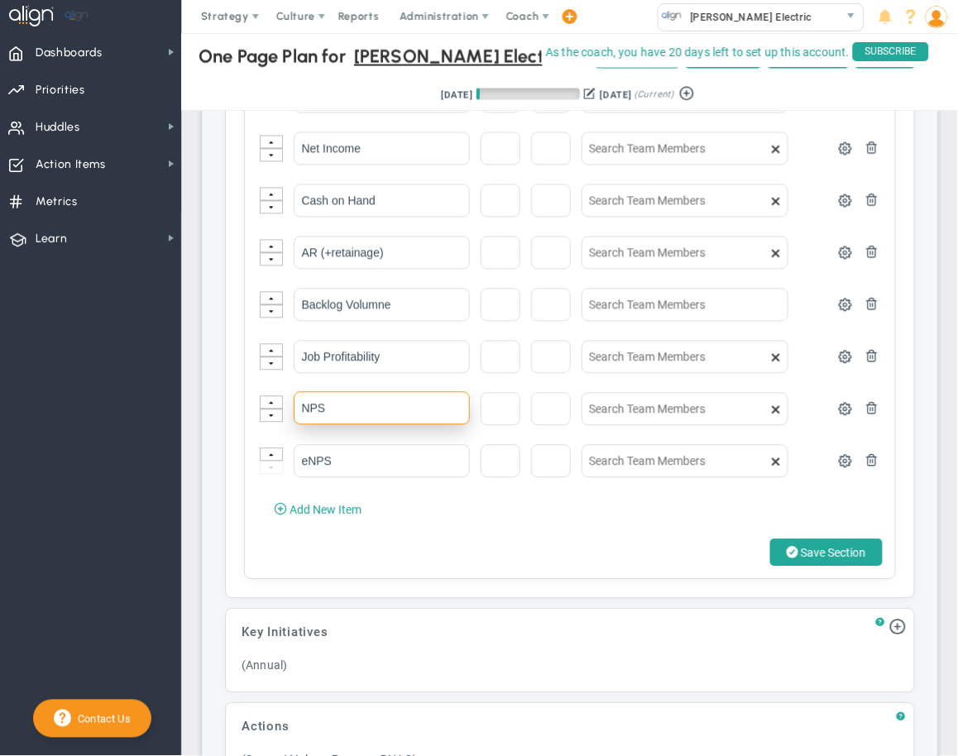
scroll to position [1584, 0]
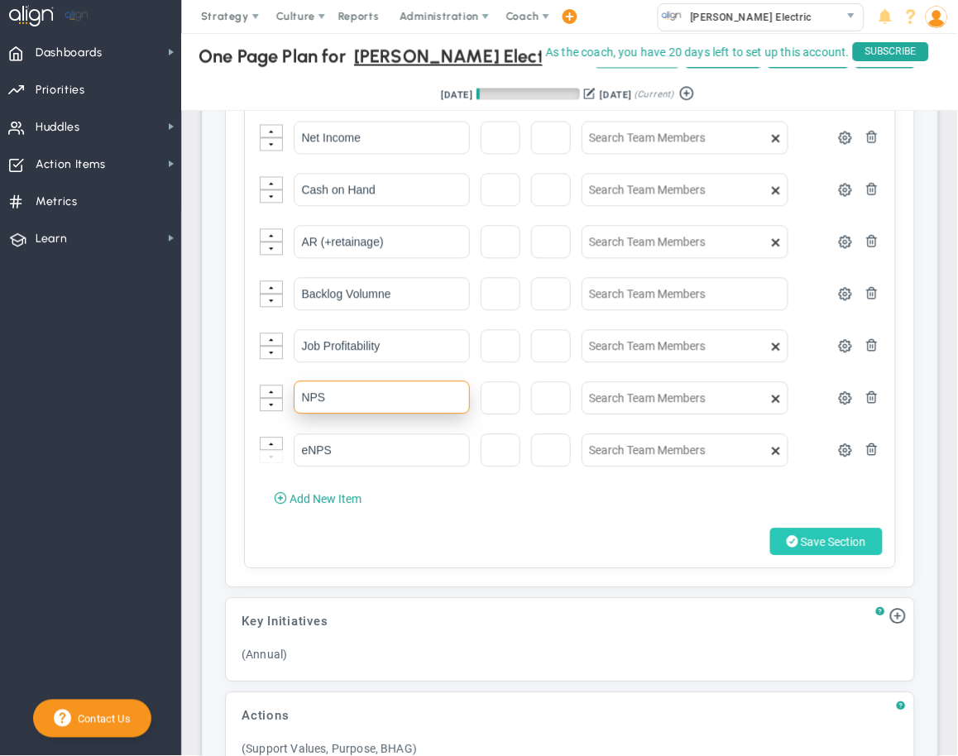
type input "NPS"
click at [830, 536] on span "Save Section" at bounding box center [833, 542] width 65 height 13
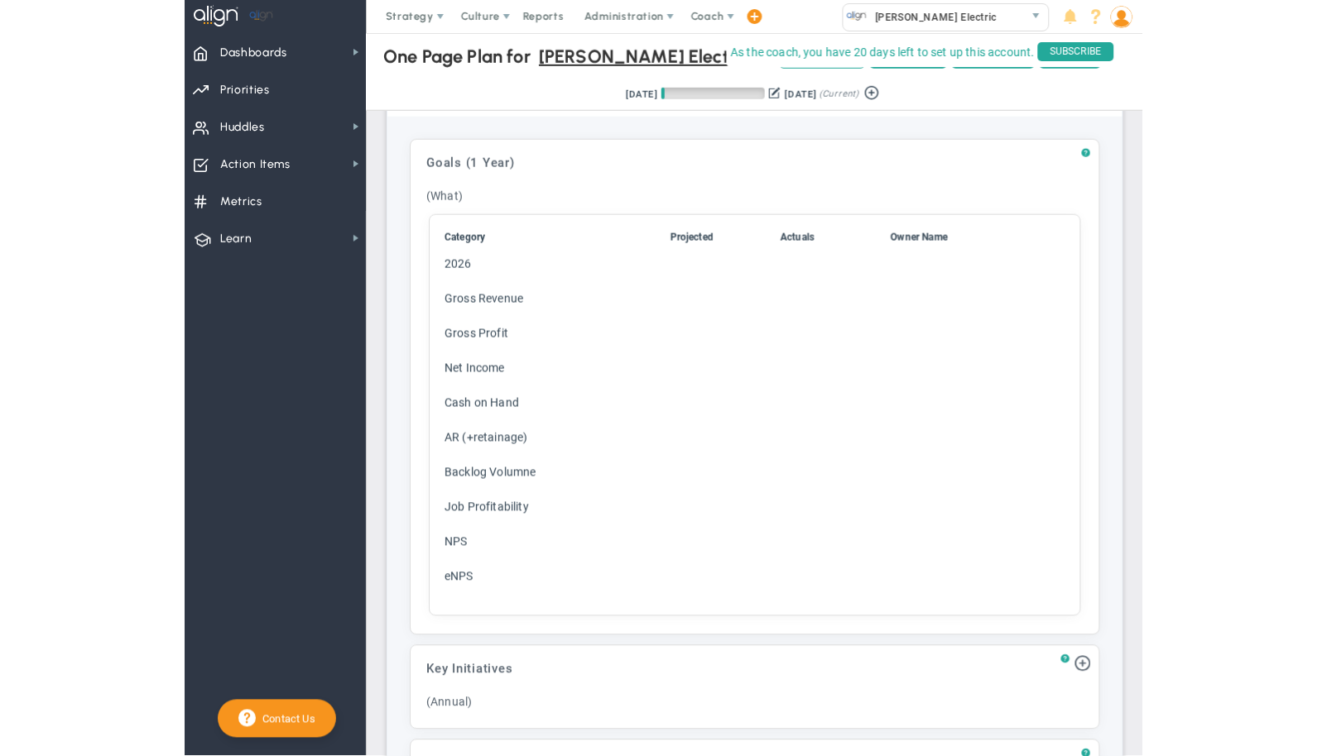
scroll to position [1451, 0]
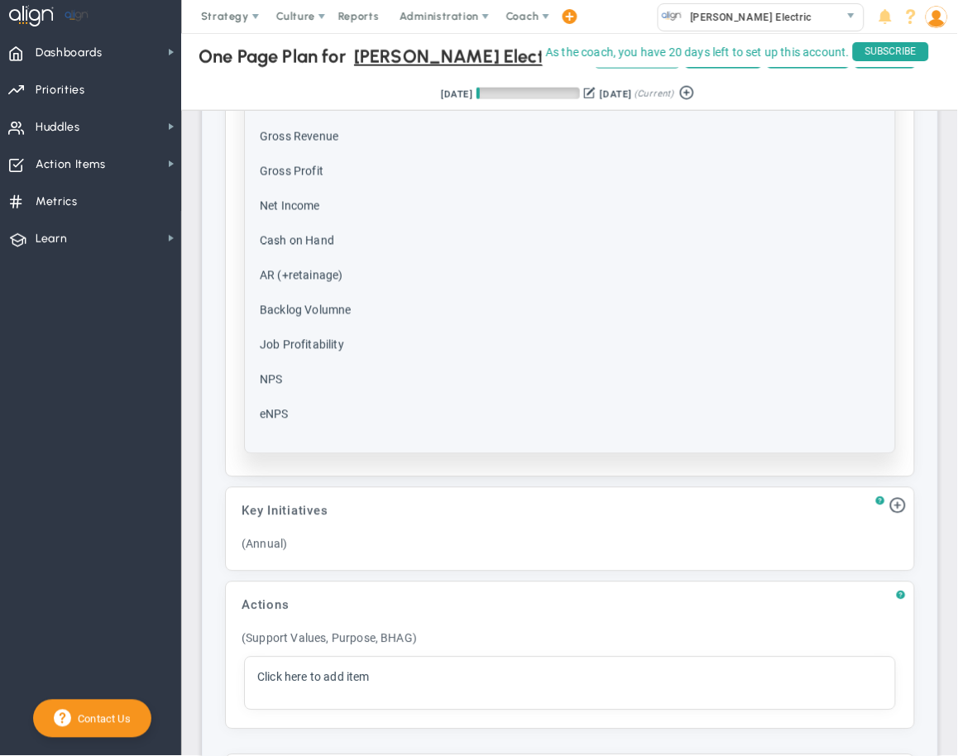
click at [346, 372] on td "NPS" at bounding box center [371, 388] width 224 height 33
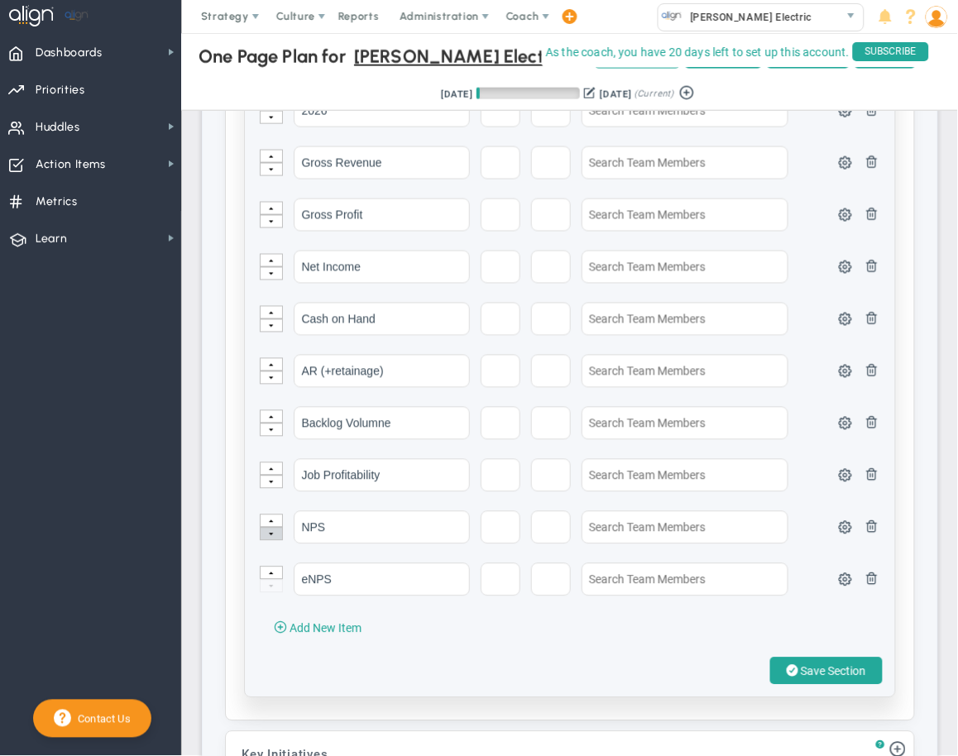
click at [271, 530] on span at bounding box center [271, 535] width 5 height 11
click at [790, 664] on span at bounding box center [793, 672] width 12 height 16
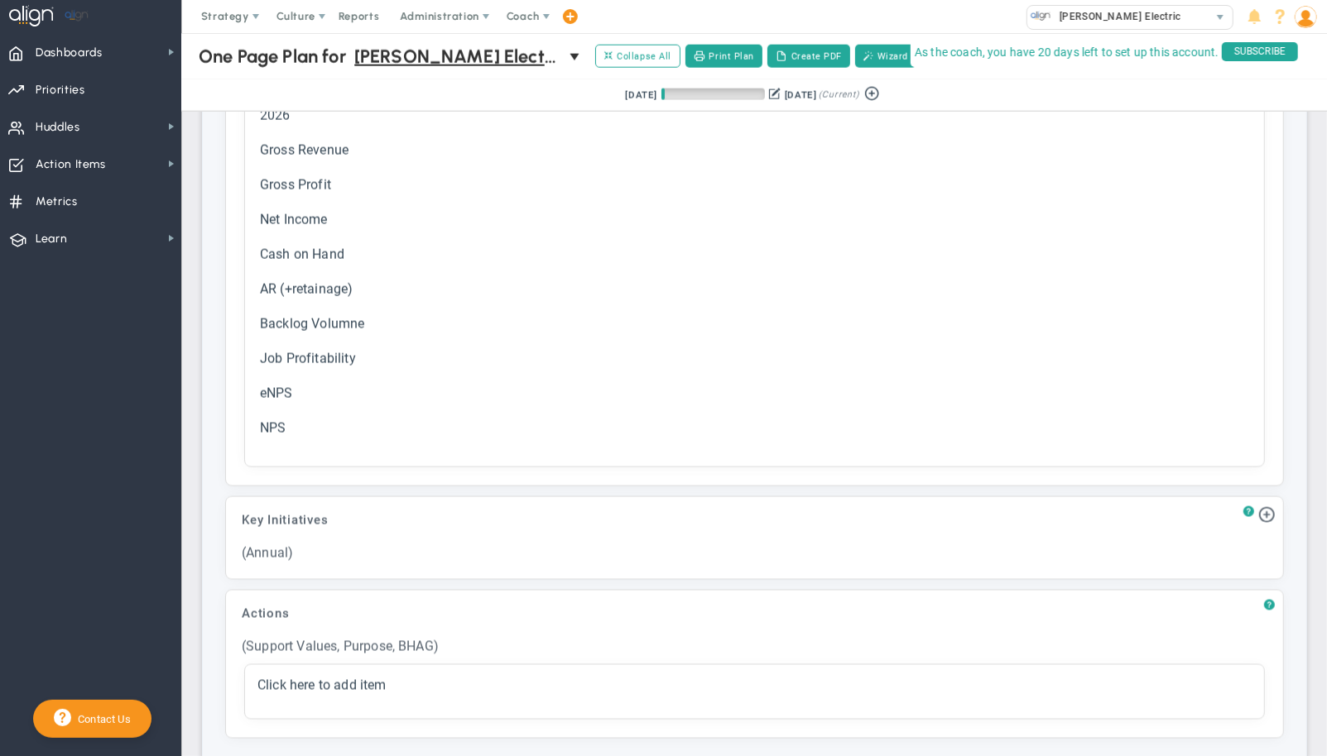
scroll to position [1450, 0]
click at [1164, 15] on div "[PERSON_NAME] Electric" at bounding box center [1117, 17] width 181 height 22
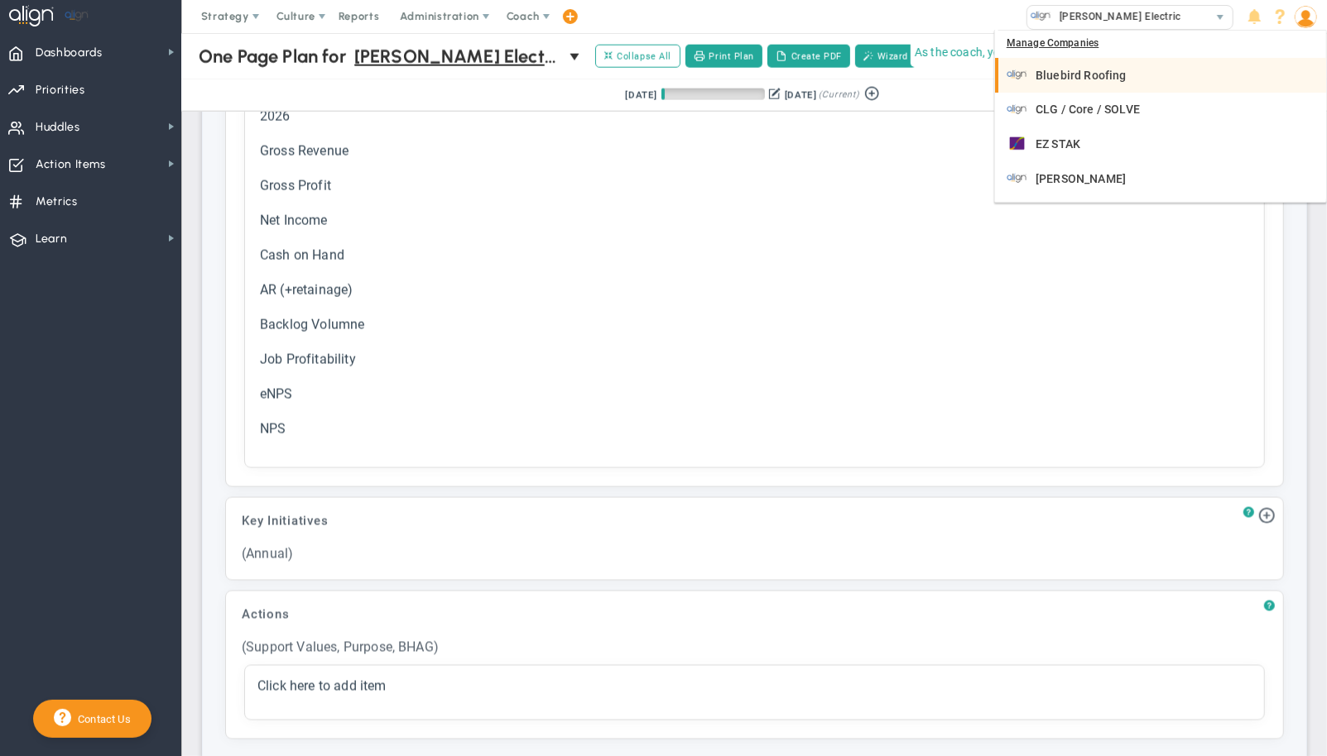
click at [1138, 74] on div "Bluebird Roofing" at bounding box center [1161, 75] width 311 height 21
